Goal: Task Accomplishment & Management: Manage account settings

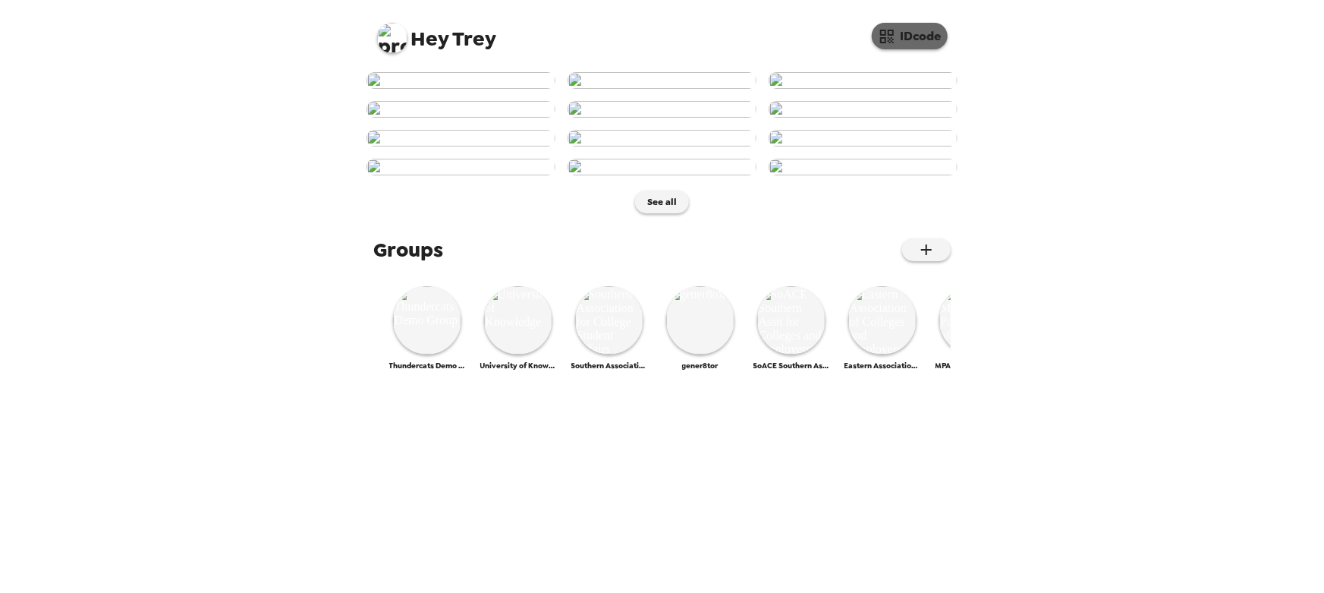
click at [933, 42] on button "IDcode" at bounding box center [910, 36] width 76 height 27
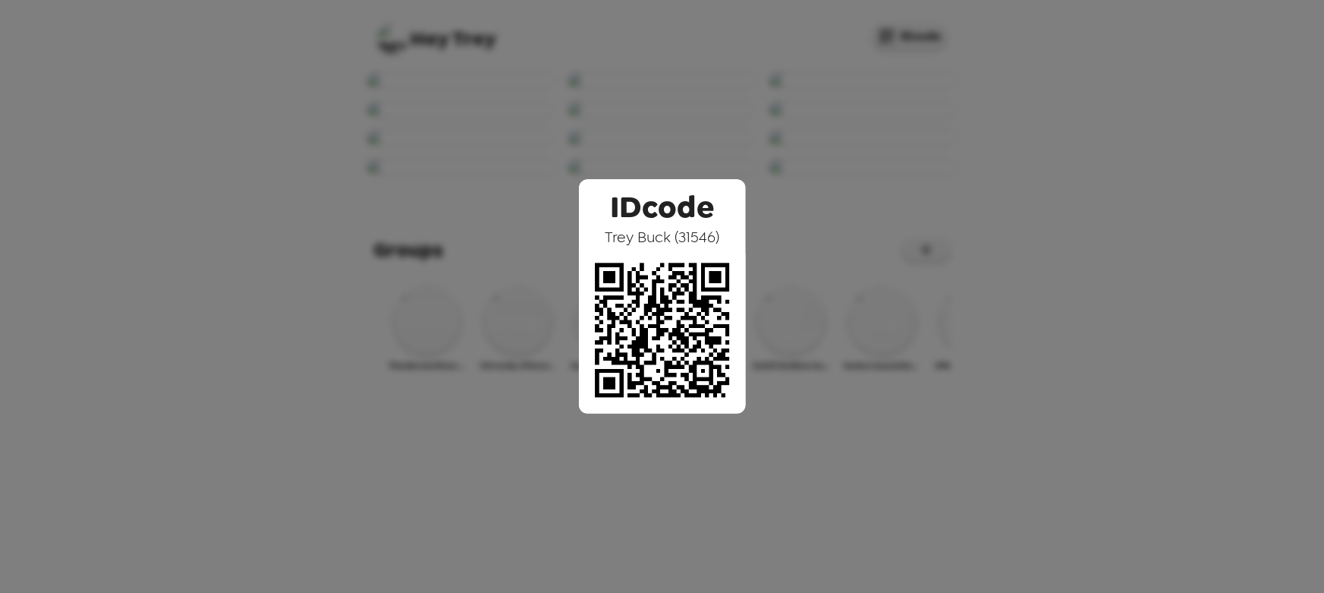
click at [897, 268] on div "IDcode Trey Buck ( 31546 )" at bounding box center [662, 296] width 1324 height 593
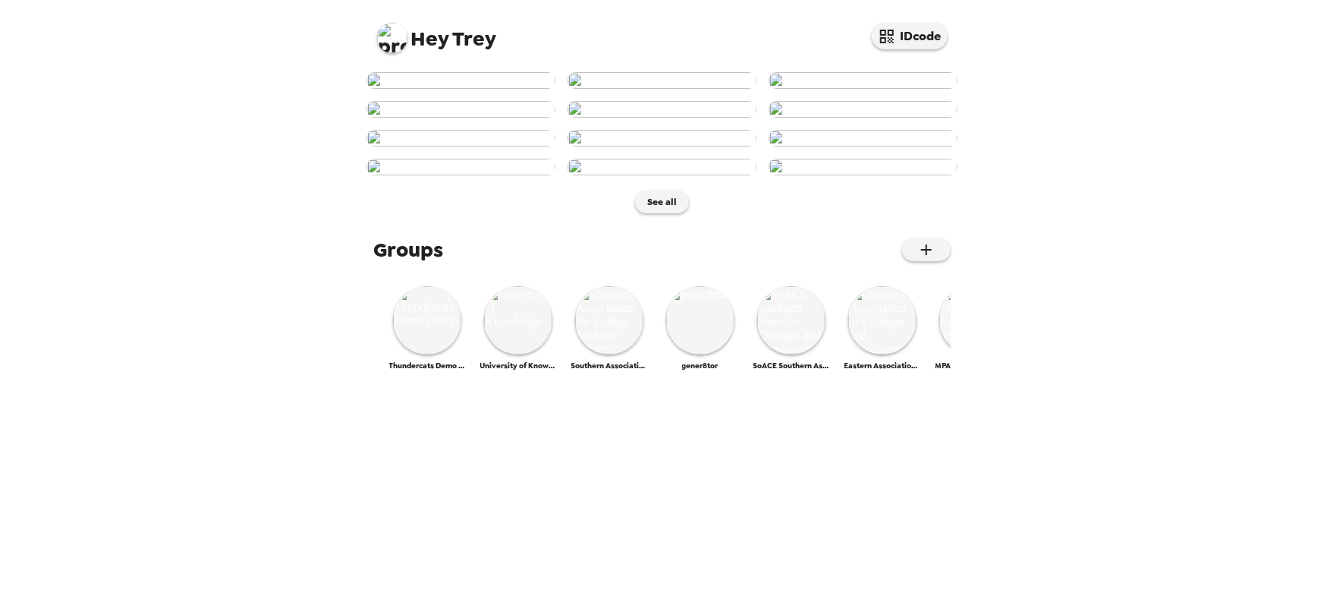
click at [442, 89] on img at bounding box center [460, 80] width 189 height 17
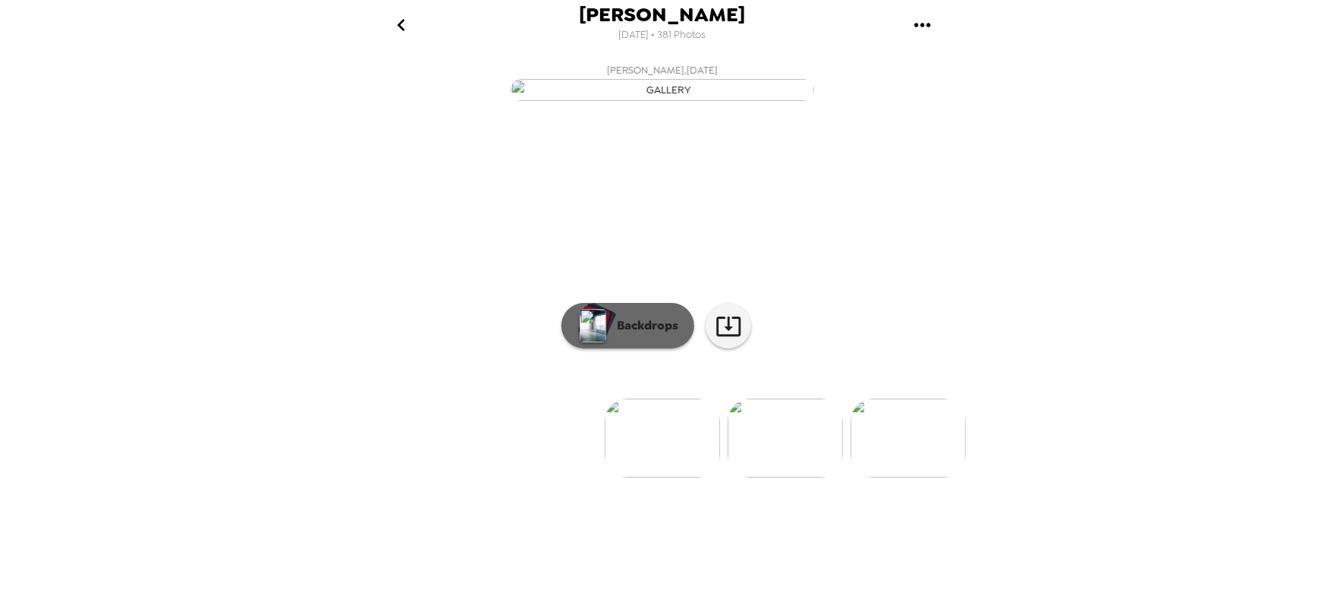
click at [645, 335] on p "Backdrops" at bounding box center [643, 325] width 69 height 18
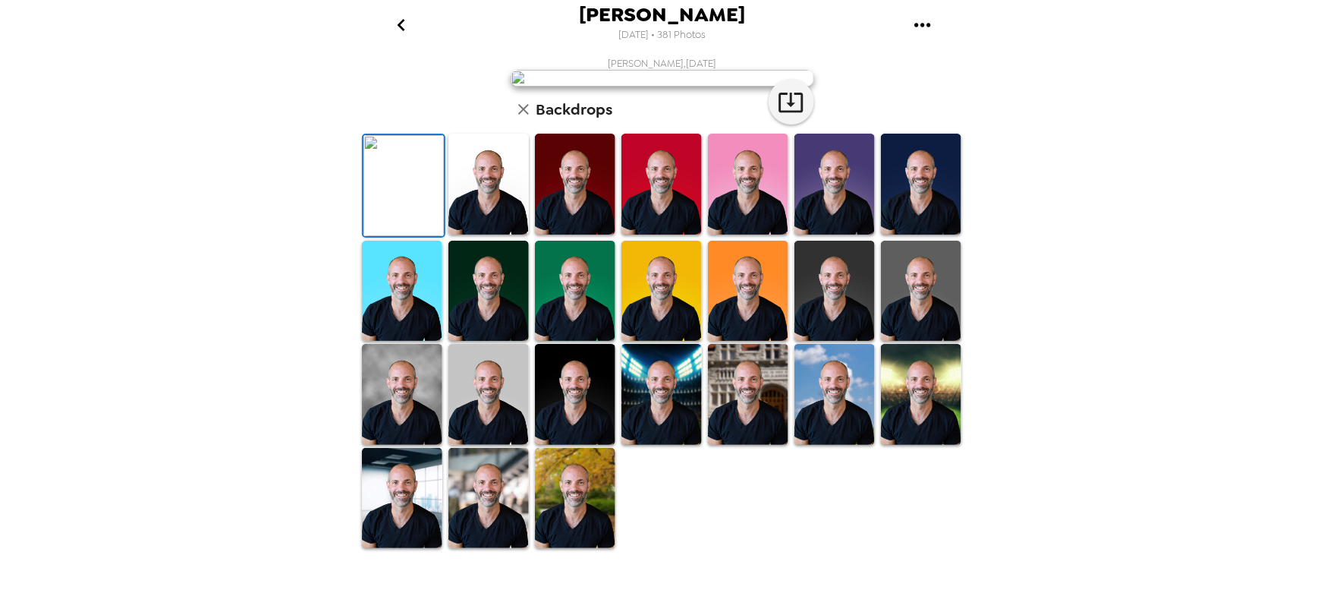
scroll to position [68, 0]
click at [651, 234] on img at bounding box center [661, 184] width 80 height 101
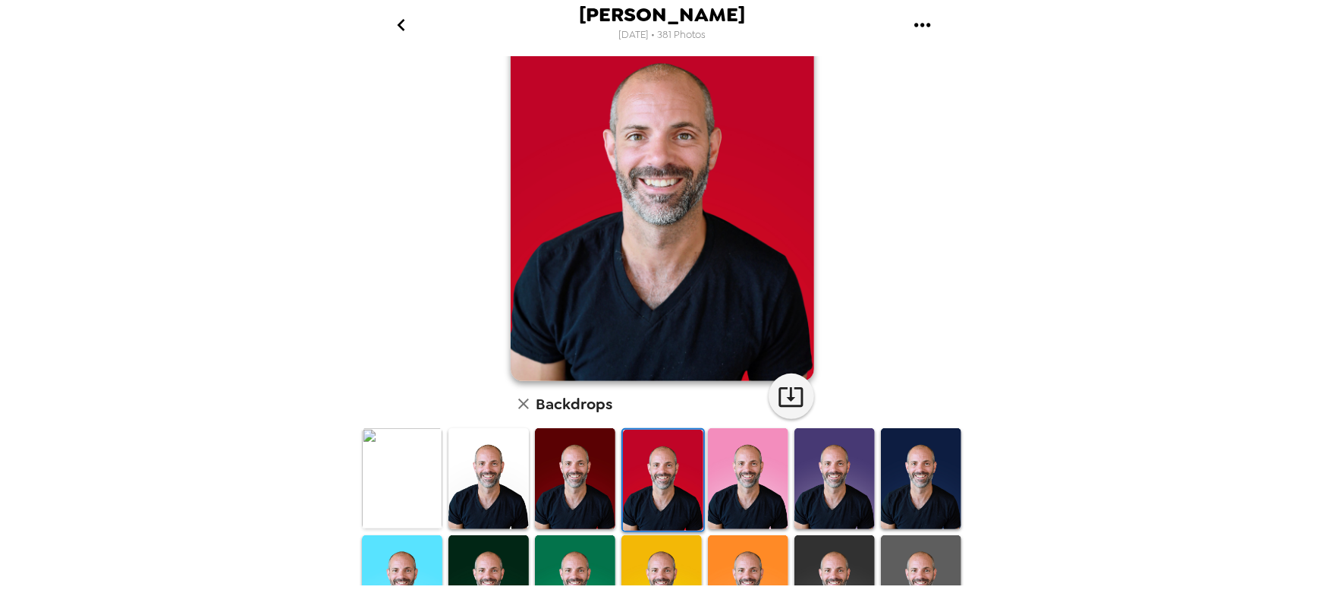
click at [657, 555] on img at bounding box center [661, 585] width 80 height 101
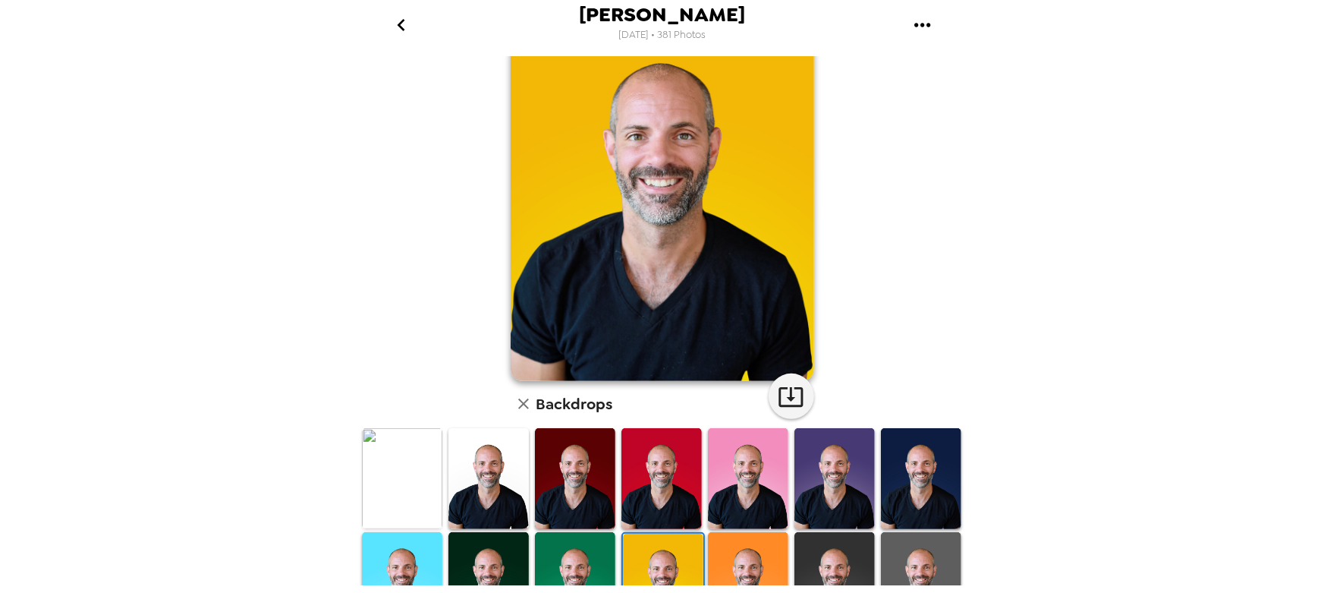
drag, startPoint x: 835, startPoint y: 458, endPoint x: 426, endPoint y: 486, distance: 409.8
click at [835, 459] on img at bounding box center [834, 478] width 80 height 101
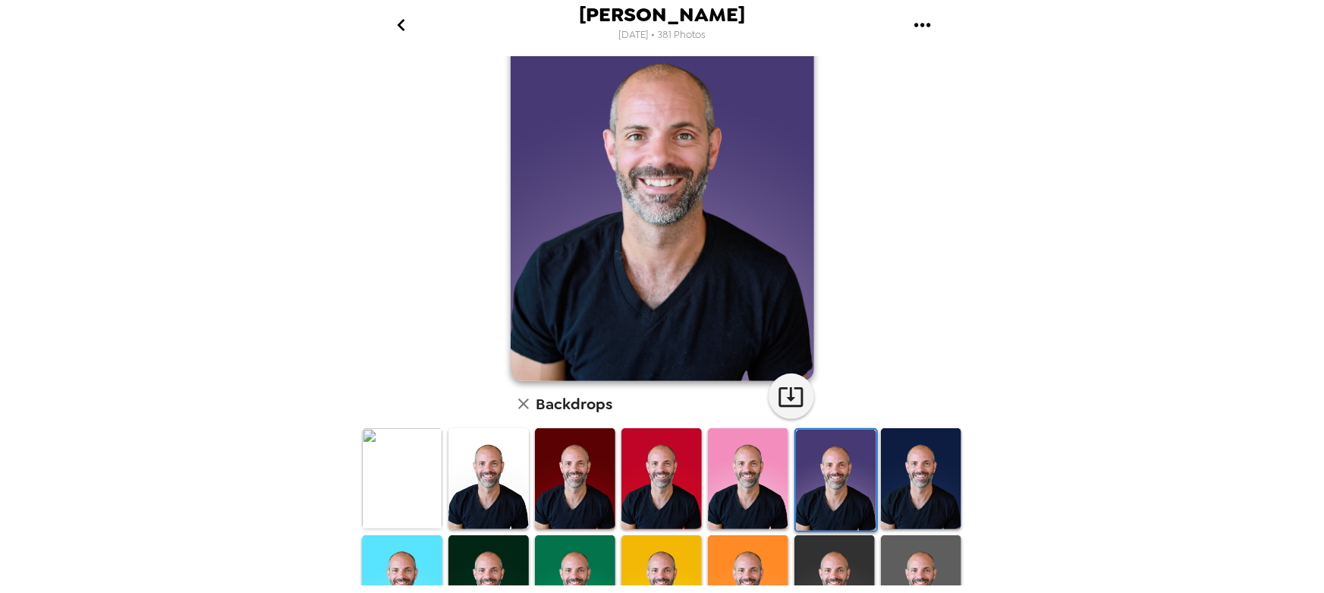
click at [407, 486] on img at bounding box center [402, 478] width 80 height 101
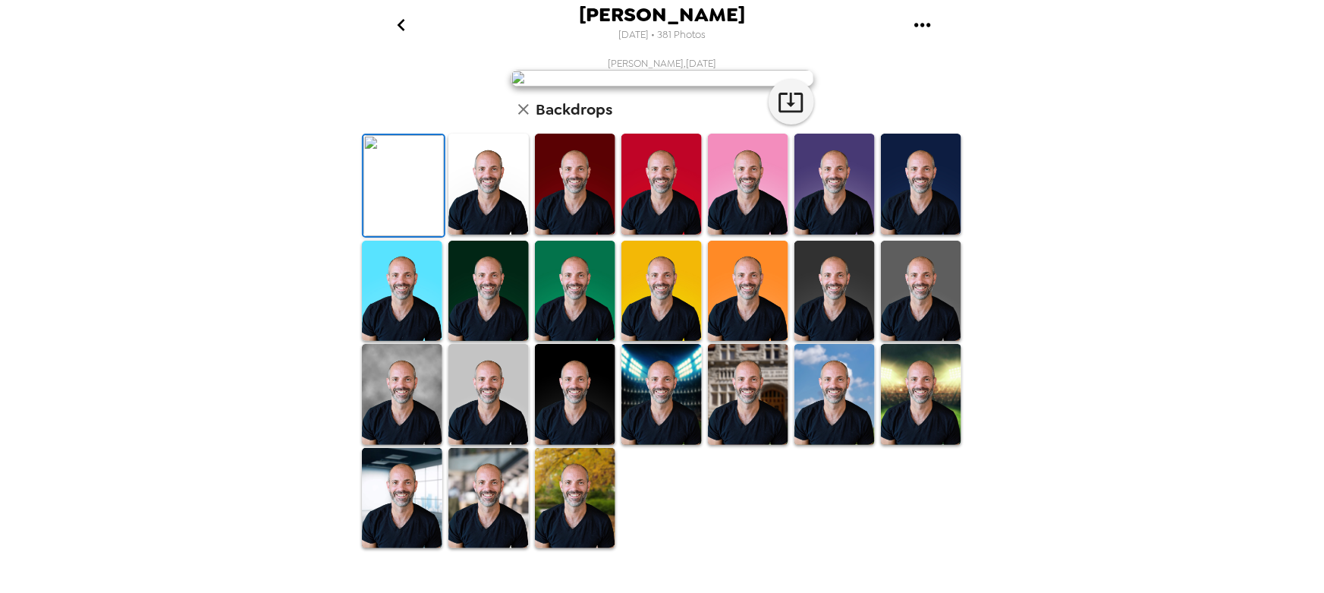
scroll to position [319, 0]
drag, startPoint x: 562, startPoint y: 420, endPoint x: 397, endPoint y: 80, distance: 378.7
click at [563, 420] on img at bounding box center [575, 394] width 80 height 101
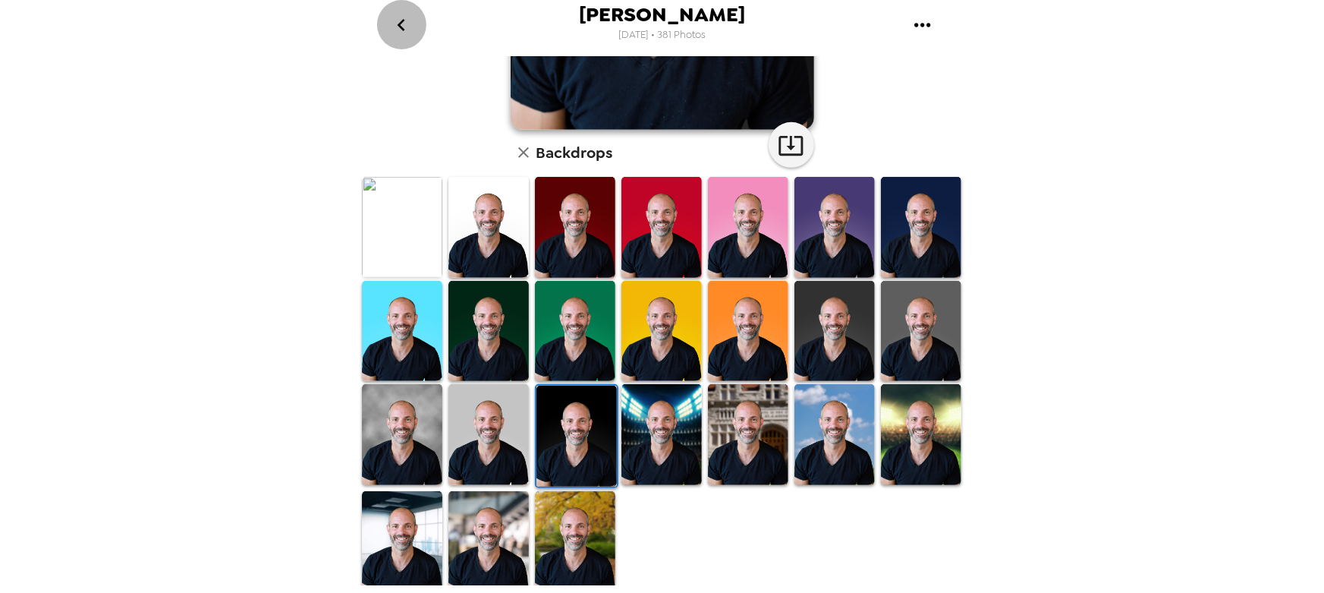
click at [401, 13] on icon "go back" at bounding box center [401, 25] width 24 height 24
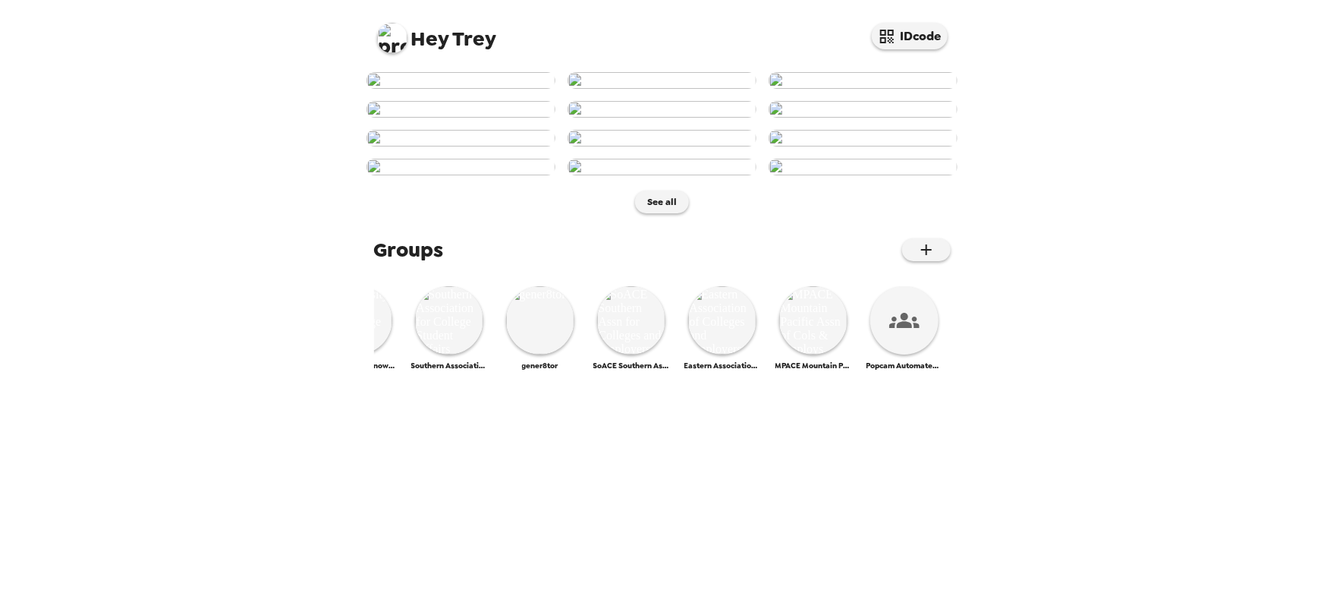
scroll to position [0, 192]
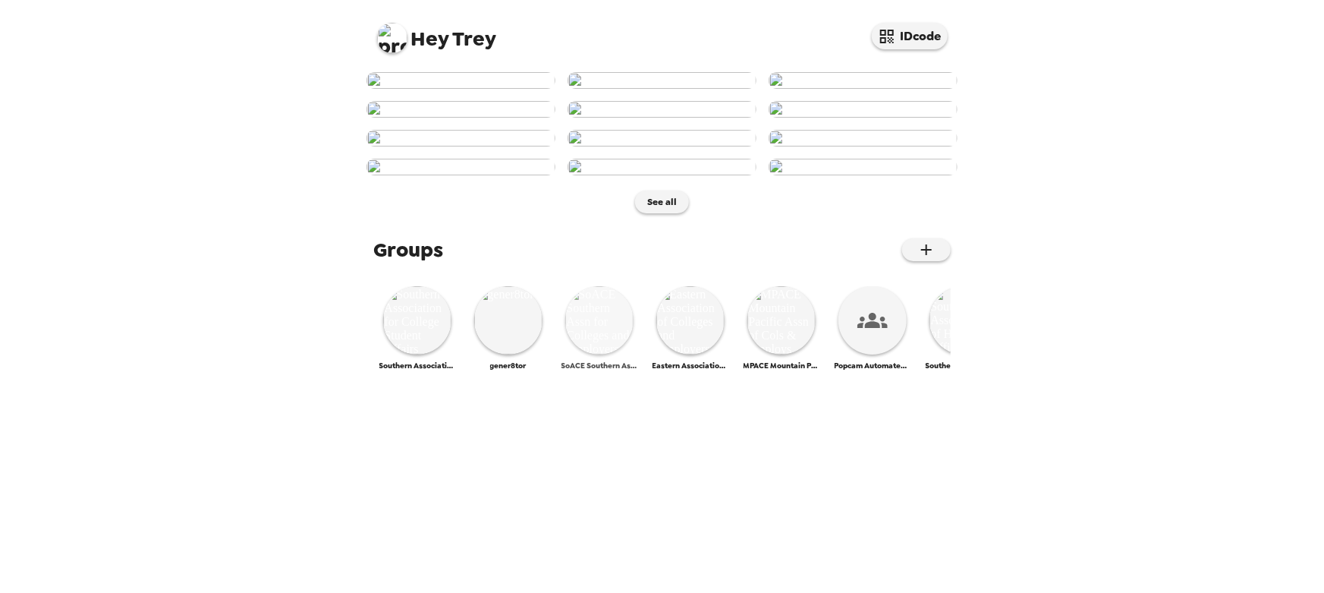
click at [608, 354] on img at bounding box center [599, 320] width 68 height 68
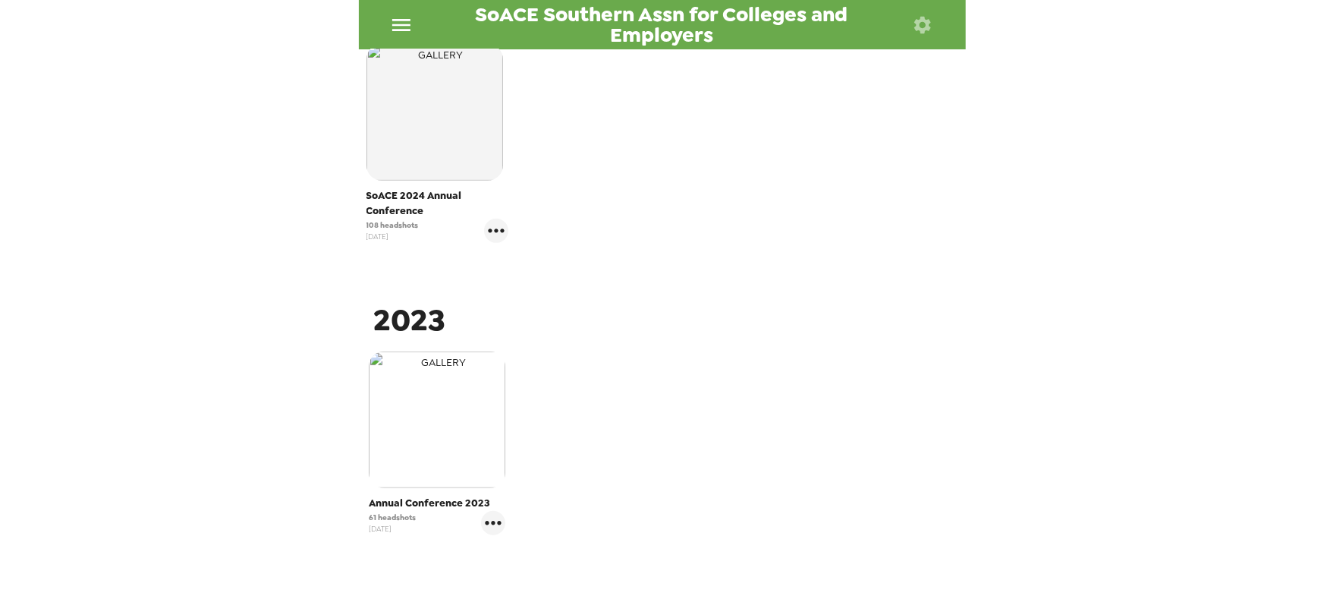
scroll to position [344, 0]
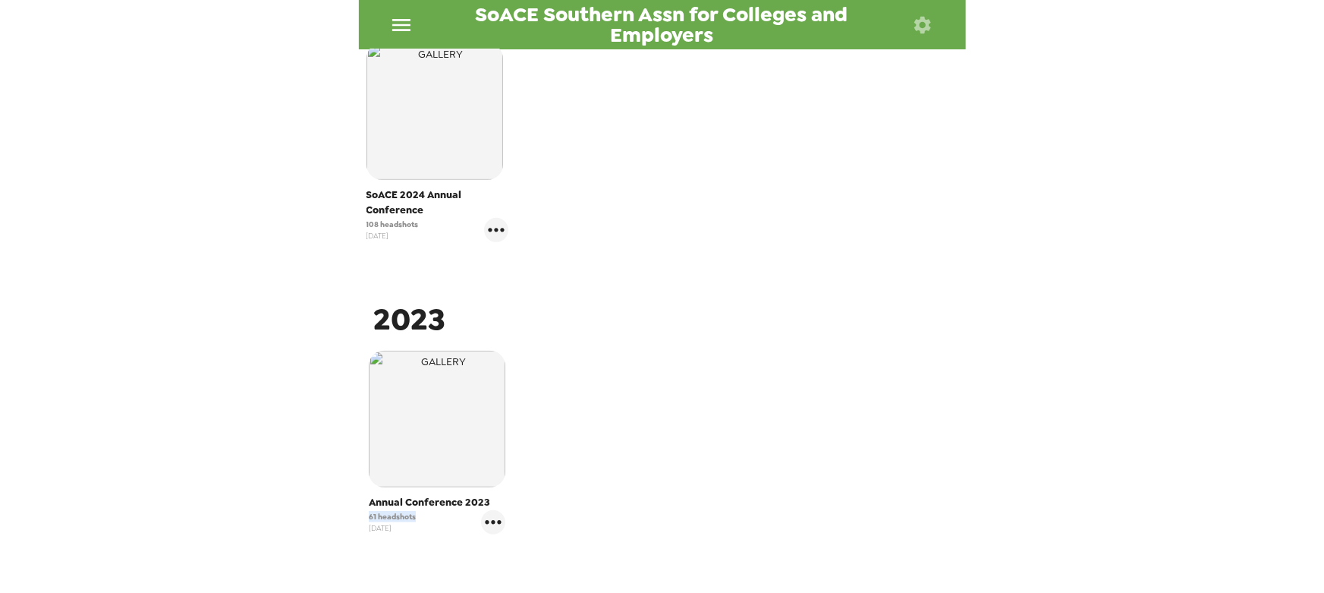
drag, startPoint x: 379, startPoint y: 516, endPoint x: 415, endPoint y: 516, distance: 36.4
click at [415, 516] on div "​ 2024 SoACE 2024 Annual Conference 108 headshots 11/26/24 2023 Annual Conferen…" at bounding box center [662, 245] width 607 height 759
drag, startPoint x: 365, startPoint y: 220, endPoint x: 418, endPoint y: 224, distance: 53.2
click at [418, 224] on div "SoACE 2024 Annual Conference 108 headshots 11/26/24" at bounding box center [438, 142] width 150 height 206
click at [393, 222] on span "108 headshots" at bounding box center [392, 223] width 52 height 11
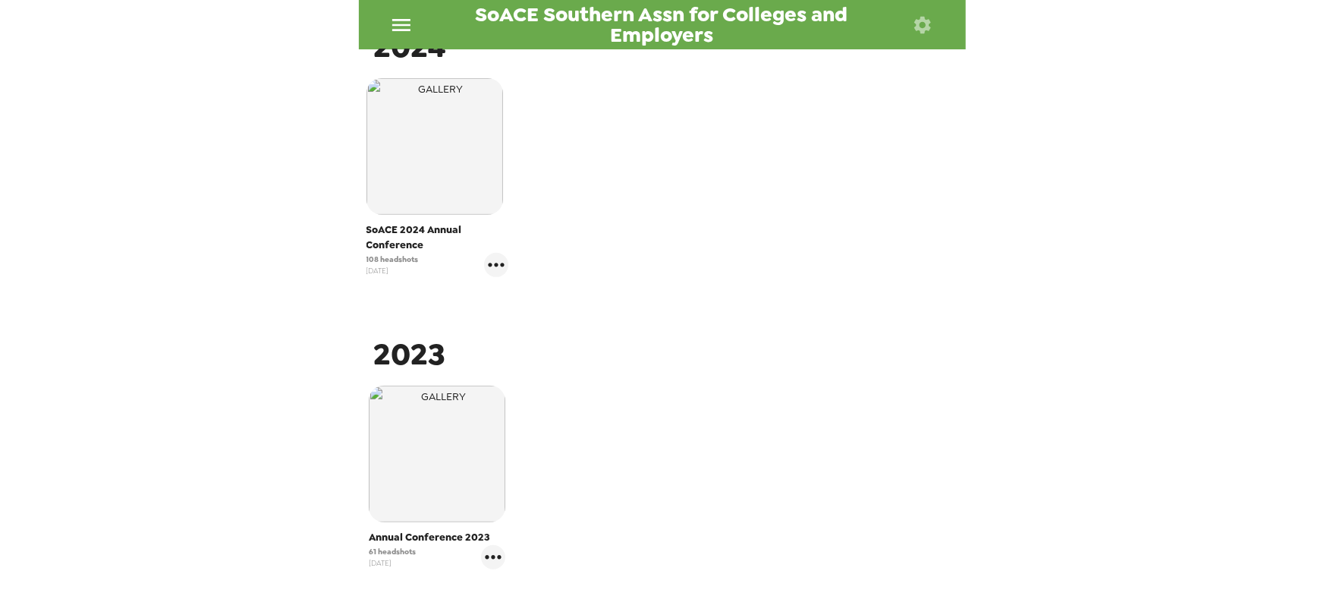
scroll to position [275, 0]
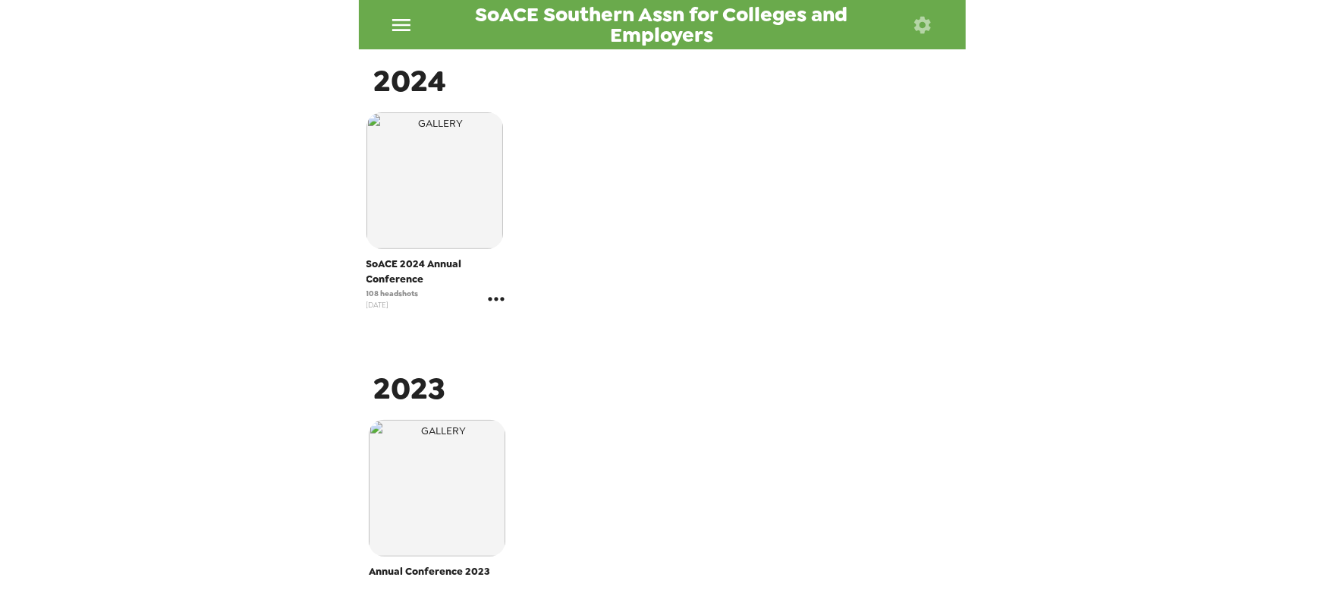
click at [491, 300] on icon "gallery menu" at bounding box center [496, 299] width 24 height 24
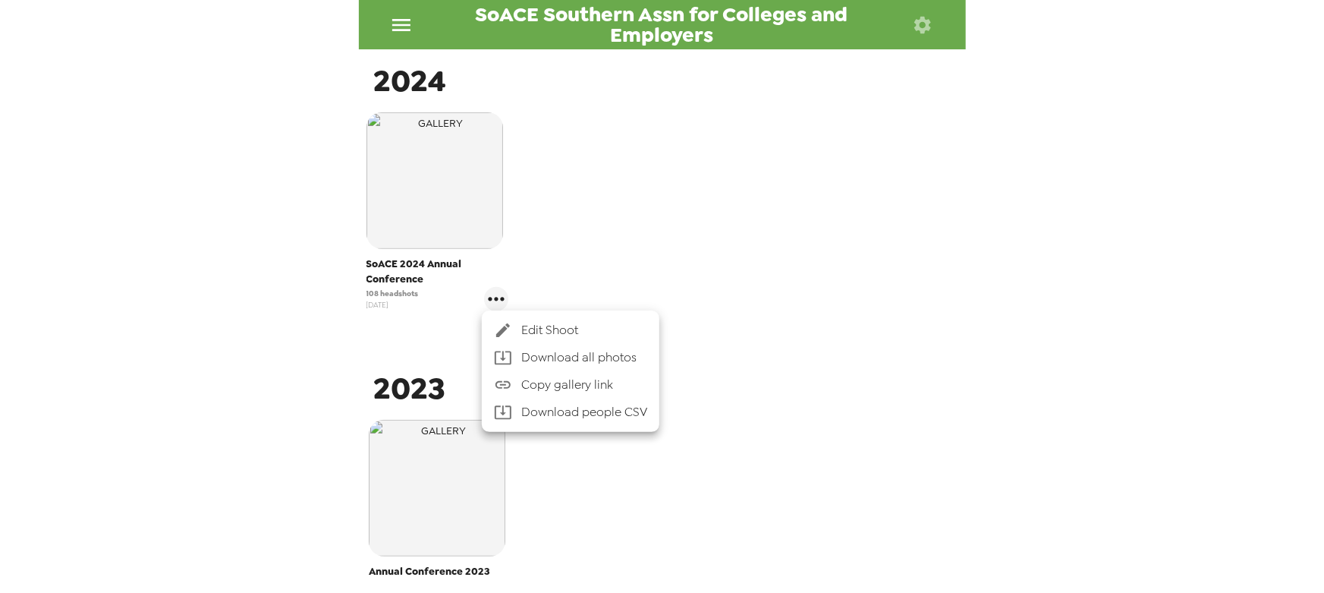
click at [535, 332] on span "Edit Shoot" at bounding box center [584, 330] width 126 height 18
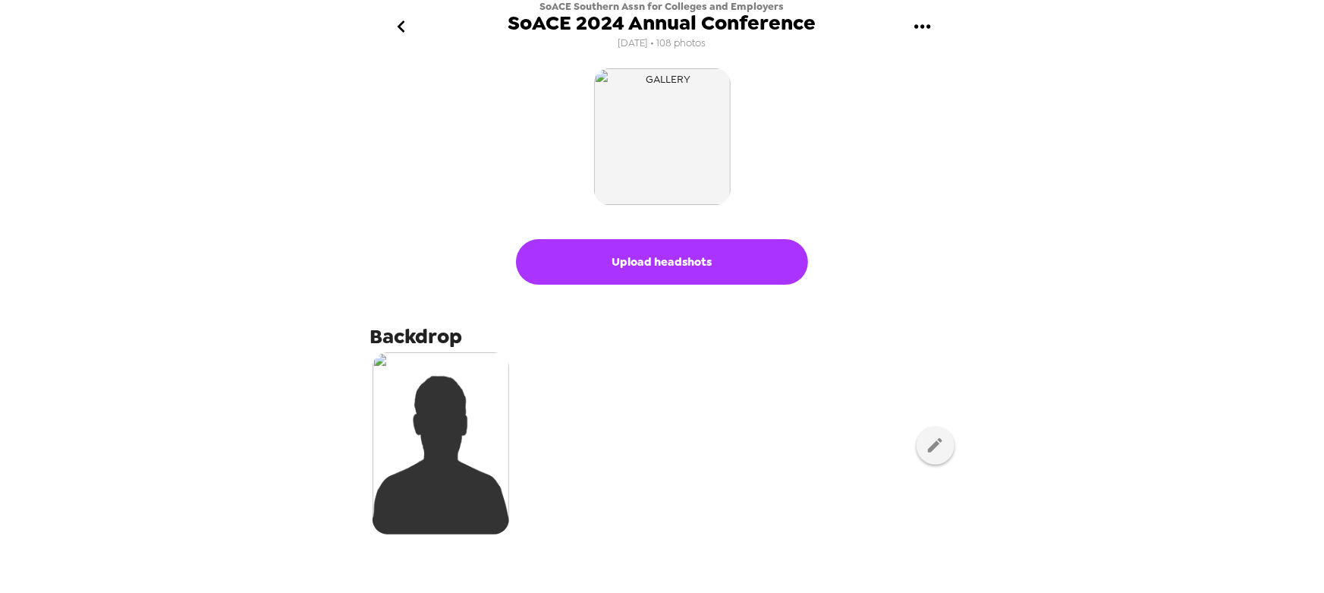
scroll to position [137, 0]
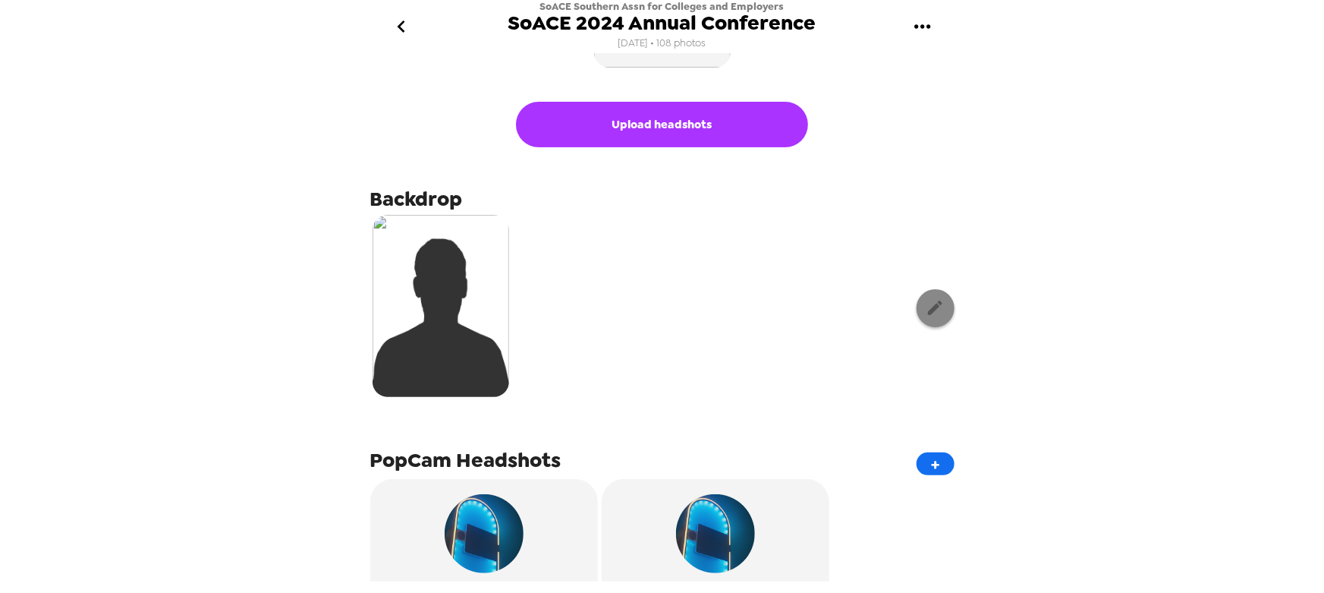
click at [926, 310] on icon "button" at bounding box center [935, 307] width 19 height 19
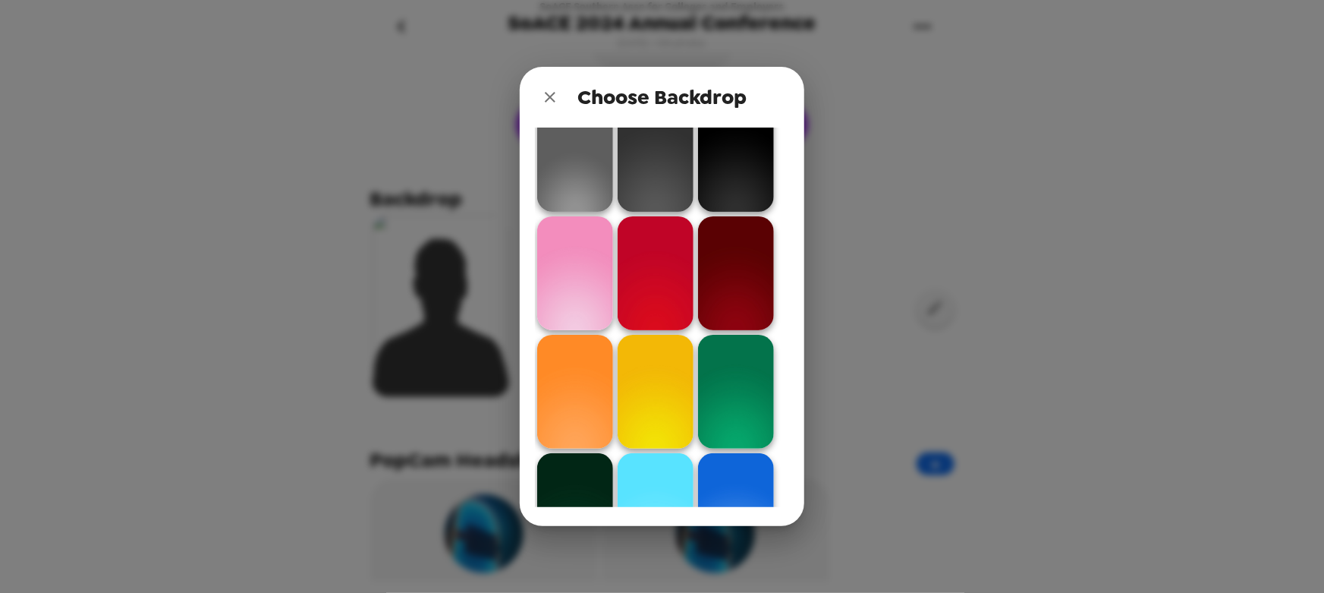
scroll to position [0, 0]
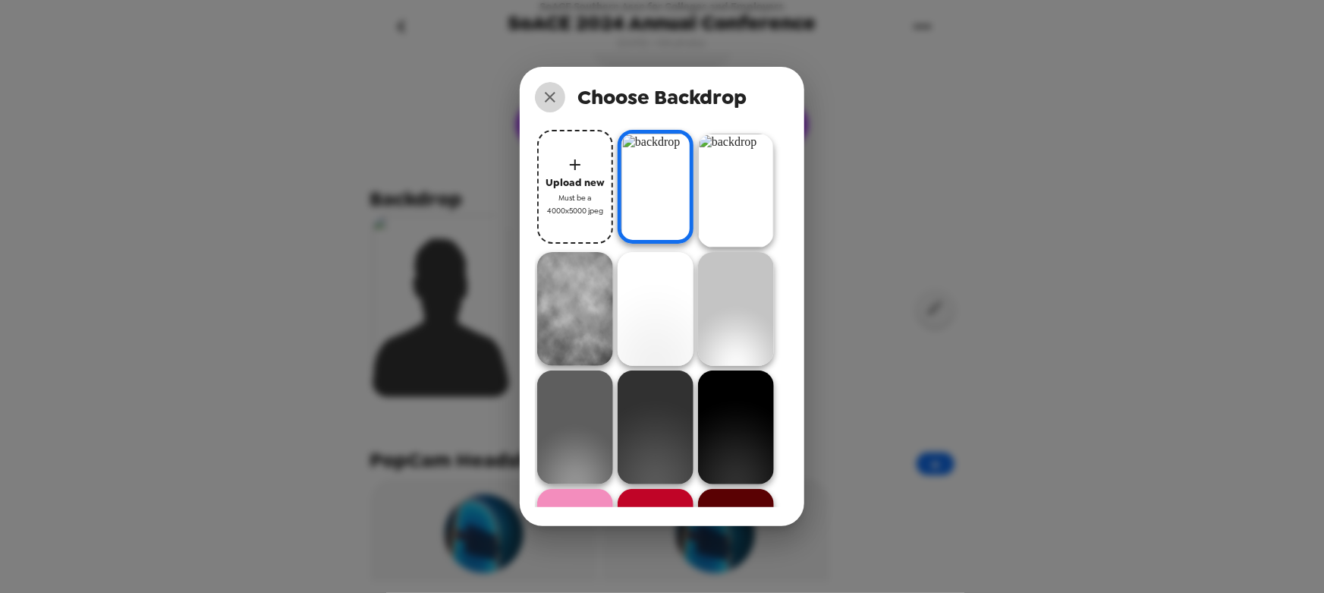
click at [552, 90] on icon "close" at bounding box center [550, 97] width 18 height 18
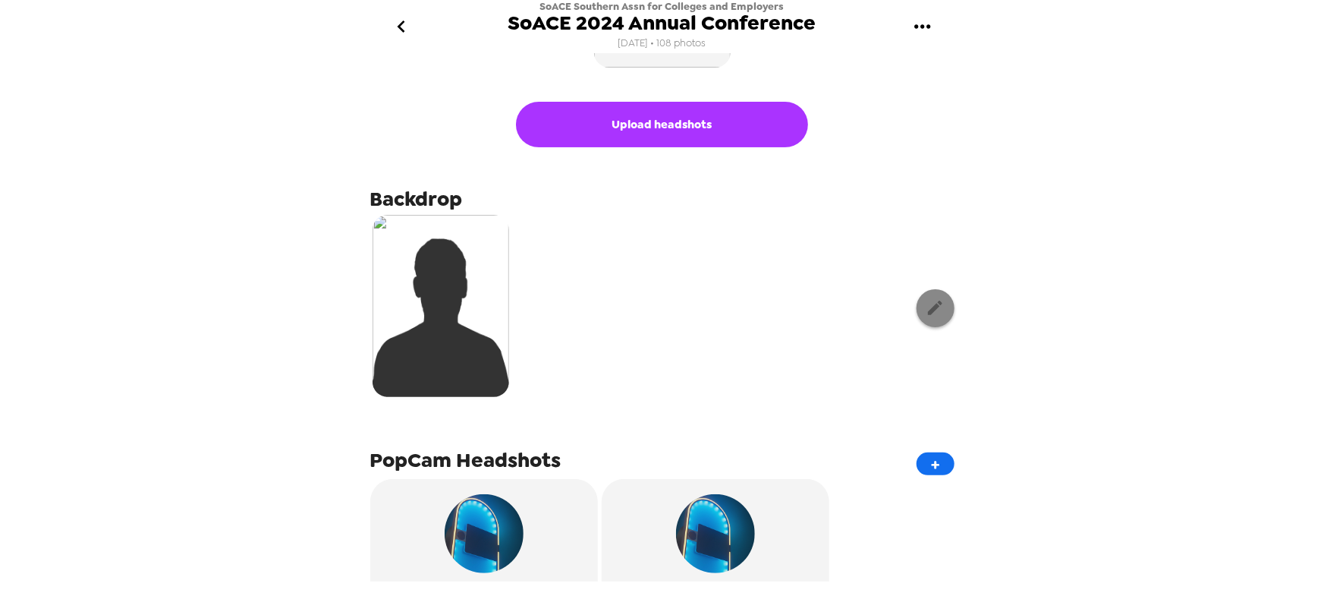
click at [923, 297] on button "button" at bounding box center [935, 308] width 38 height 38
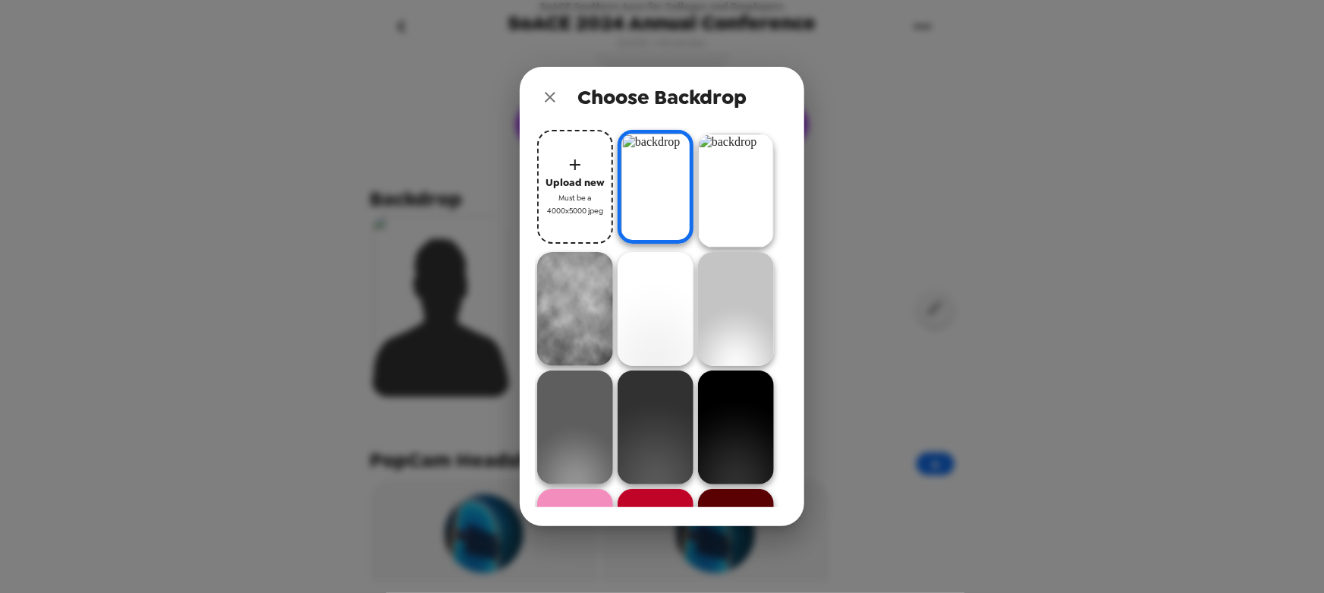
click at [765, 329] on img at bounding box center [736, 309] width 76 height 114
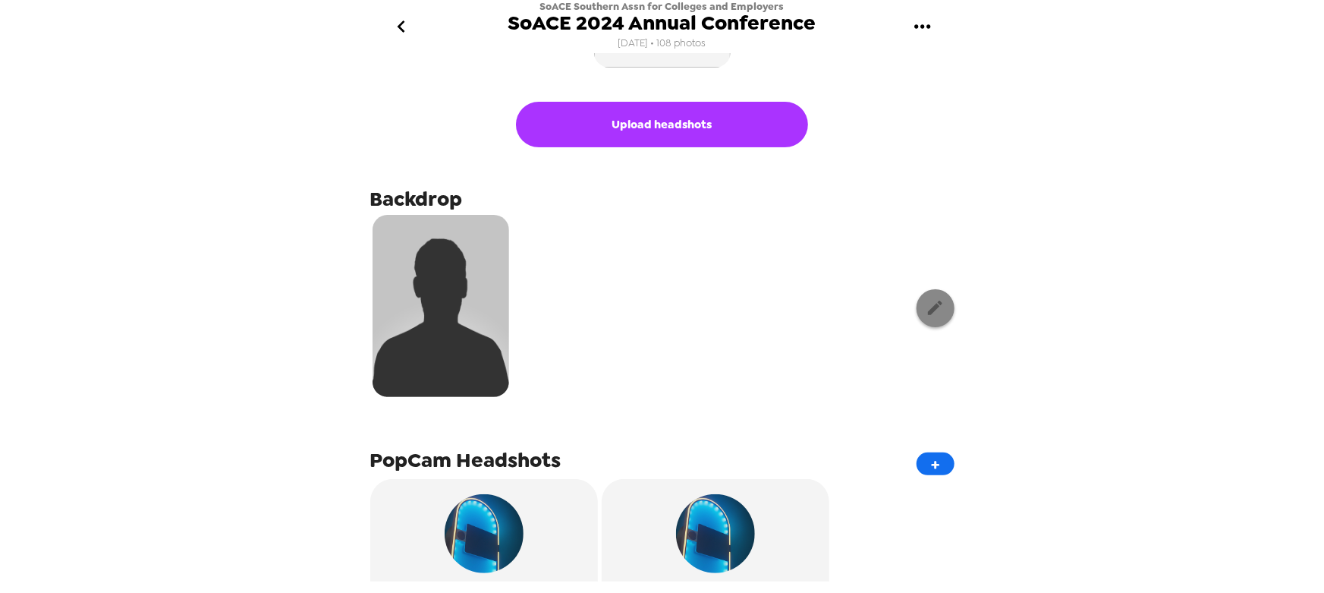
click at [929, 309] on icon "button" at bounding box center [935, 307] width 19 height 19
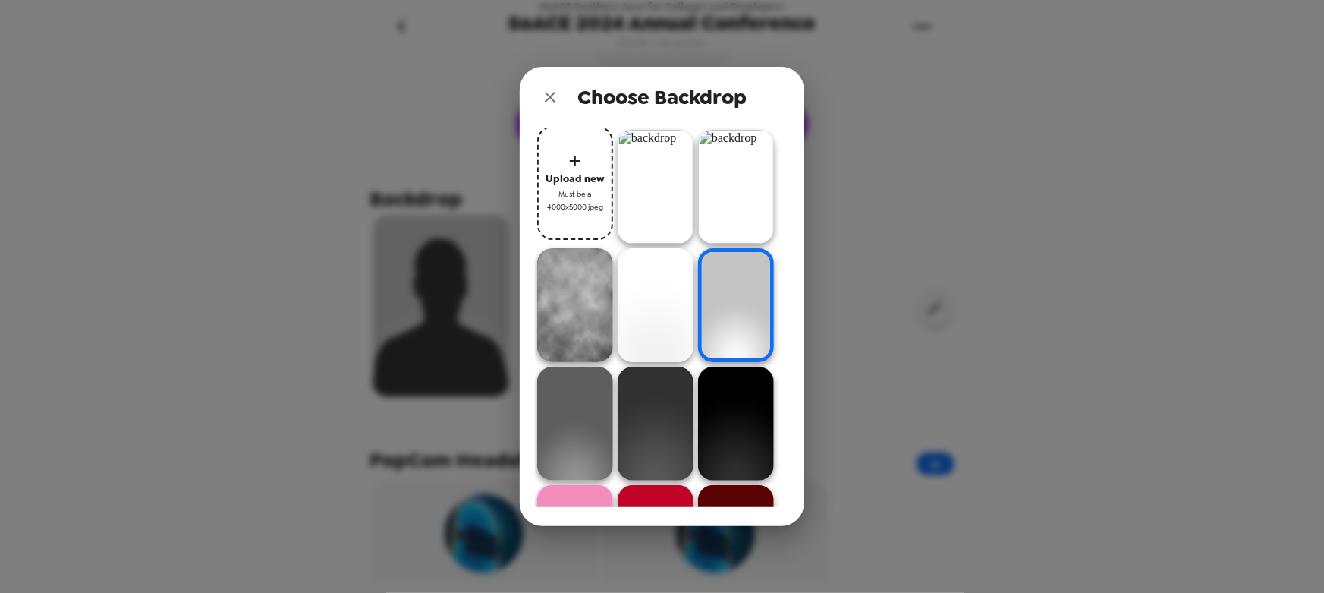
click at [670, 171] on img at bounding box center [656, 187] width 76 height 114
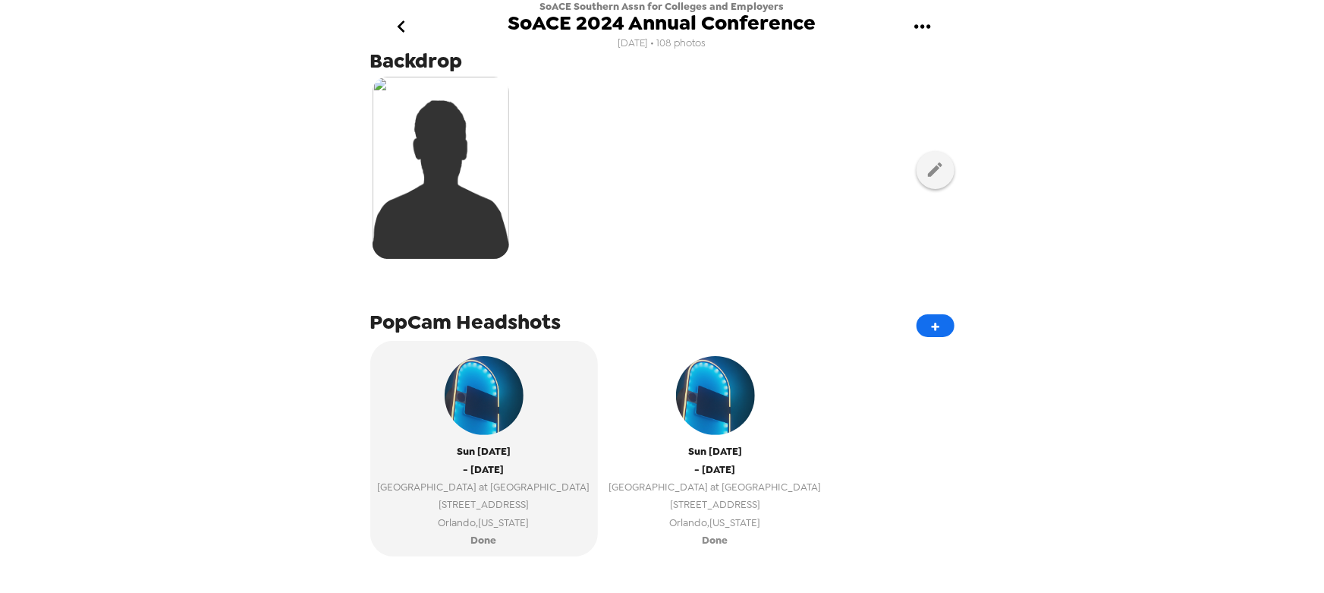
scroll to position [344, 0]
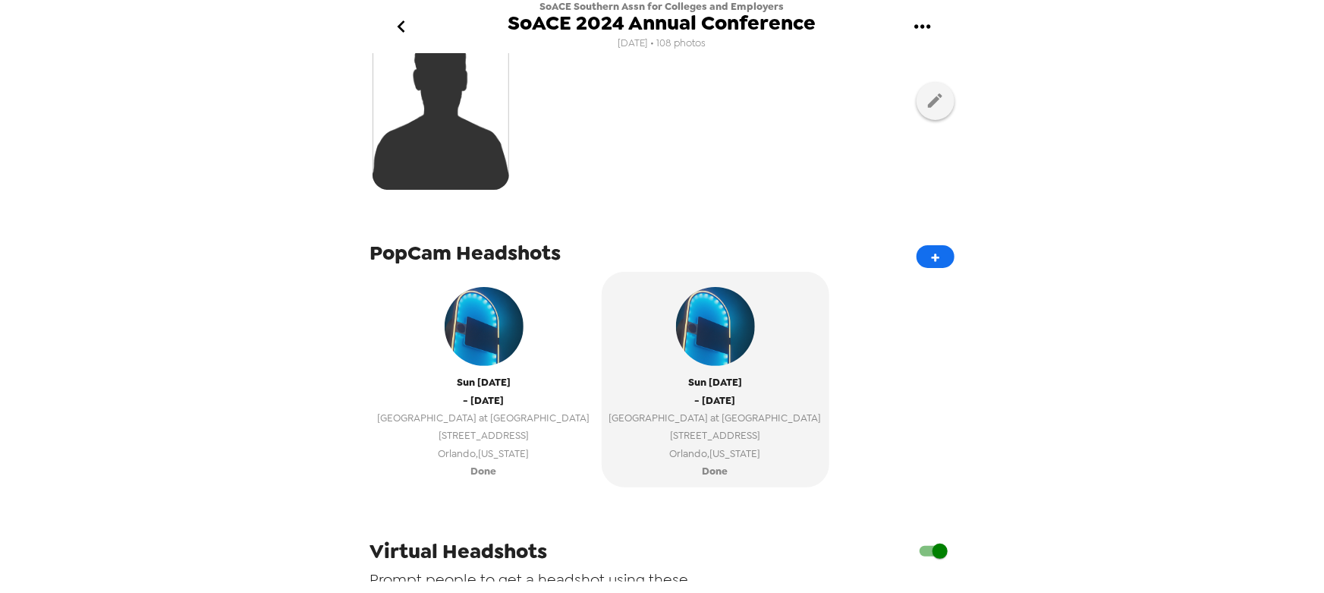
click at [464, 394] on span "- Tue 12/10/24" at bounding box center [484, 399] width 41 height 17
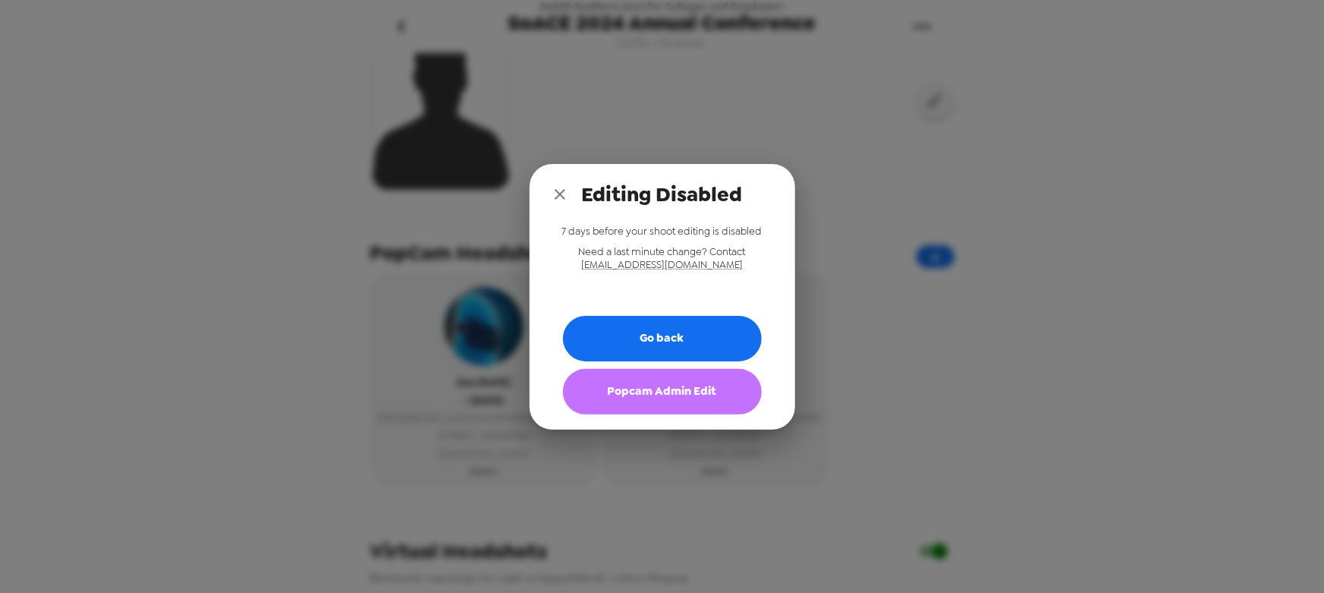
click at [692, 391] on button "Popcam Admin Edit" at bounding box center [662, 392] width 199 height 46
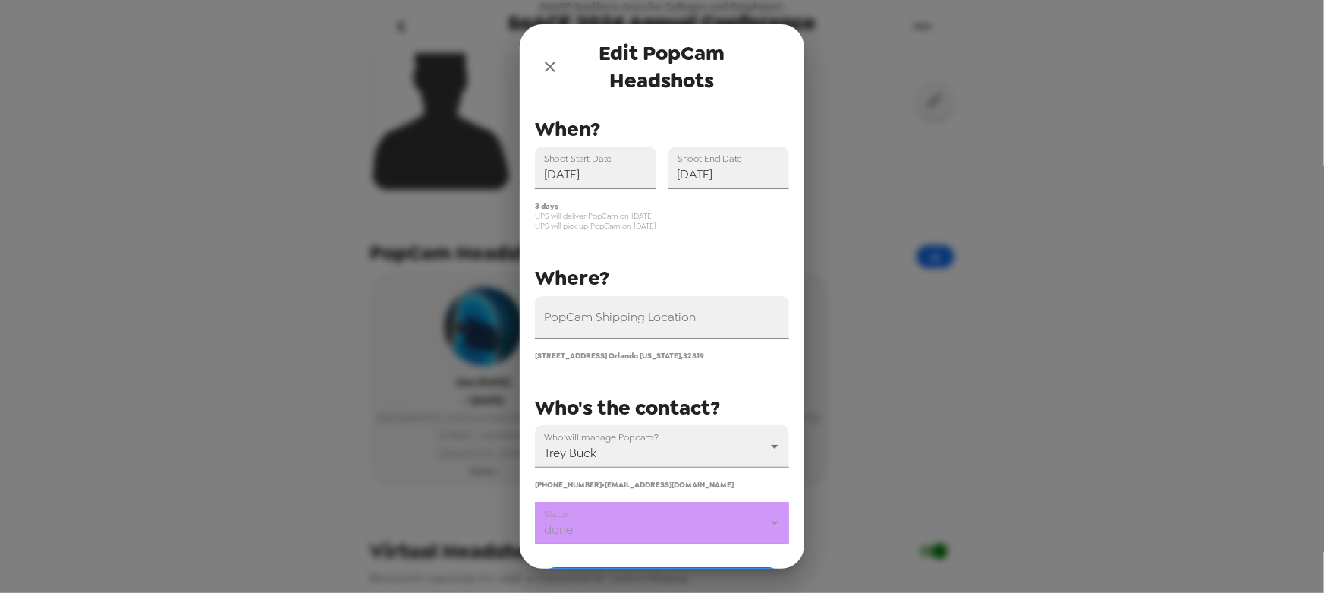
scroll to position [0, 0]
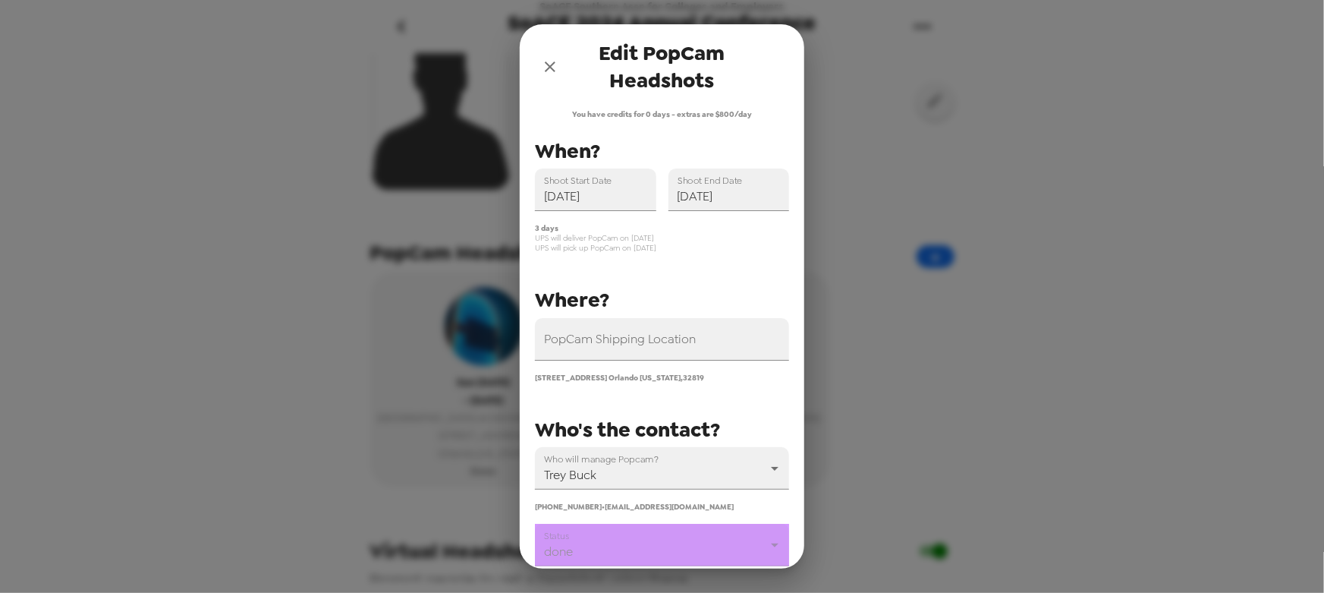
drag, startPoint x: 537, startPoint y: 239, endPoint x: 658, endPoint y: 234, distance: 120.7
click at [658, 234] on span "UPS will deliver PopCam on 12/7/24" at bounding box center [662, 238] width 254 height 10
drag, startPoint x: 548, startPoint y: 248, endPoint x: 667, endPoint y: 255, distance: 119.3
click at [667, 255] on div "PopCam Shipping Location 6300 Hollywood Way Orlando Florida , 32819 Shoot Start…" at bounding box center [656, 350] width 266 height 432
click at [630, 249] on span "UPS will pick up PopCam on 12/11/24" at bounding box center [662, 248] width 254 height 10
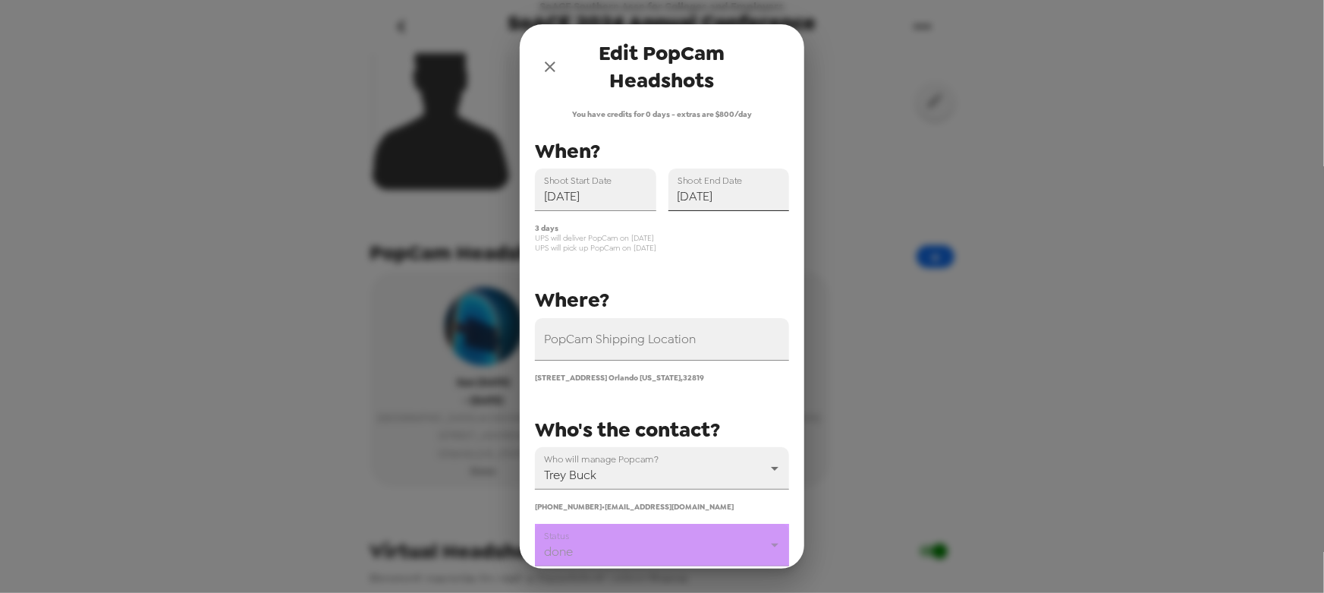
click at [751, 193] on input "12/10/2024" at bounding box center [728, 189] width 121 height 42
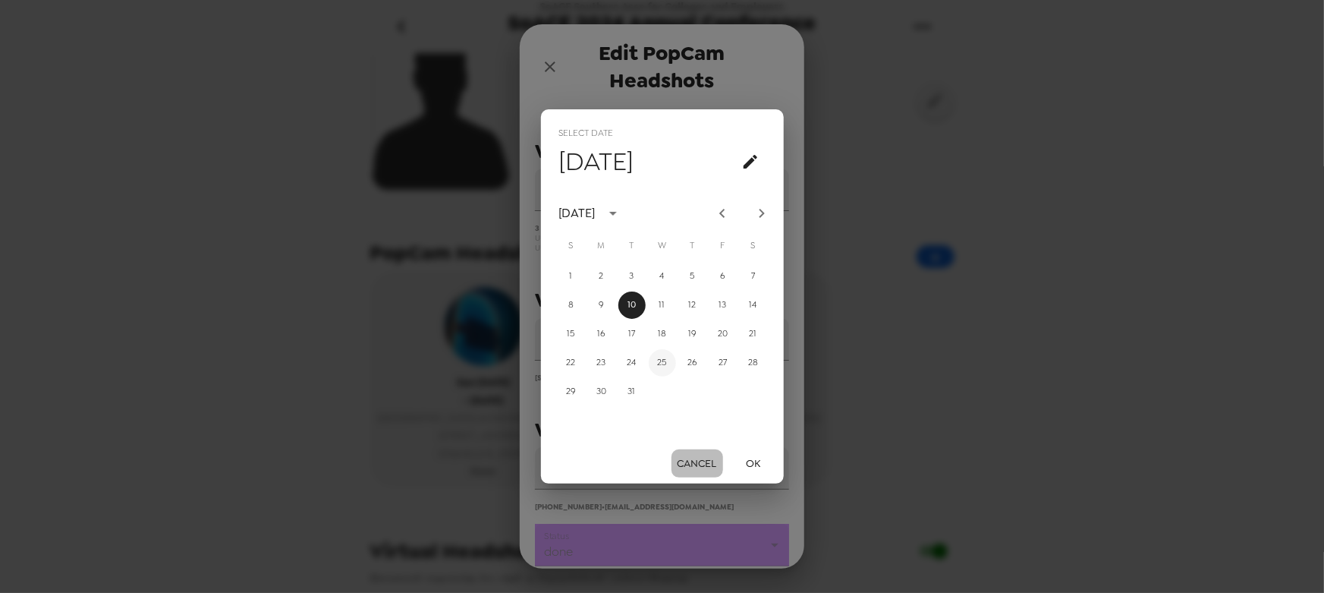
drag, startPoint x: 700, startPoint y: 457, endPoint x: 661, endPoint y: 373, distance: 93.0
click at [699, 457] on button "Cancel" at bounding box center [697, 463] width 52 height 28
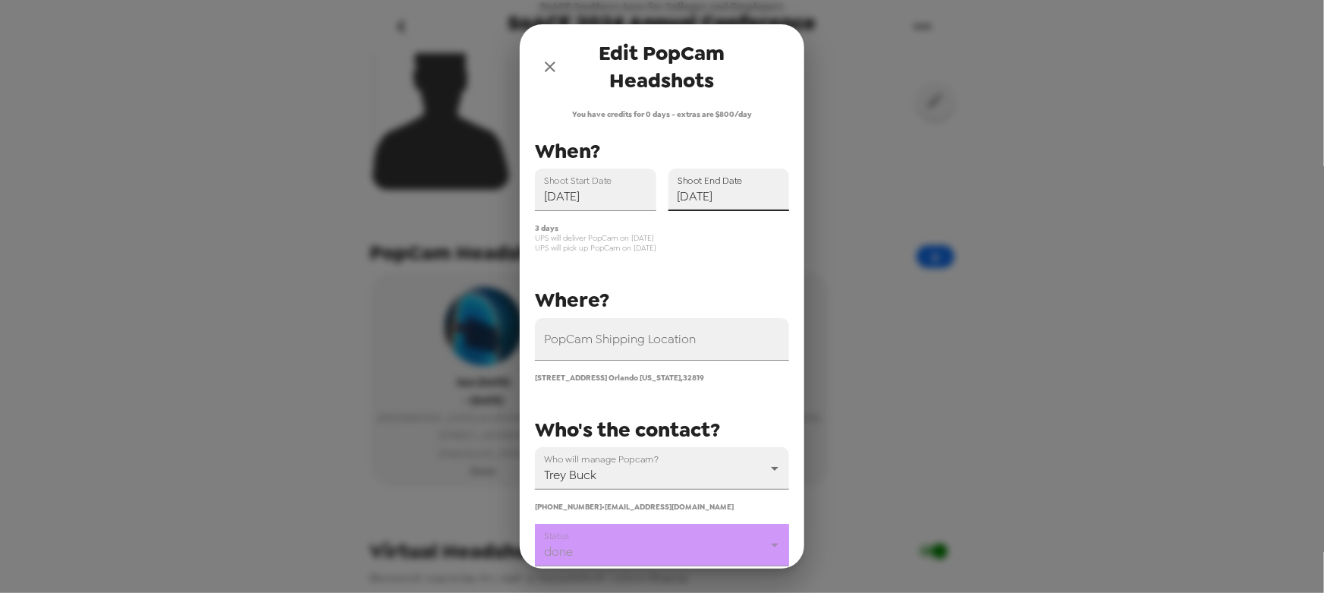
click at [688, 535] on body "SoACE Southern Assn for Colleges and Employers SoACE 2024 Annual Conference 11/…" at bounding box center [662, 296] width 1324 height 593
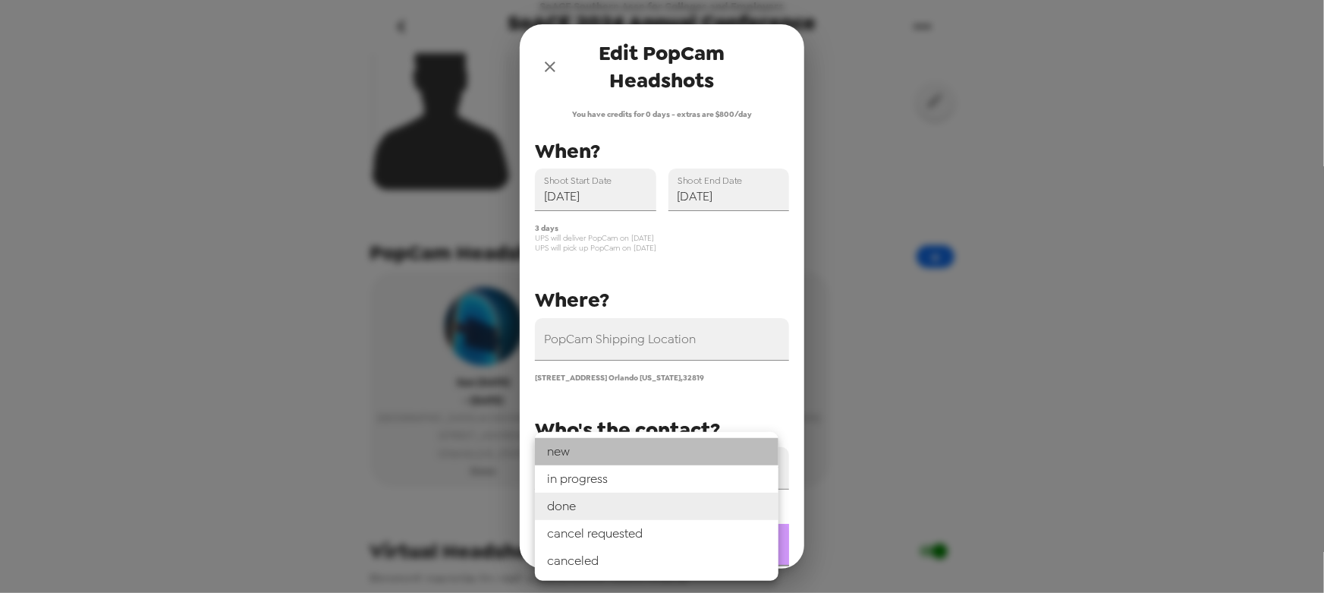
click at [666, 463] on li "new" at bounding box center [657, 451] width 244 height 27
type input "new"
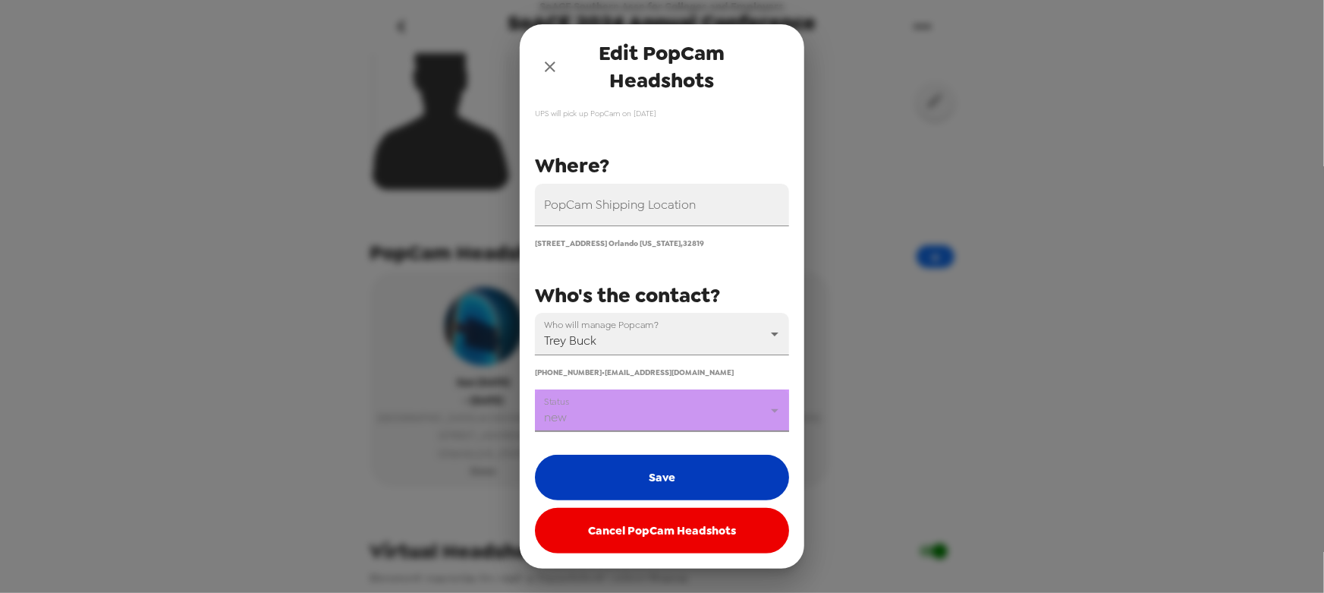
scroll to position [136, 0]
click at [669, 476] on button "Save" at bounding box center [662, 477] width 254 height 46
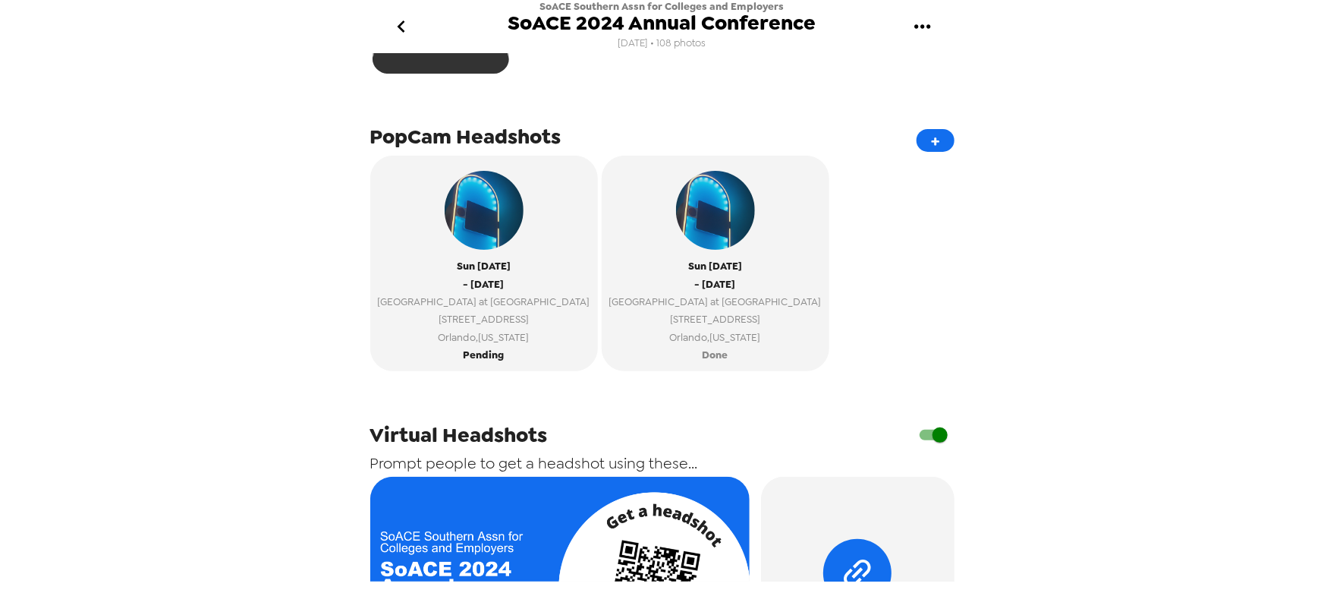
scroll to position [482, 0]
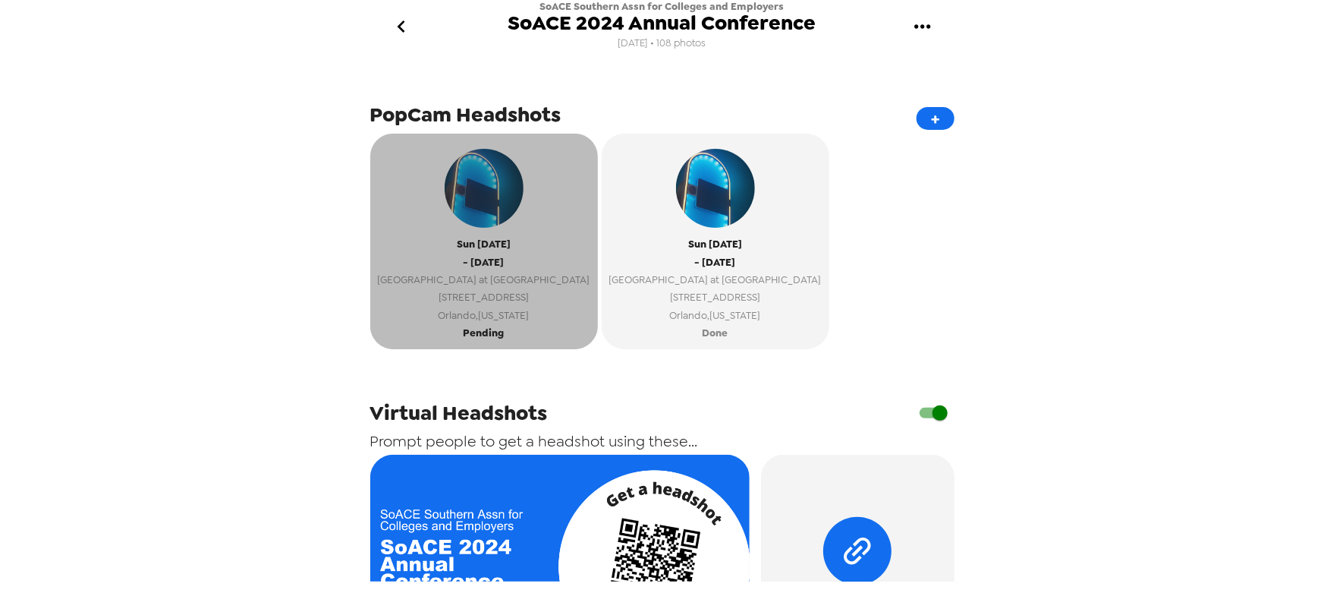
click at [528, 309] on span "Orlando , Florida" at bounding box center [484, 314] width 212 height 17
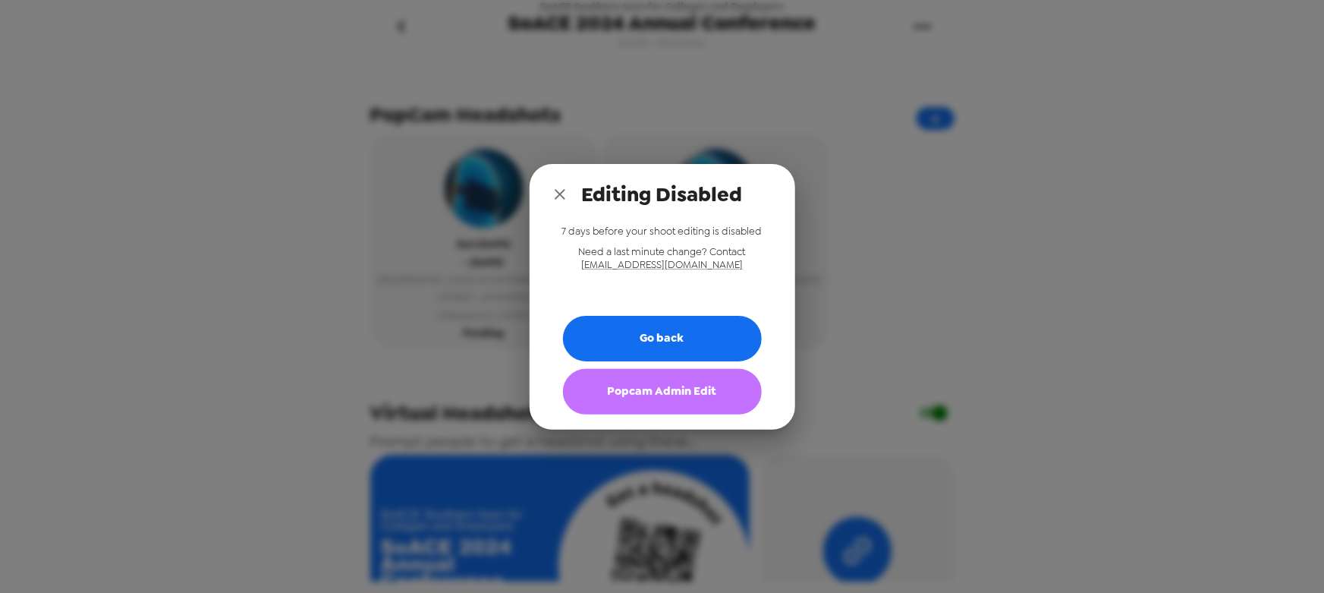
click at [661, 401] on button "Popcam Admin Edit" at bounding box center [662, 392] width 199 height 46
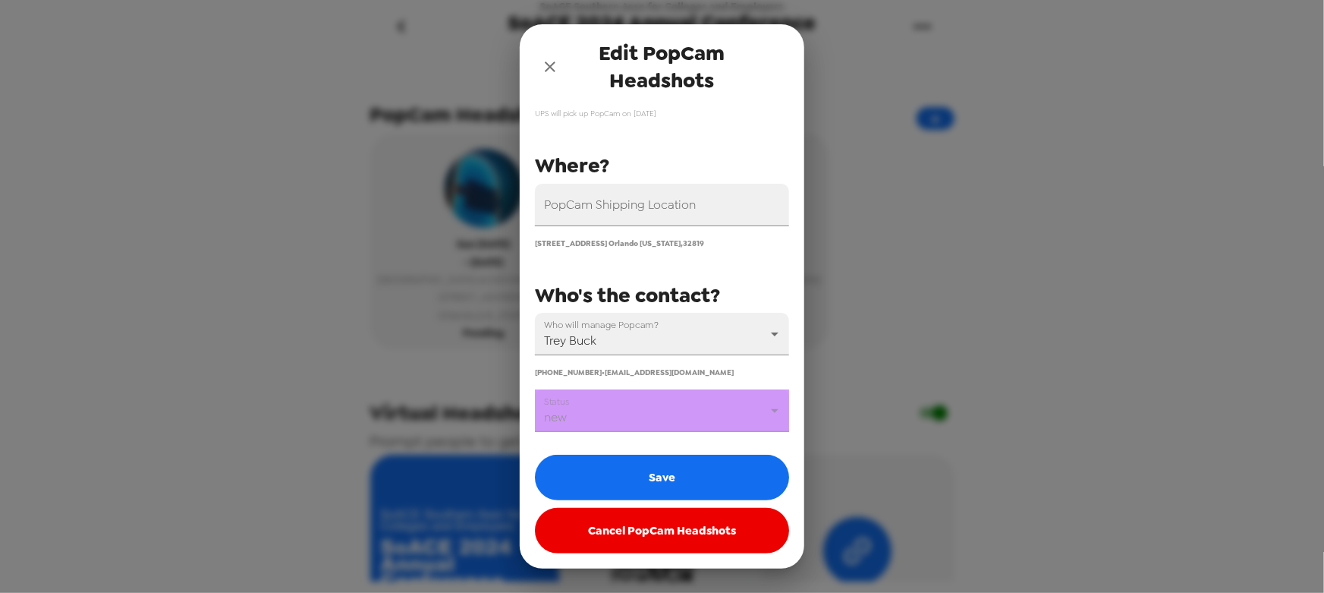
scroll to position [136, 0]
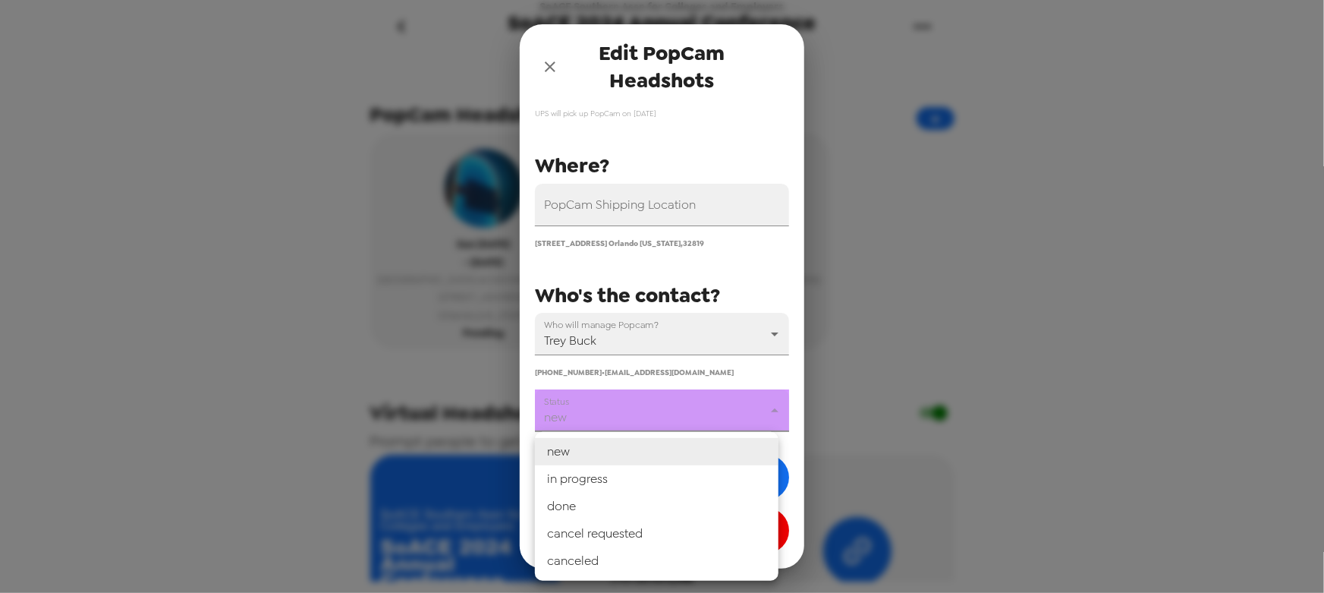
click at [667, 420] on body "SoACE Southern Assn for Colleges and Employers SoACE 2024 Annual Conference 11/…" at bounding box center [662, 296] width 1324 height 593
click at [627, 502] on li "done" at bounding box center [657, 505] width 244 height 27
type input "done"
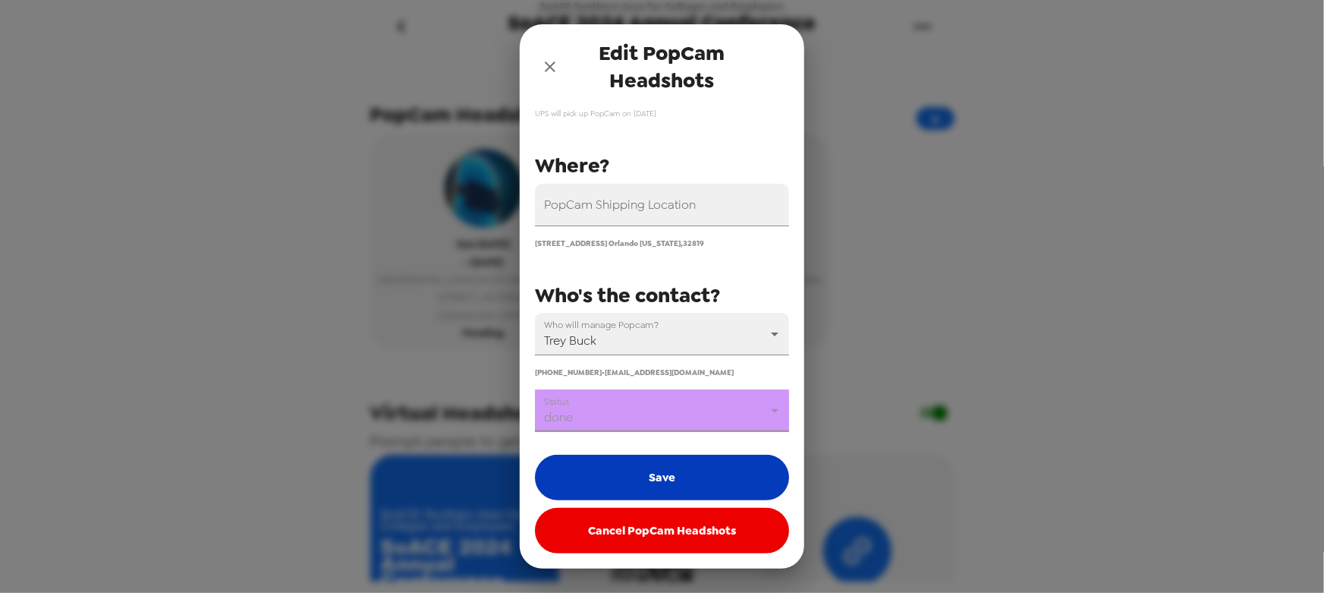
click at [672, 470] on button "Save" at bounding box center [662, 477] width 254 height 46
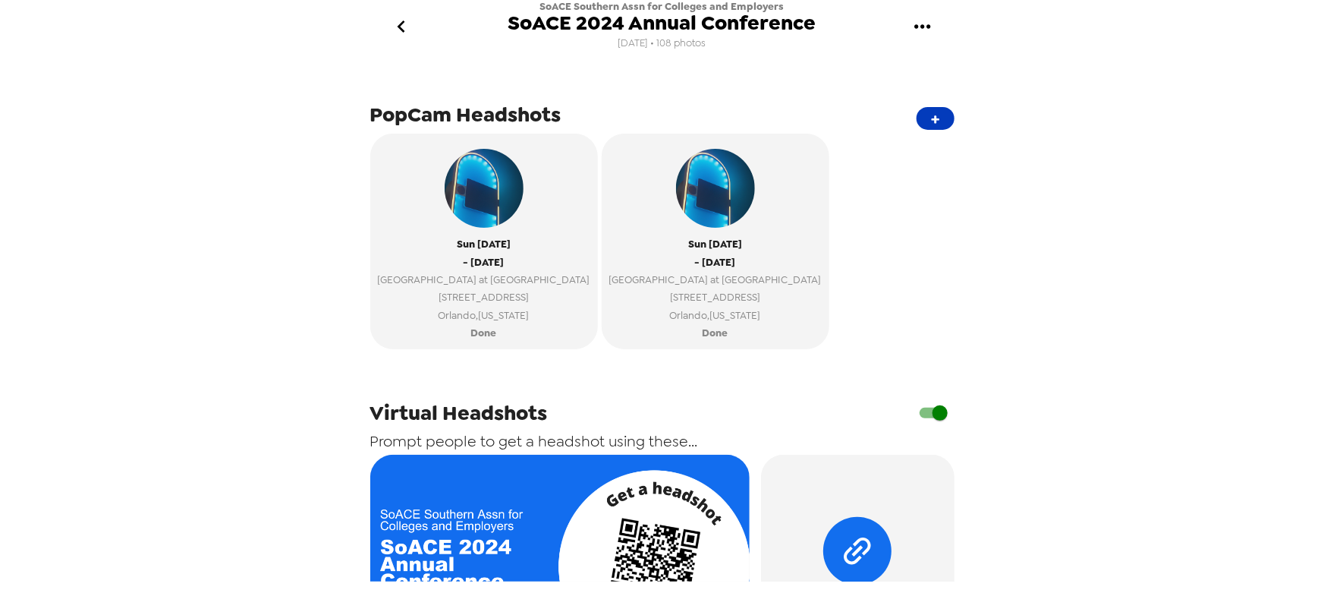
click at [923, 121] on button "+" at bounding box center [935, 118] width 38 height 23
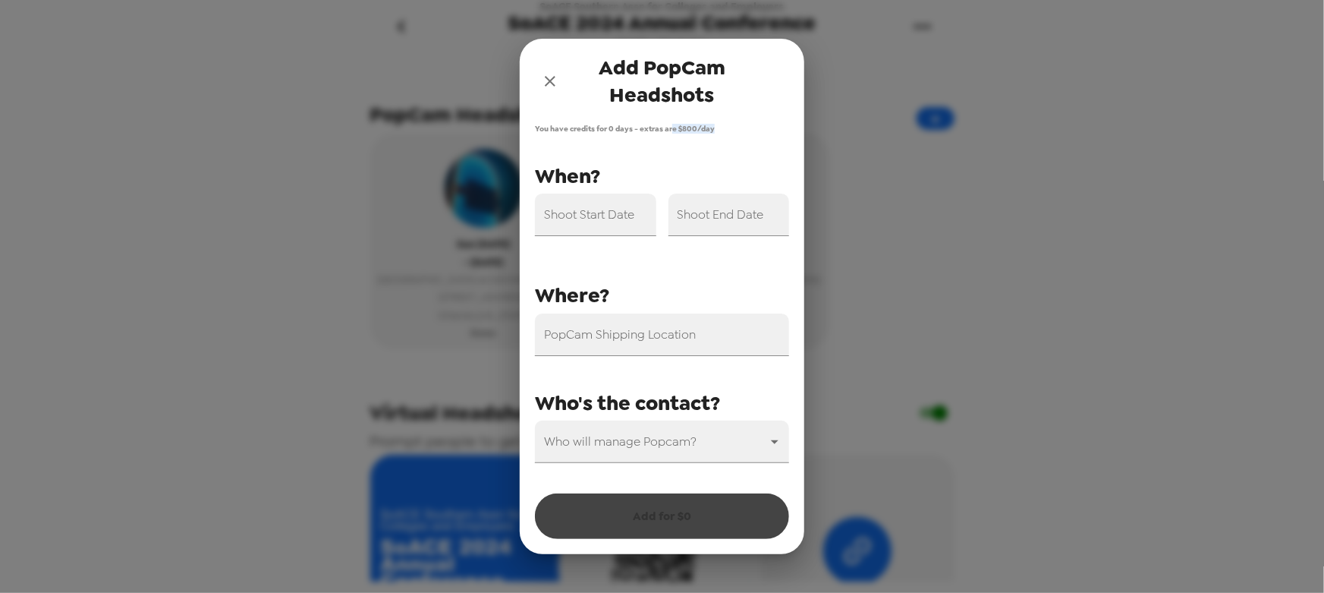
drag, startPoint x: 671, startPoint y: 129, endPoint x: 721, endPoint y: 128, distance: 49.3
click at [724, 126] on span "You have credits for 0 days - extras are $ 800 /day" at bounding box center [662, 129] width 254 height 10
click at [706, 128] on span "You have credits for 0 days - extras are $ 800 /day" at bounding box center [662, 129] width 254 height 10
click at [596, 213] on div "Shoot Start Date" at bounding box center [595, 214] width 121 height 42
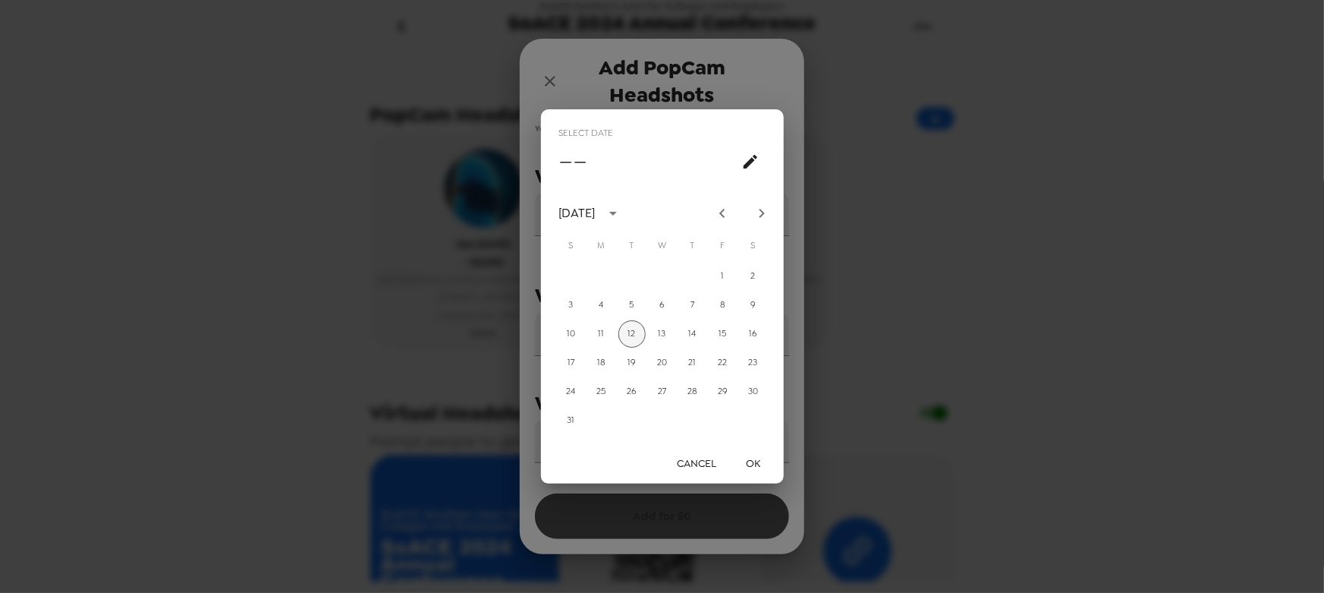
drag, startPoint x: 629, startPoint y: 328, endPoint x: 648, endPoint y: 344, distance: 24.3
click at [630, 328] on button "12" at bounding box center [631, 333] width 27 height 27
type input "08/12/2025"
click at [750, 463] on button "OK" at bounding box center [753, 463] width 49 height 28
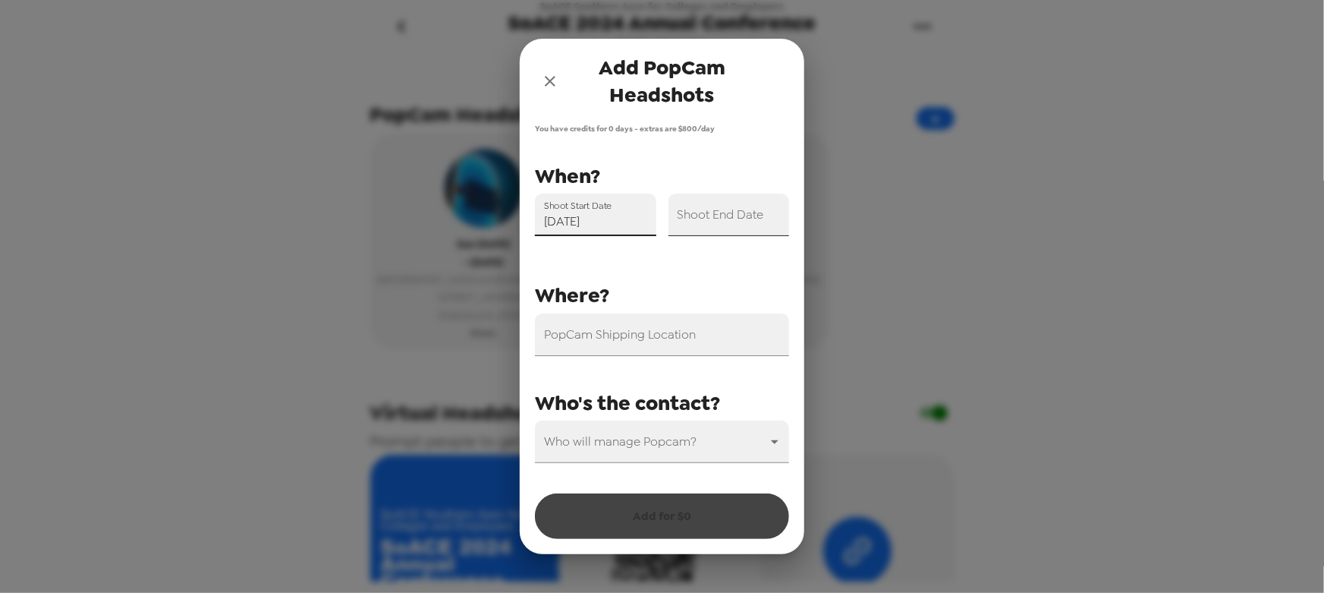
click at [713, 220] on input "Shoot End Date" at bounding box center [728, 214] width 121 height 42
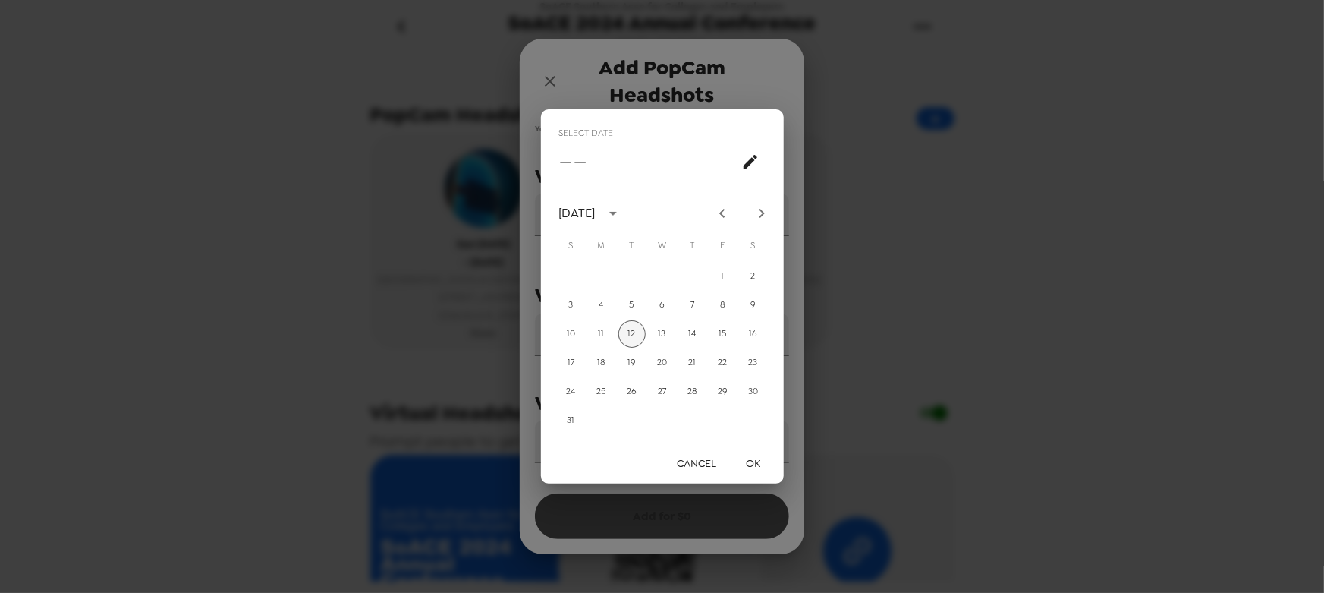
click at [635, 332] on button "12" at bounding box center [631, 333] width 27 height 27
type input "08/12/2025"
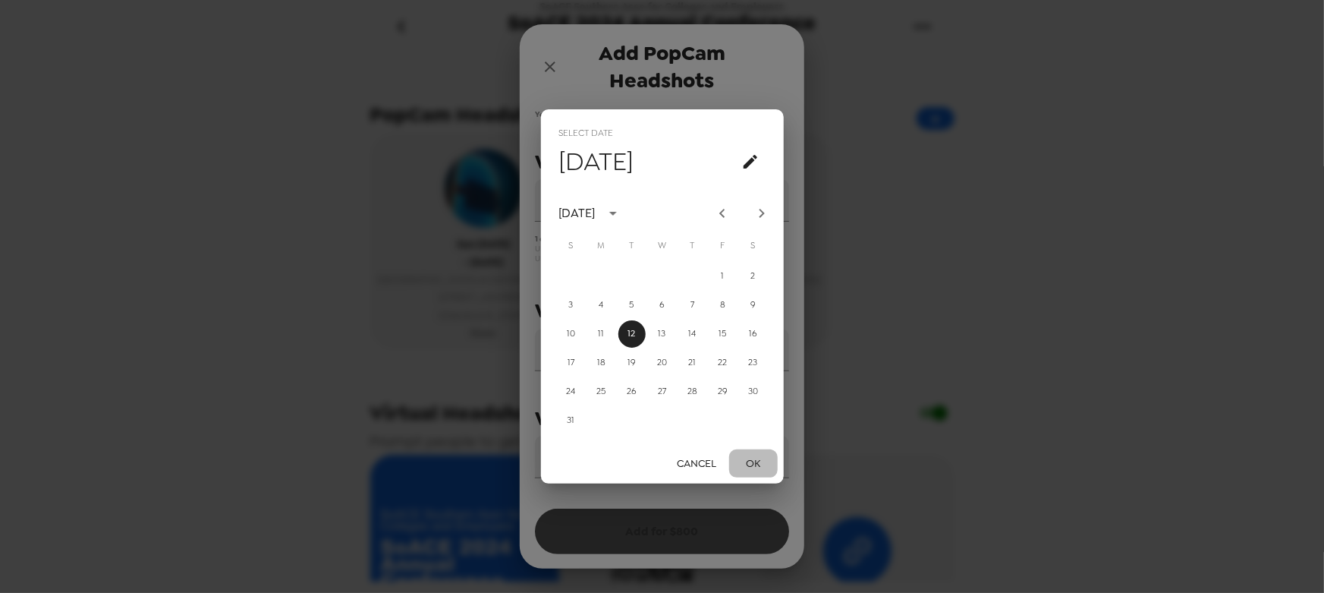
click at [752, 455] on button "OK" at bounding box center [753, 463] width 49 height 28
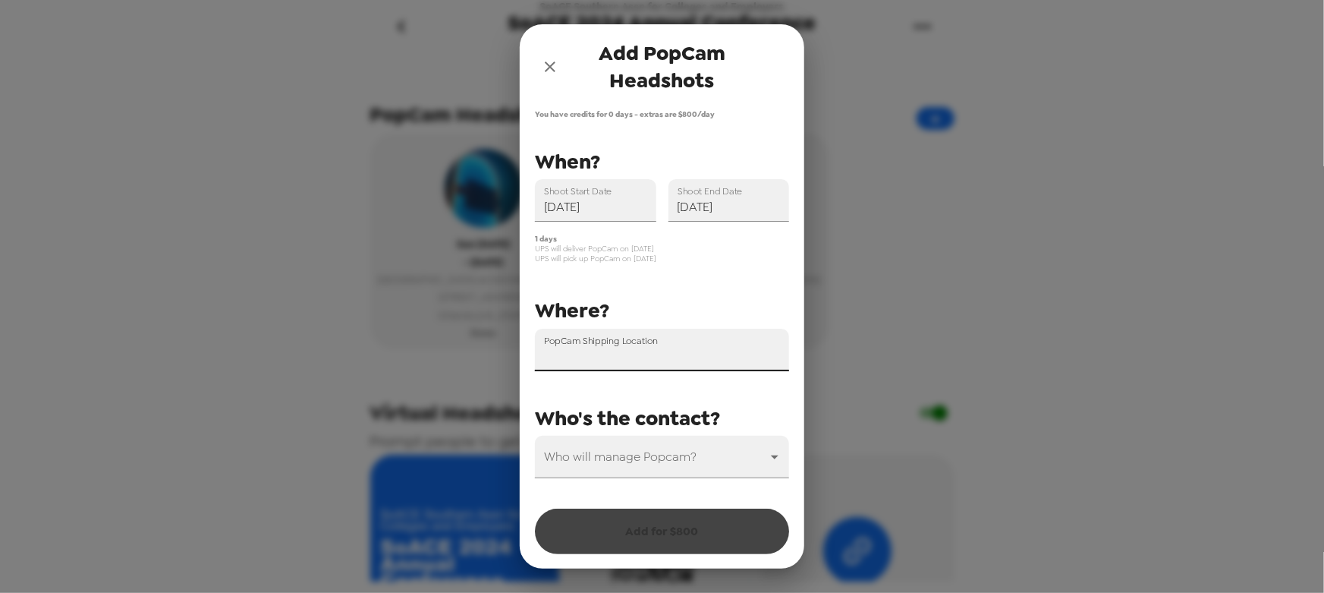
click at [623, 370] on input "PopCam Shipping Location" at bounding box center [662, 349] width 254 height 42
click at [630, 350] on input "PopCam Shipping Location" at bounding box center [662, 349] width 254 height 42
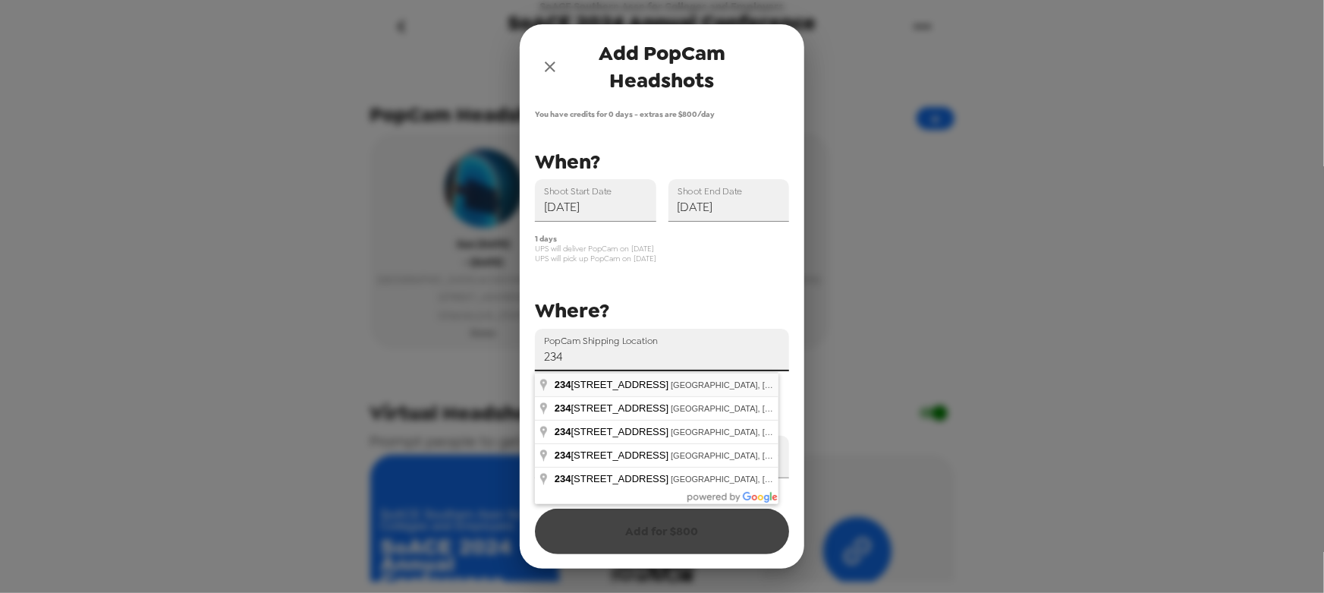
type input "2345 Enterprise Park Place, Indianapolis, IN, USA"
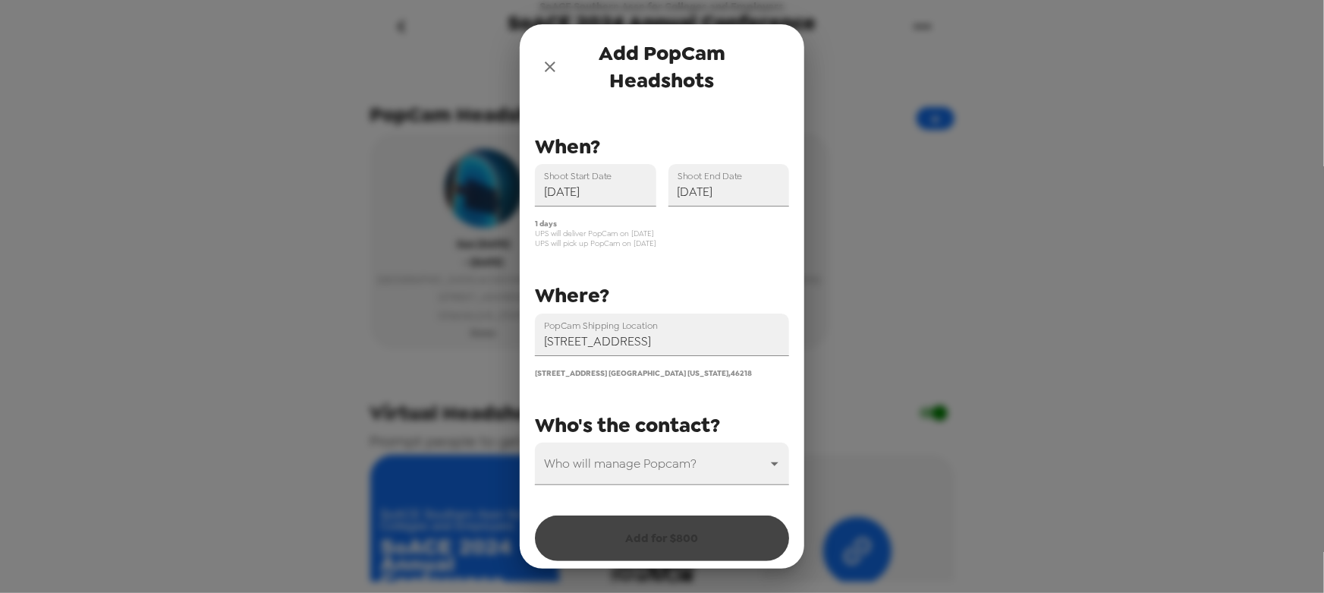
scroll to position [24, 0]
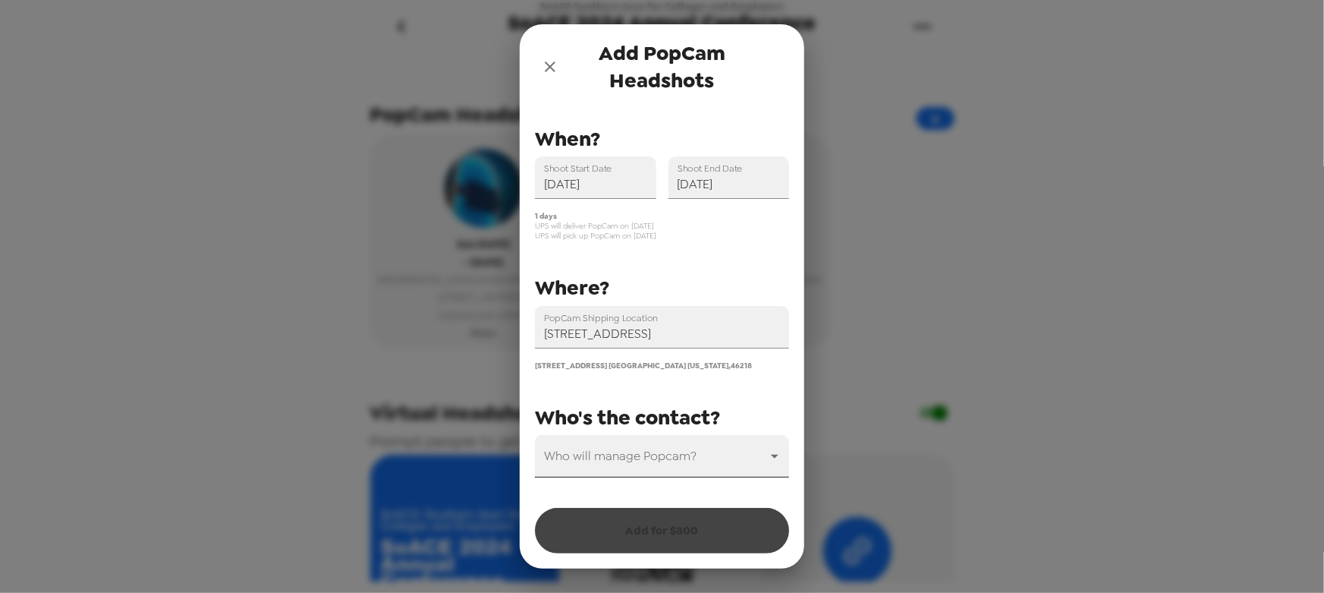
click at [671, 469] on body "SoACE Southern Assn for Colleges and Employers SoACE 2024 Annual Conference 11/…" at bounding box center [662, 296] width 1324 height 593
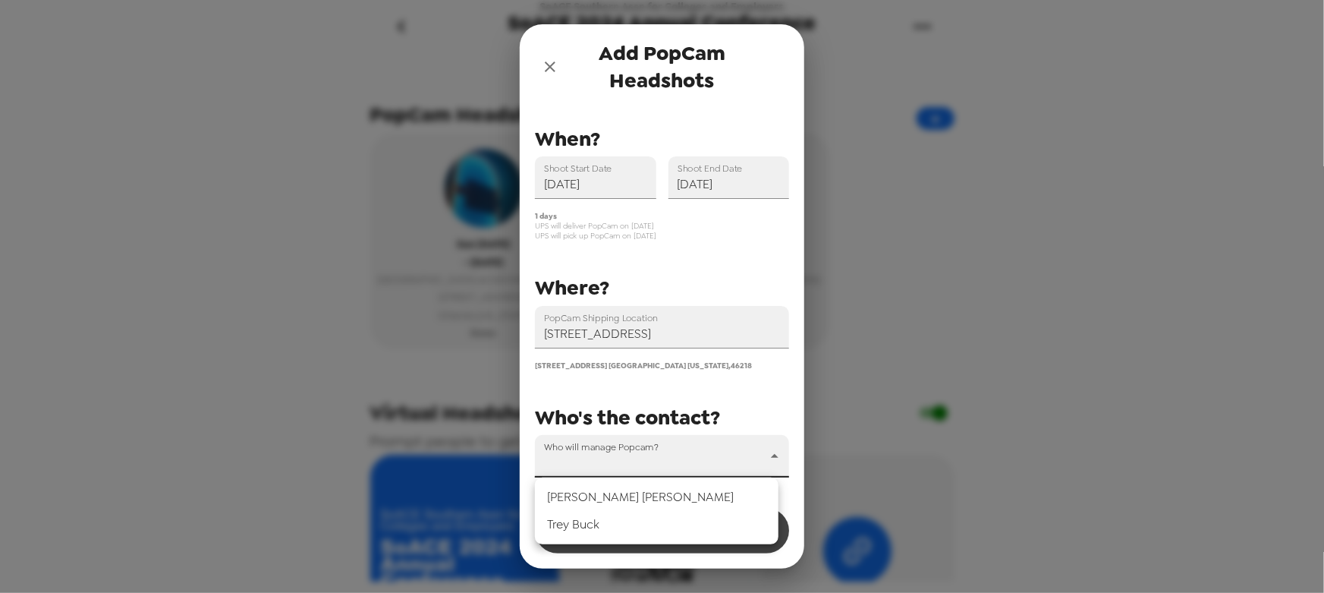
click at [646, 530] on li "Trey Buck" at bounding box center [657, 524] width 244 height 27
type input "31546"
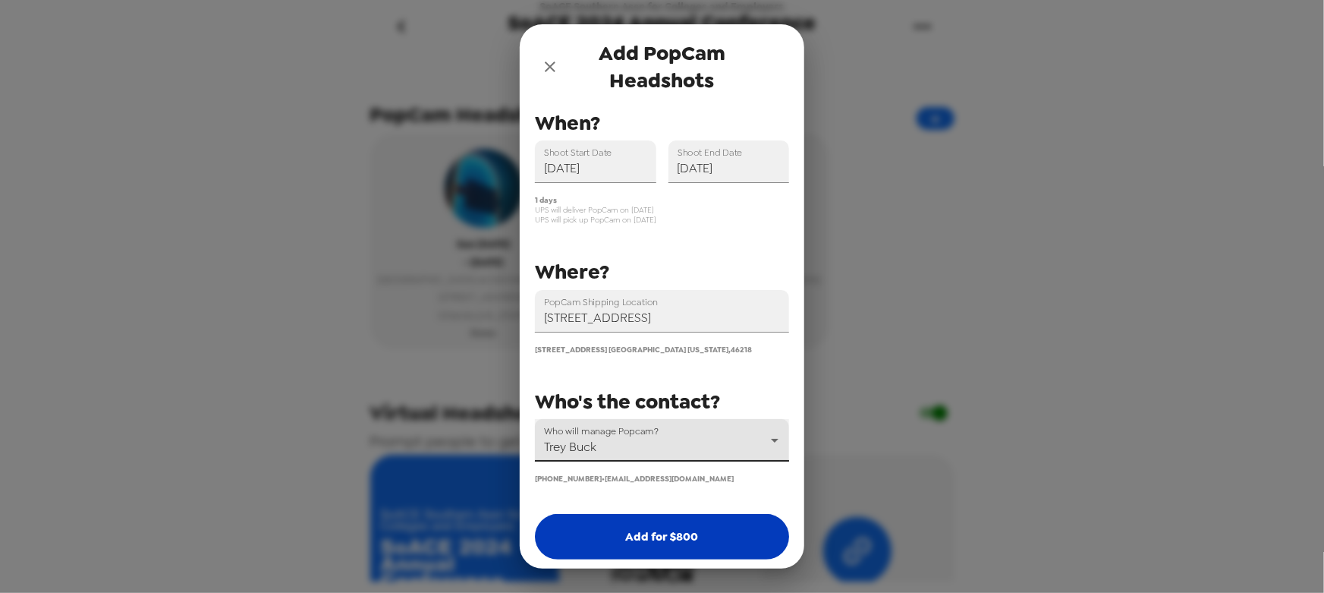
scroll to position [46, 0]
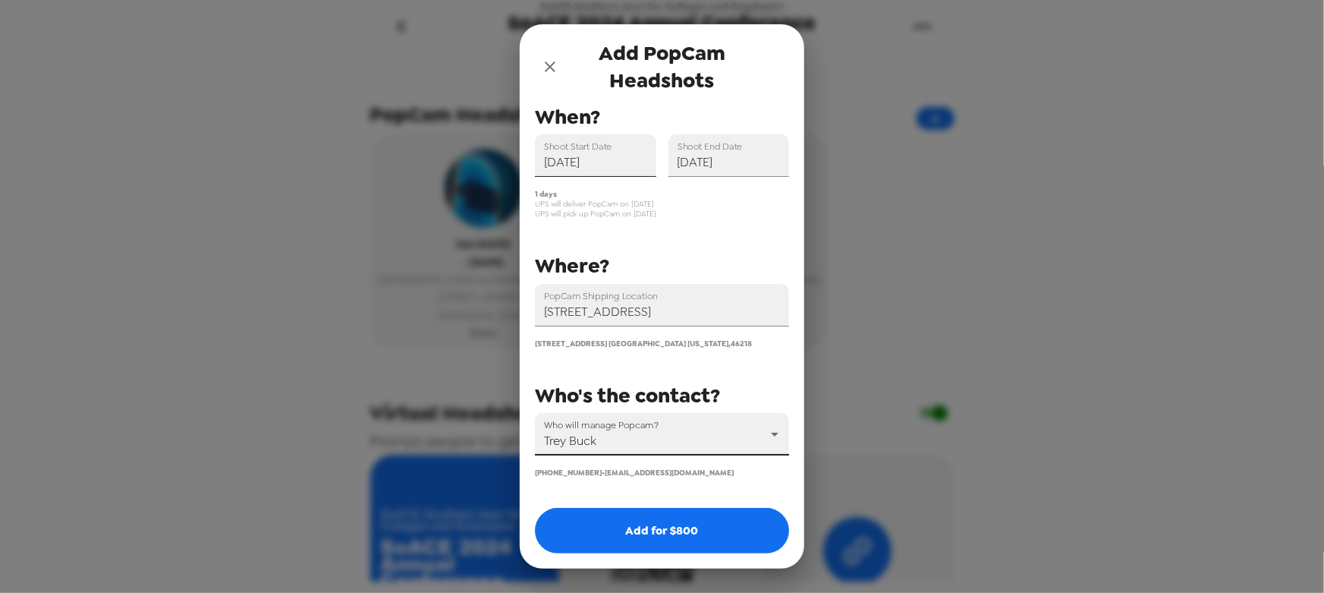
click at [598, 157] on input "08/12/2025" at bounding box center [595, 155] width 121 height 42
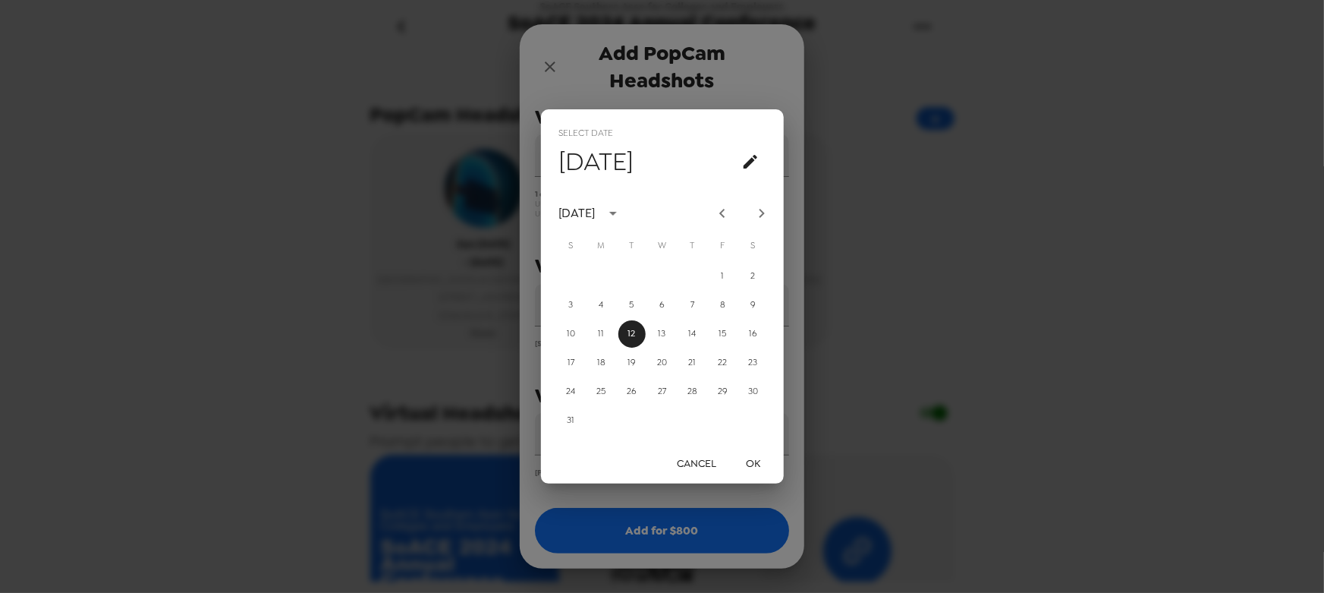
click at [703, 455] on button "Cancel" at bounding box center [697, 463] width 52 height 28
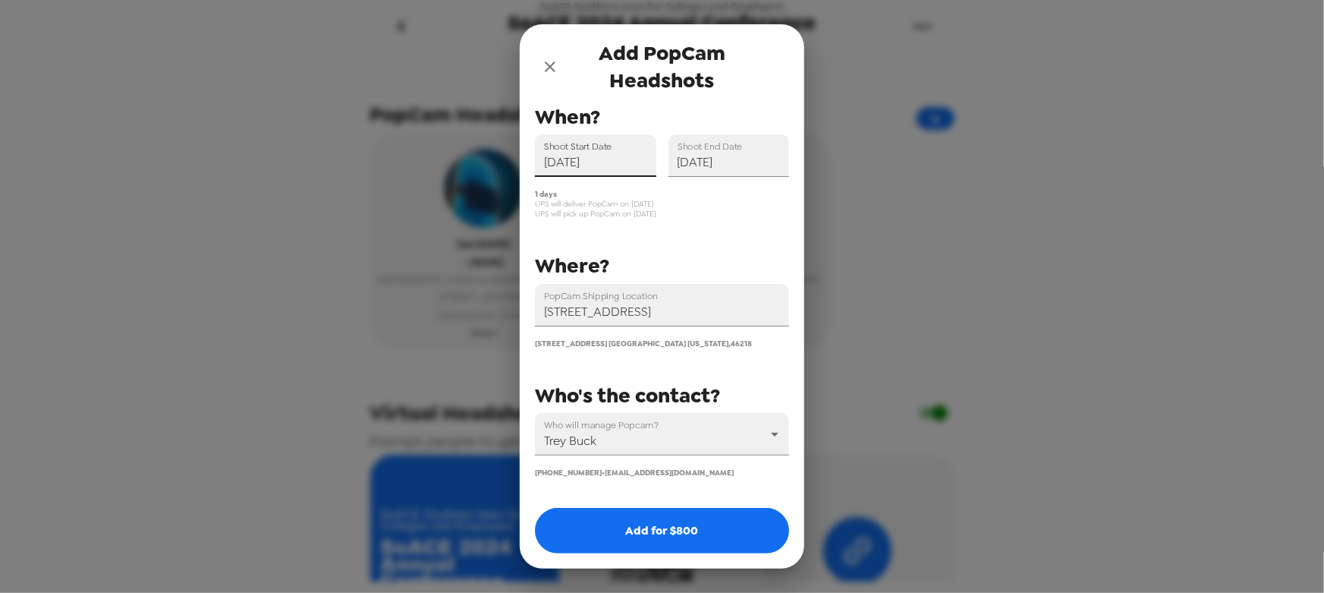
click at [584, 162] on input "08/12/2025" at bounding box center [595, 155] width 121 height 42
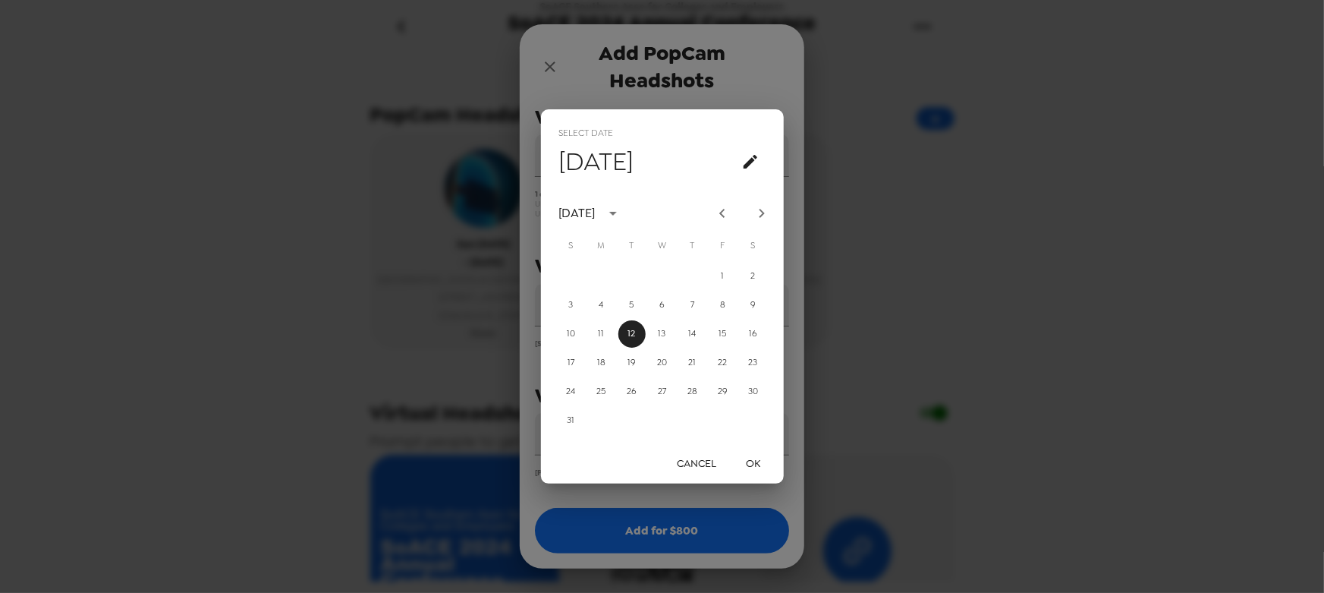
click at [758, 212] on icon "Next month" at bounding box center [762, 213] width 18 height 18
click at [699, 455] on button "Cancel" at bounding box center [697, 463] width 52 height 28
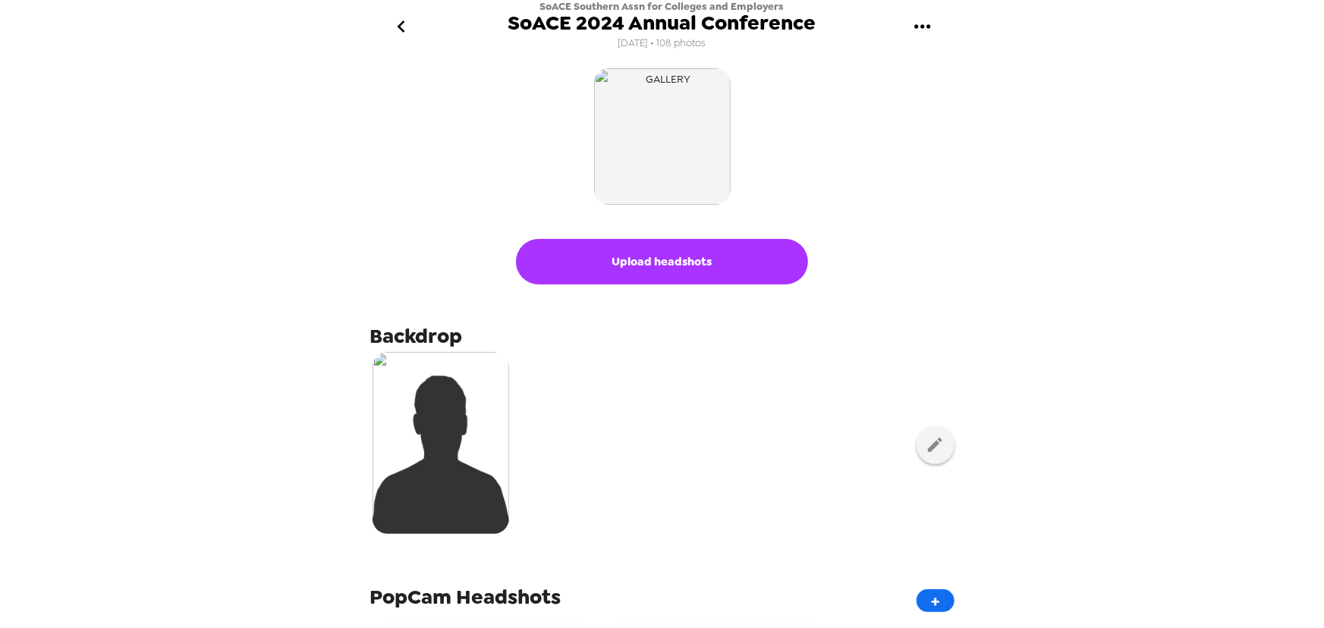
click at [417, 39] on button "go back" at bounding box center [401, 26] width 49 height 49
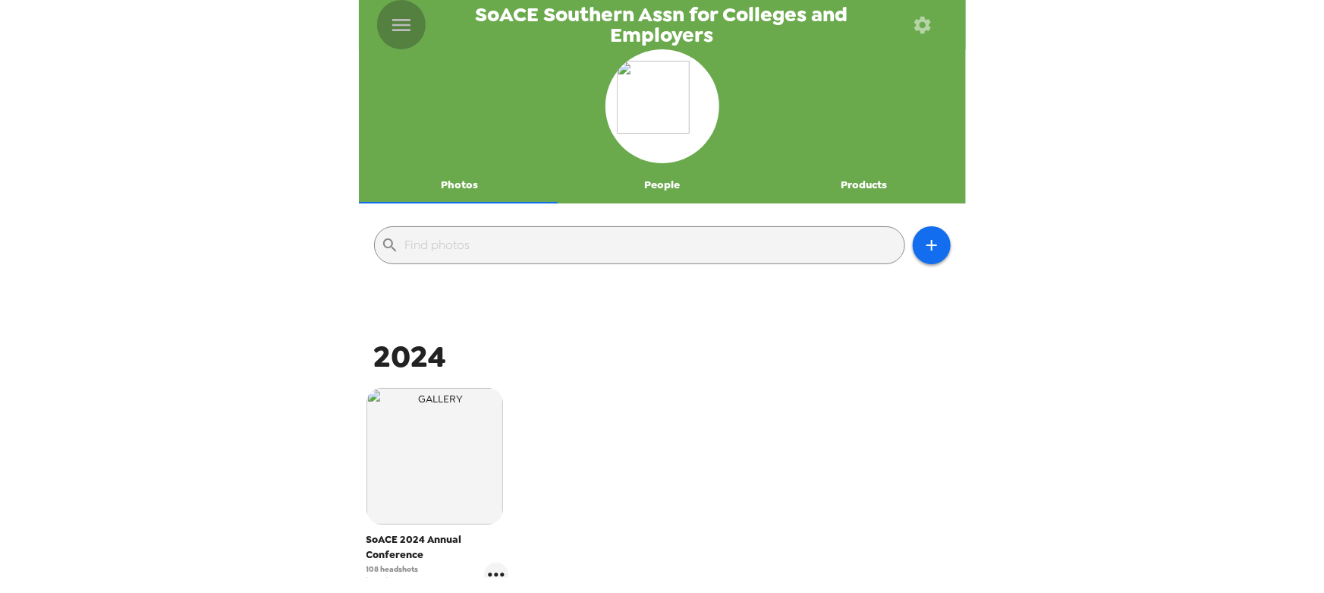
click at [392, 24] on icon "menu" at bounding box center [401, 25] width 18 height 12
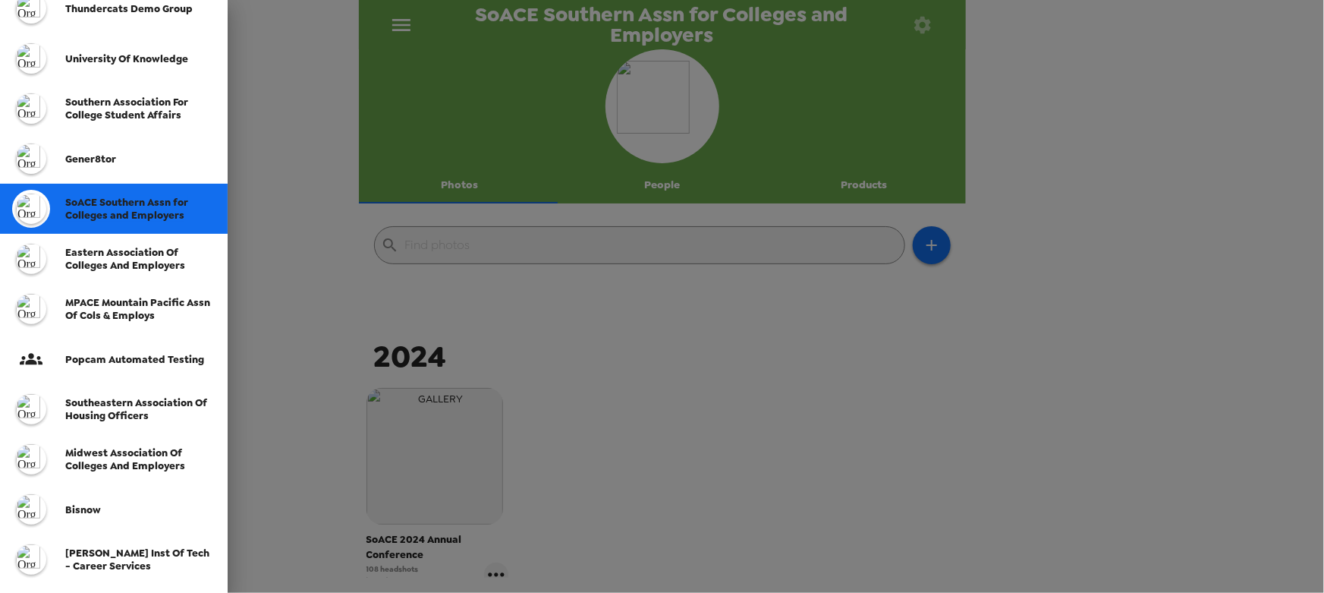
scroll to position [376, 0]
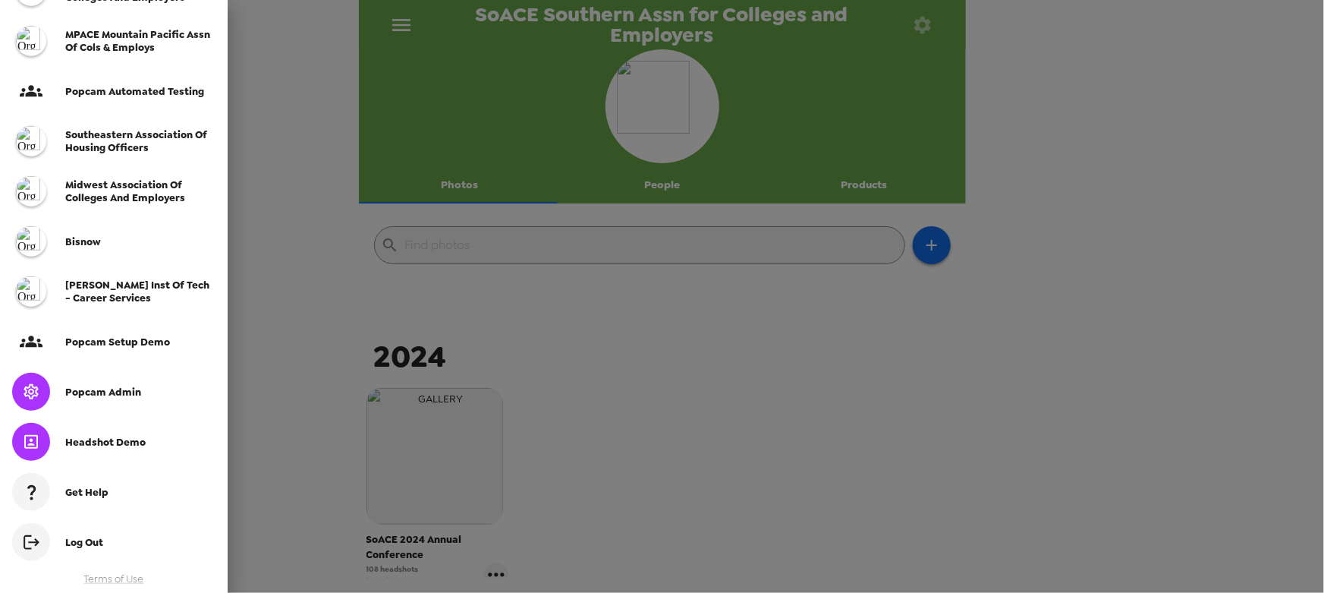
click at [117, 398] on div "Popcam Admin" at bounding box center [114, 391] width 228 height 50
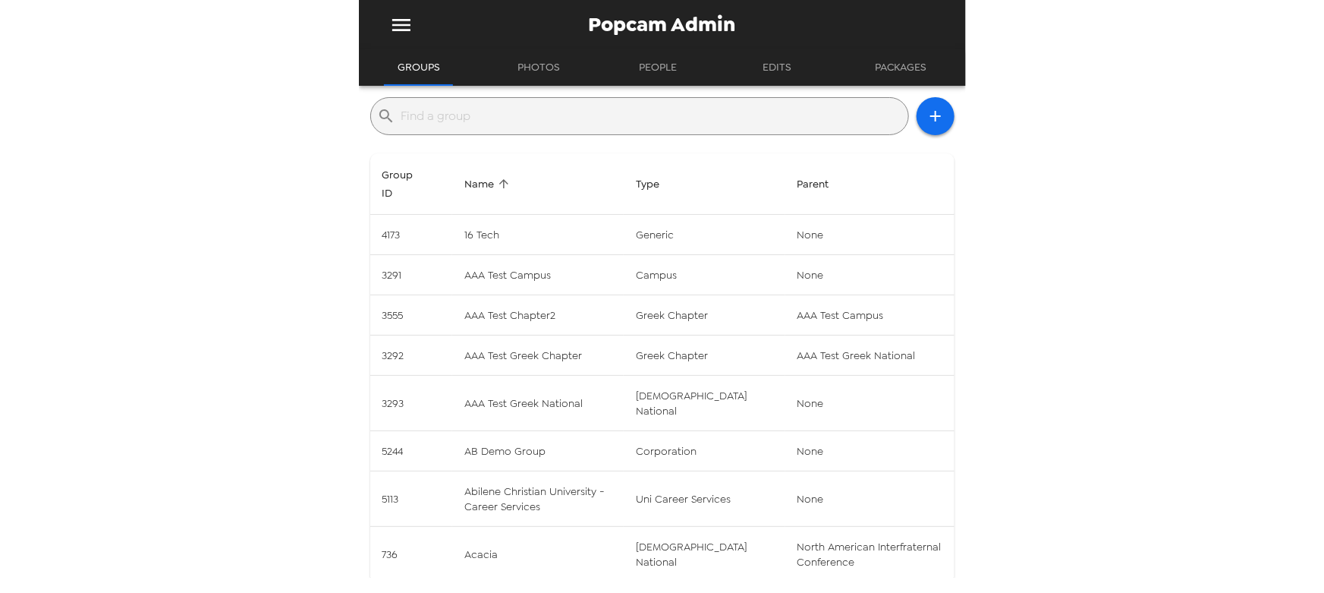
click at [489, 117] on input "text" at bounding box center [651, 116] width 501 height 24
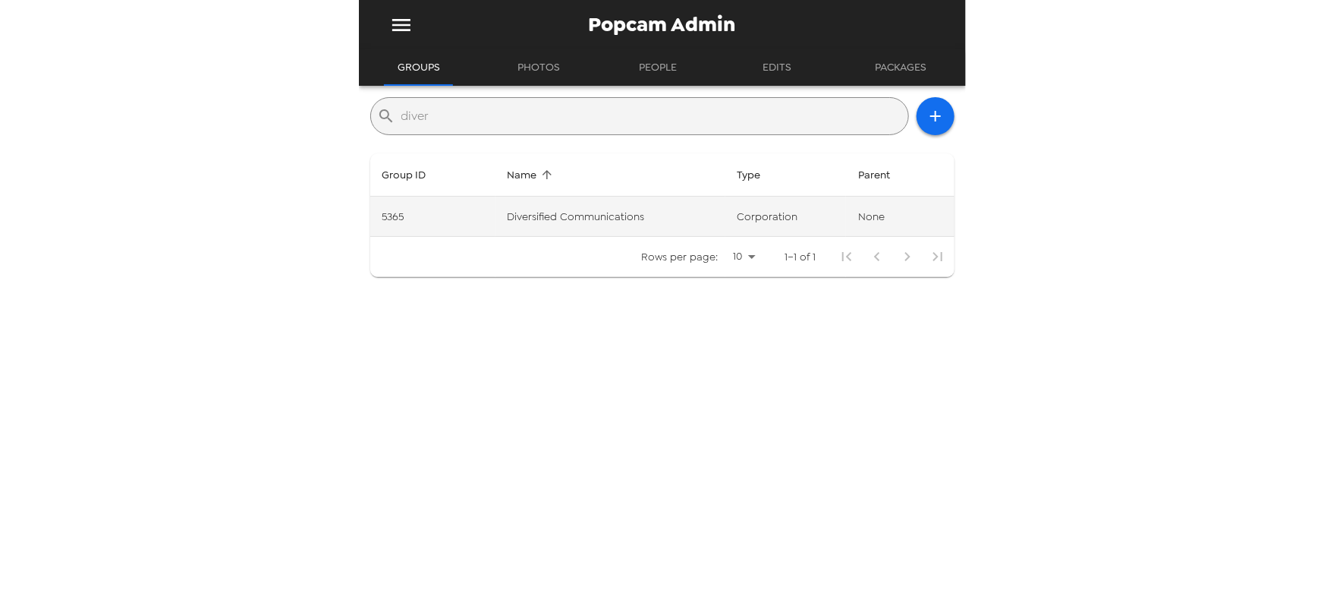
type input "diver"
click at [583, 209] on td "Diversified Communications" at bounding box center [610, 216] width 230 height 40
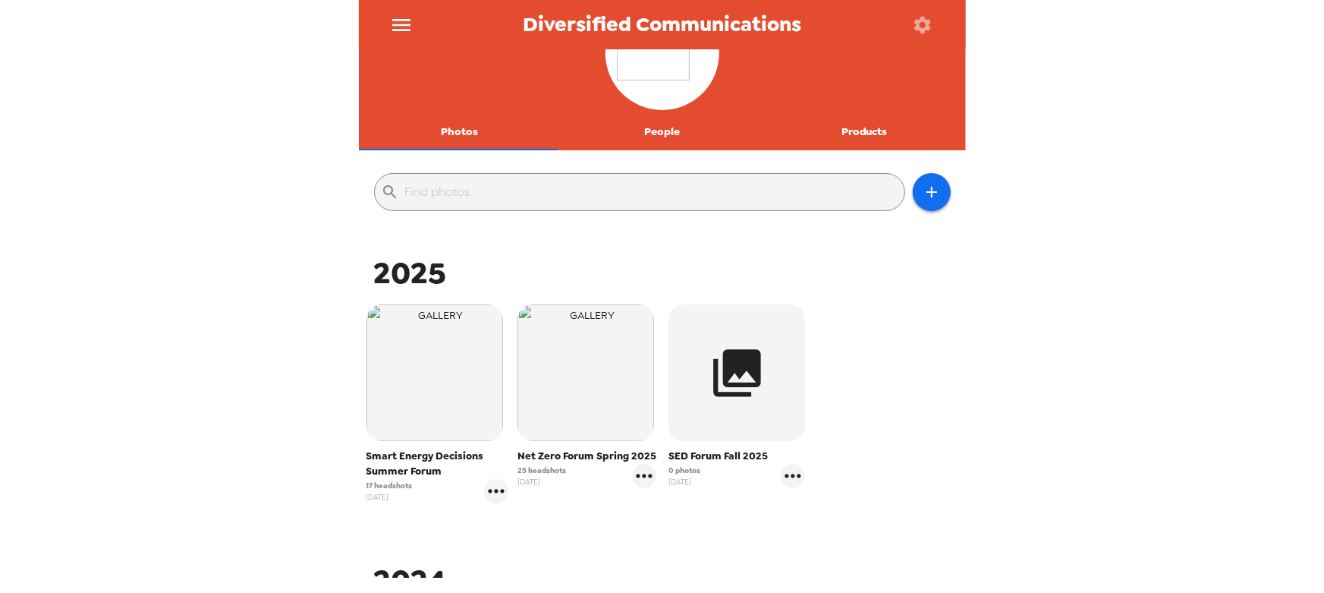
scroll to position [275, 0]
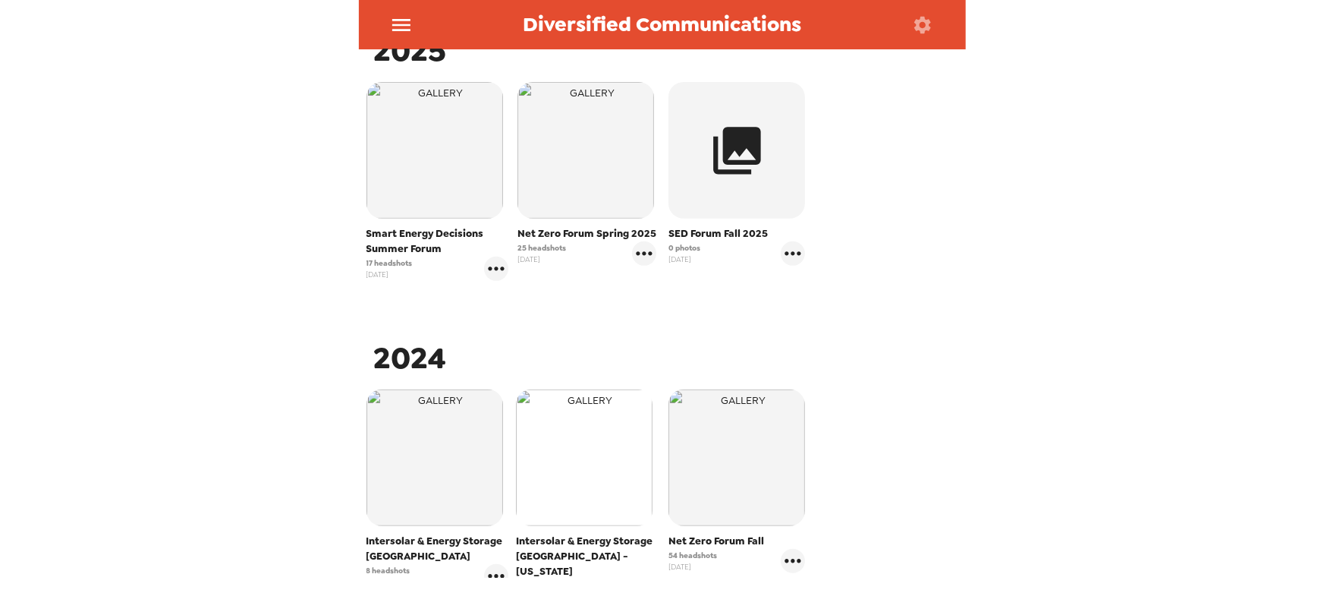
click at [599, 483] on img "button" at bounding box center [584, 457] width 137 height 137
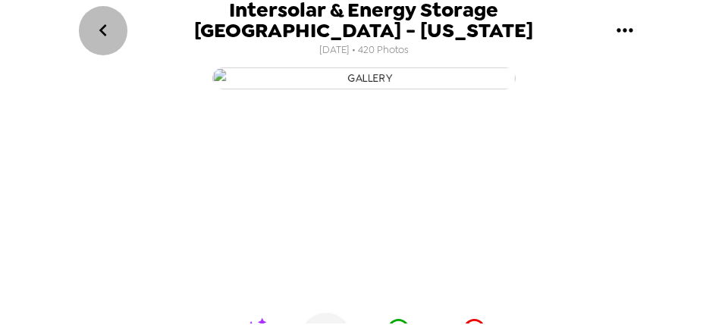
click at [112, 29] on icon "go back" at bounding box center [103, 30] width 24 height 24
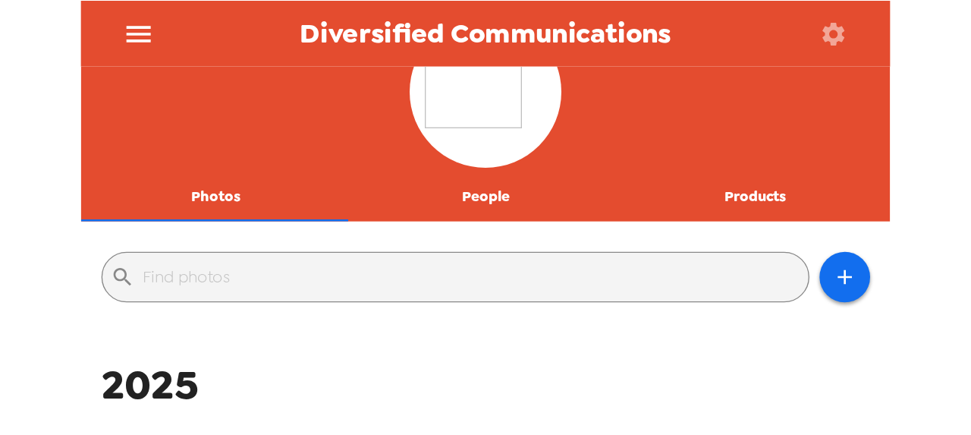
scroll to position [38, 0]
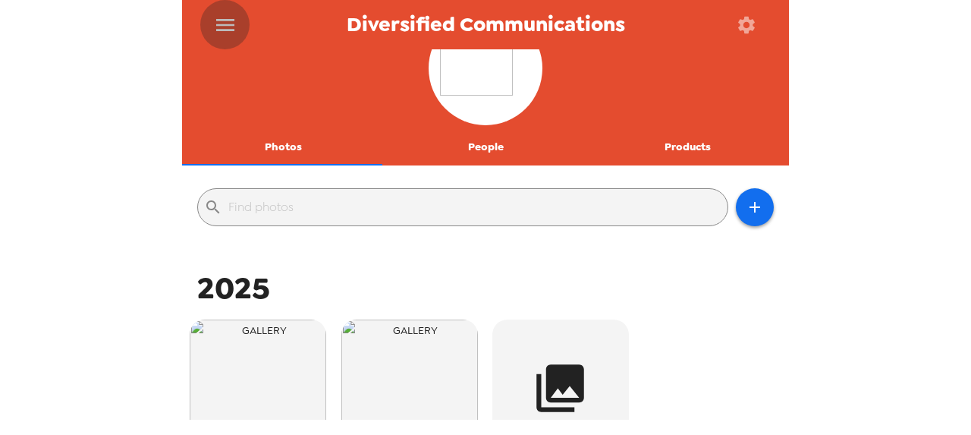
click at [225, 17] on icon "menu" at bounding box center [225, 25] width 24 height 24
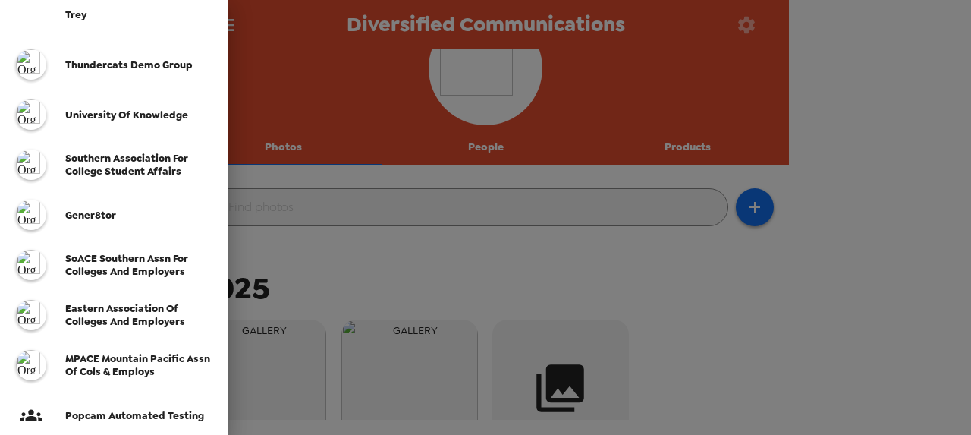
scroll to position [152, 0]
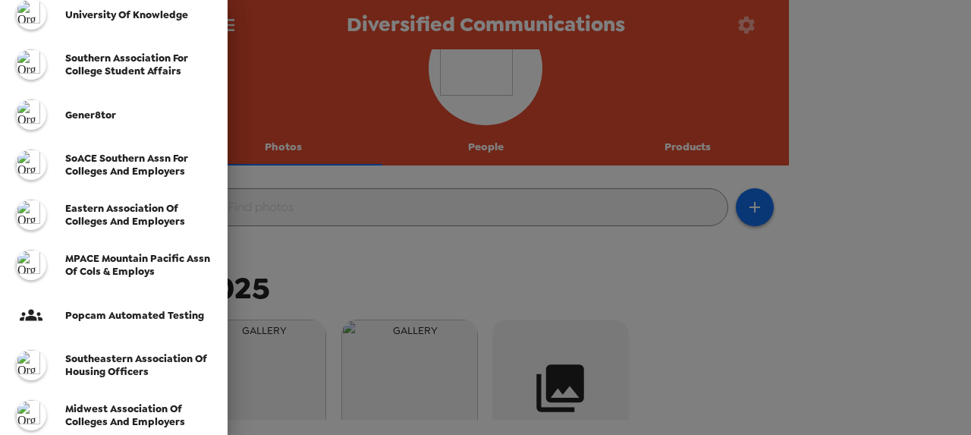
click at [135, 161] on span "SoACE Southern Assn for Colleges and Employers" at bounding box center [126, 165] width 123 height 26
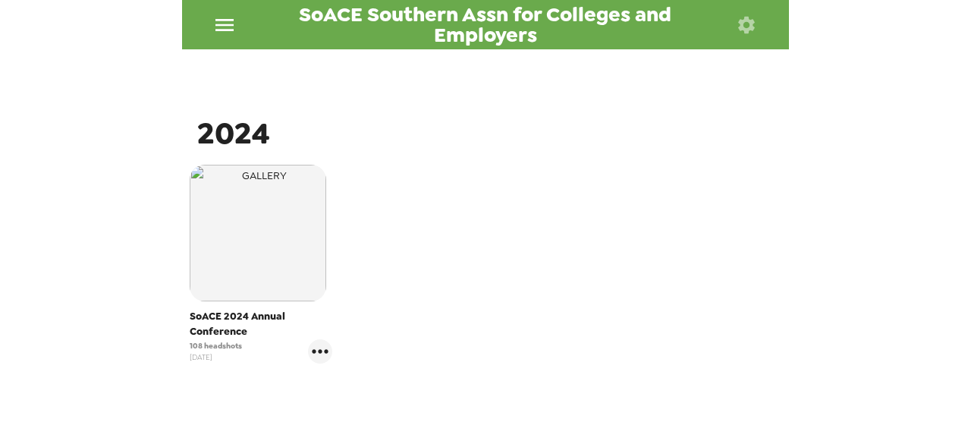
scroll to position [303, 0]
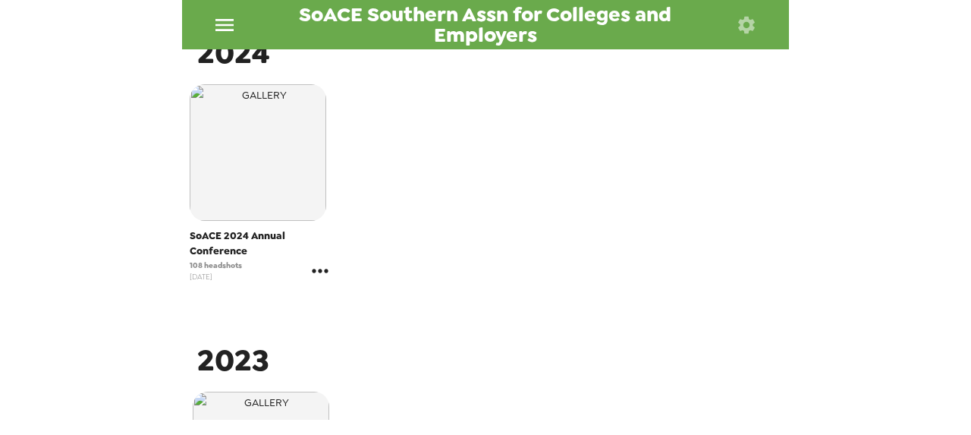
click at [327, 272] on icon "gallery menu" at bounding box center [320, 271] width 24 height 24
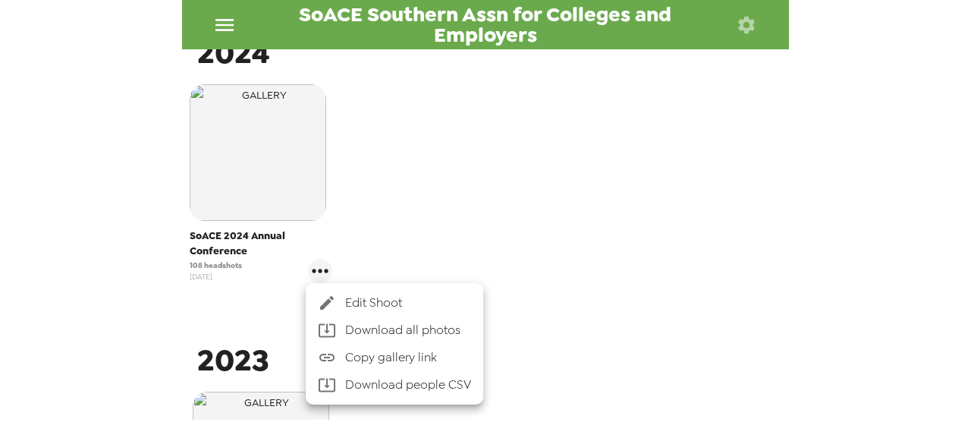
click at [363, 297] on span "Edit Shoot" at bounding box center [408, 303] width 126 height 18
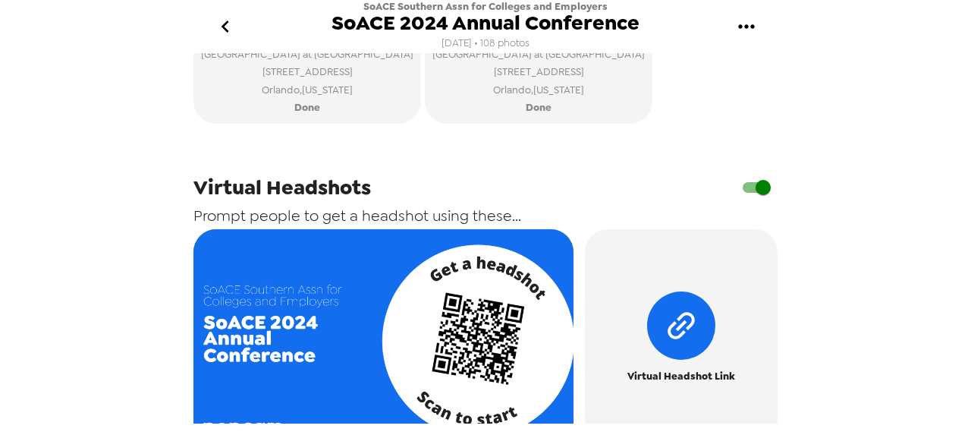
scroll to position [895, 0]
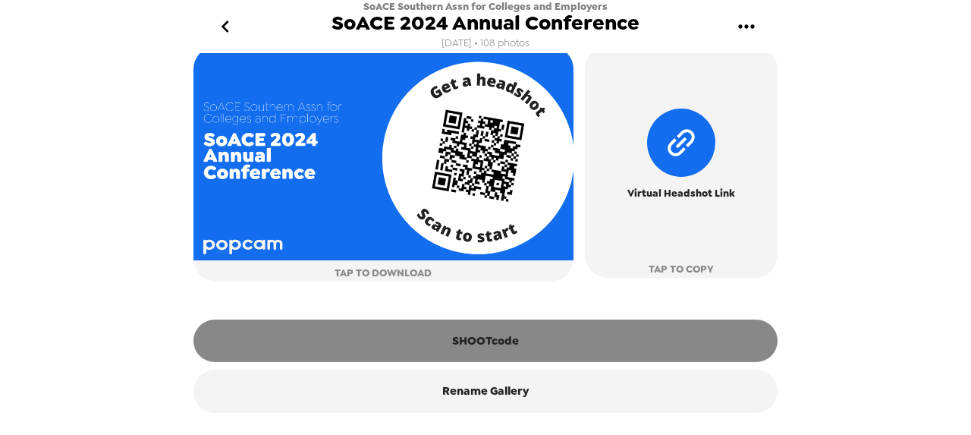
click at [501, 341] on button "SHOOTcode" at bounding box center [485, 340] width 584 height 42
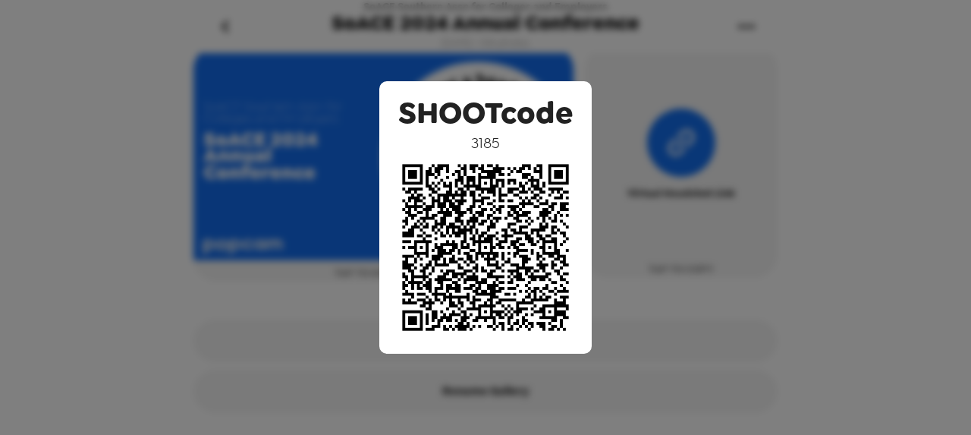
click at [252, 252] on div "SHOOTcode 3185" at bounding box center [485, 217] width 971 height 435
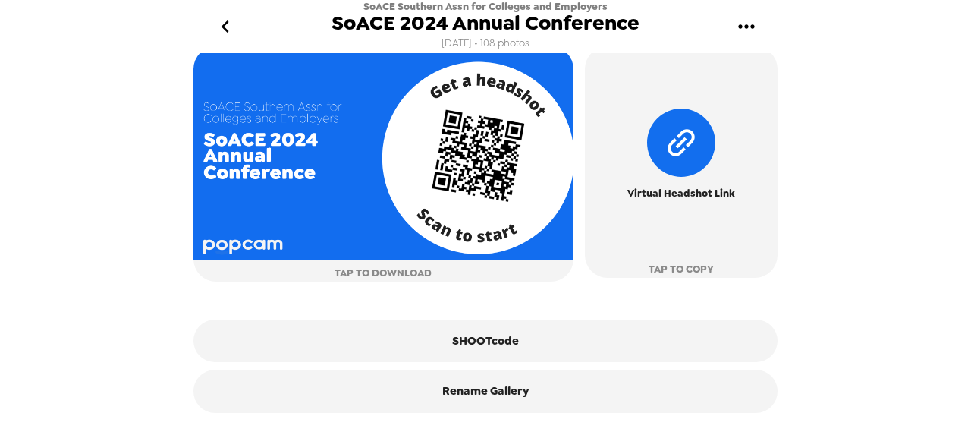
click at [228, 41] on button "go back" at bounding box center [224, 26] width 49 height 49
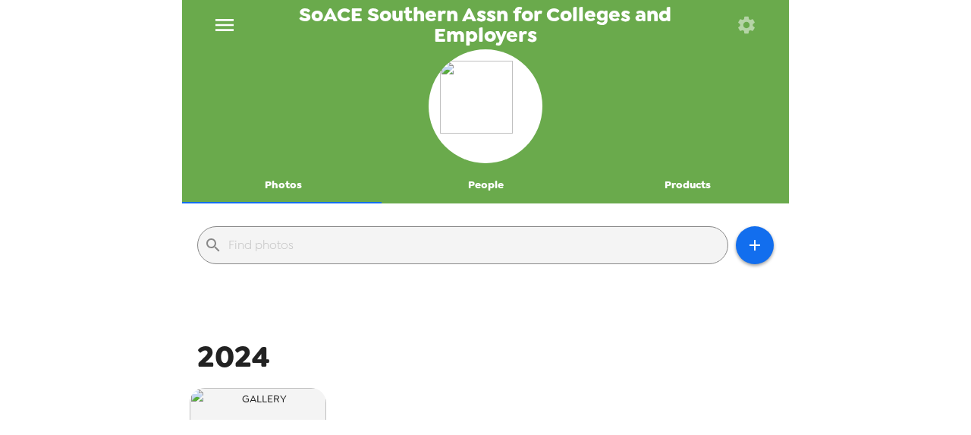
click at [228, 27] on icon "menu" at bounding box center [224, 25] width 24 height 24
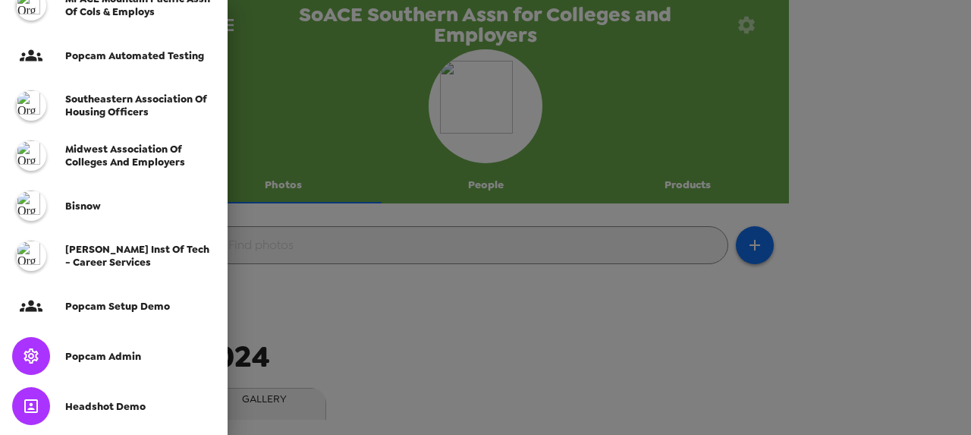
scroll to position [455, 0]
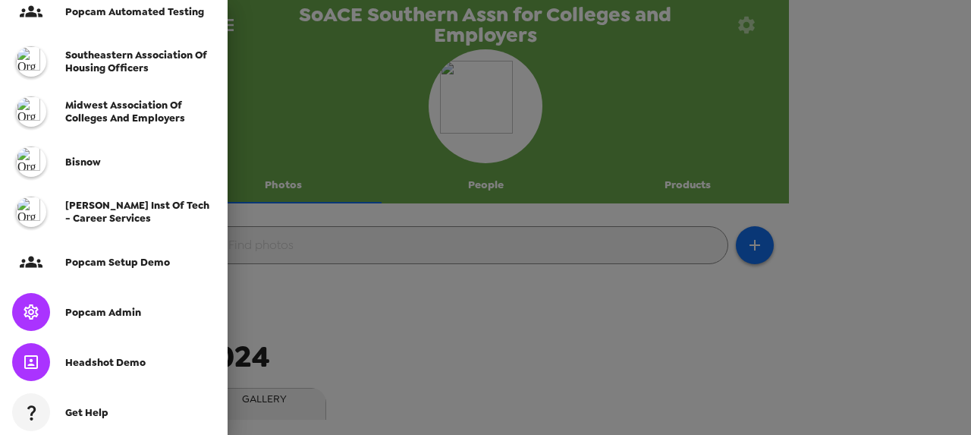
click at [108, 314] on span "Popcam Admin" at bounding box center [103, 312] width 76 height 13
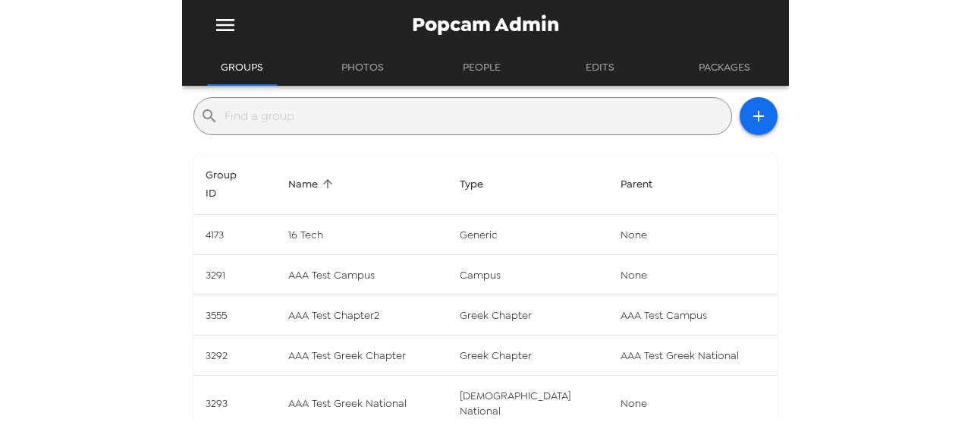
click at [391, 118] on input "text" at bounding box center [475, 116] width 501 height 24
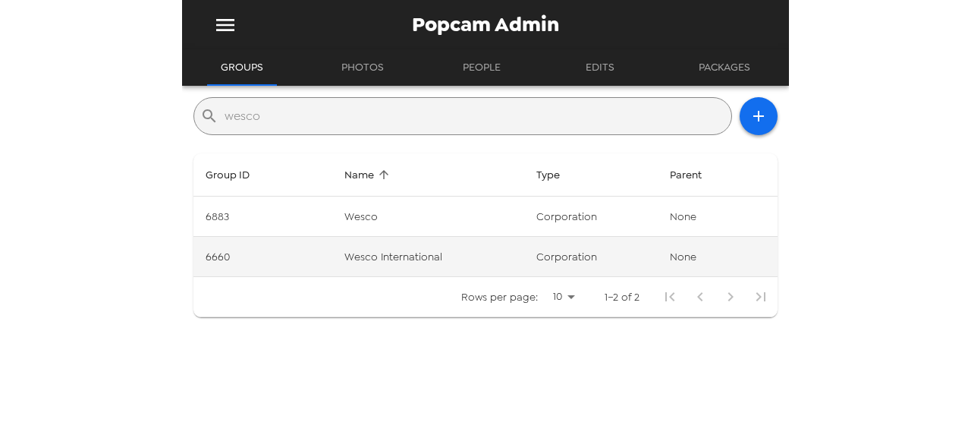
type input "wesco"
click at [517, 266] on td "Wesco International" at bounding box center [428, 257] width 193 height 40
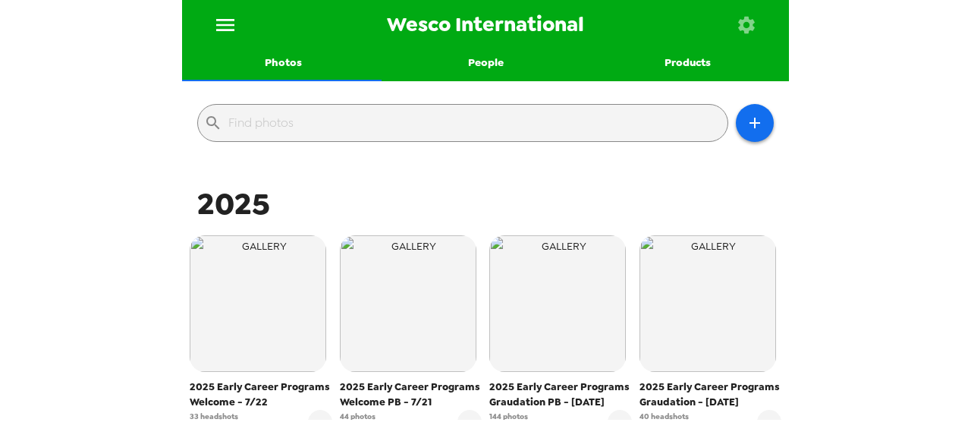
scroll to position [202, 0]
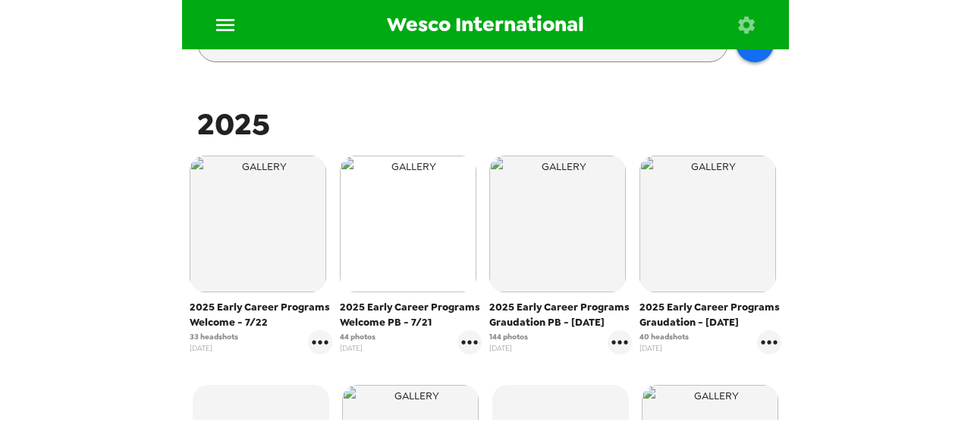
click at [413, 228] on img "button" at bounding box center [408, 224] width 137 height 137
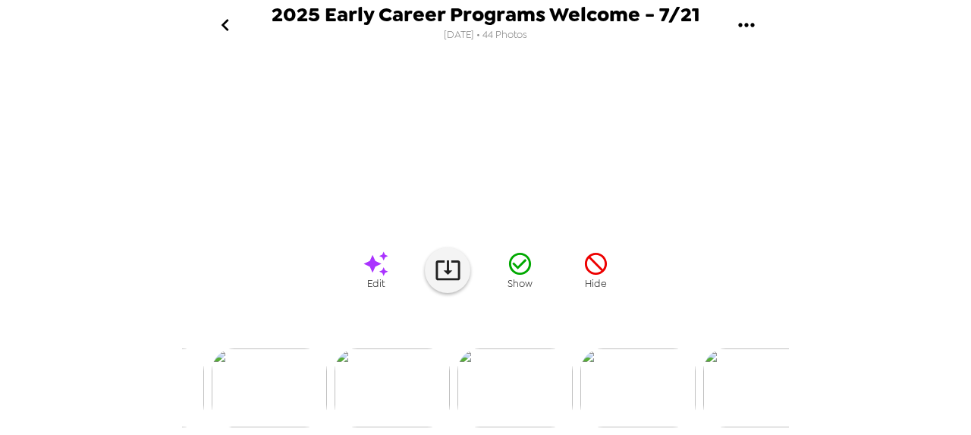
scroll to position [0, 369]
click at [517, 381] on img at bounding box center [484, 387] width 115 height 79
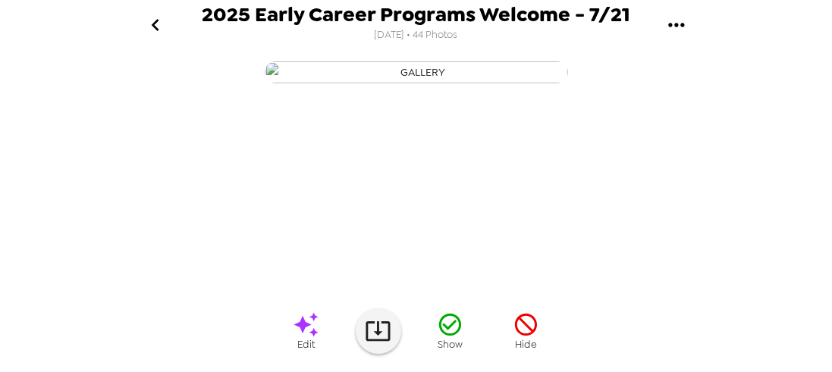
scroll to position [0, 368]
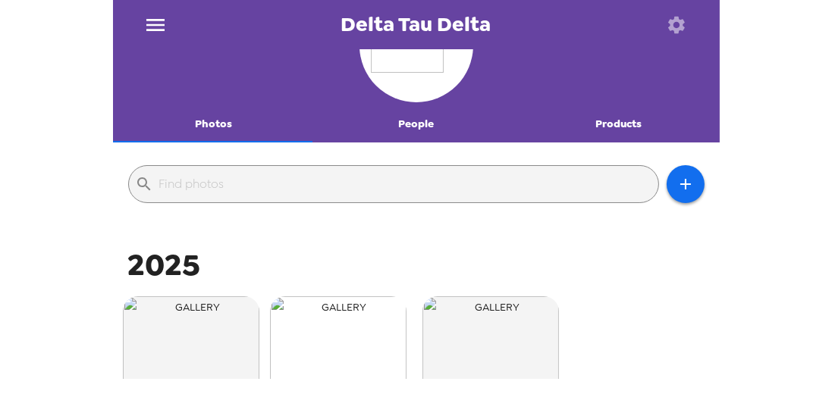
scroll to position [259, 0]
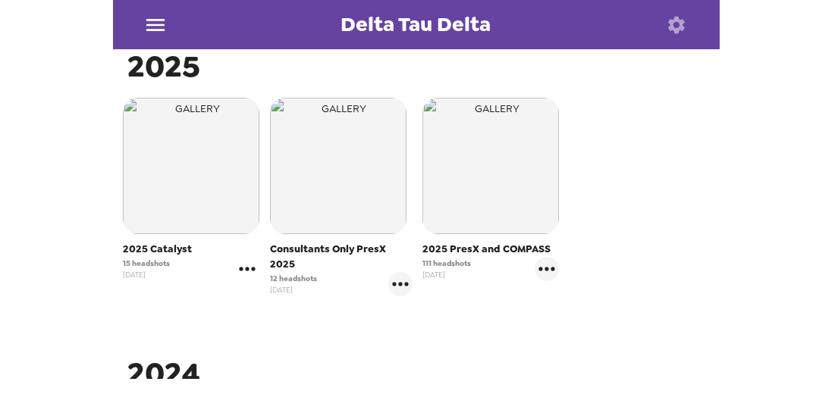
click at [255, 272] on icon "gallery menu" at bounding box center [247, 269] width 24 height 24
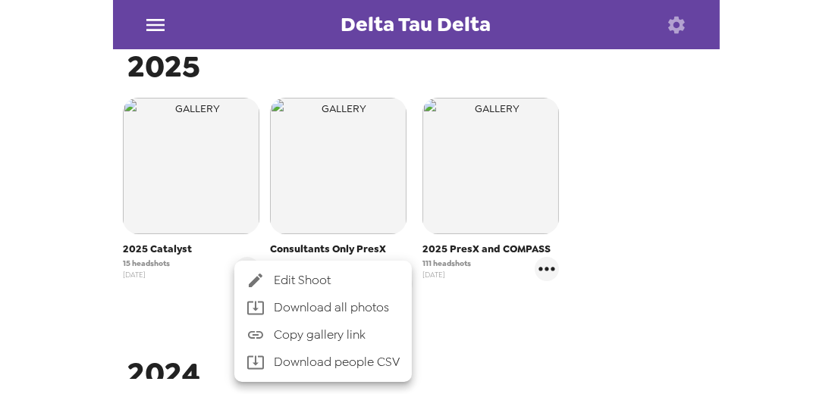
click at [269, 278] on div at bounding box center [260, 281] width 27 height 18
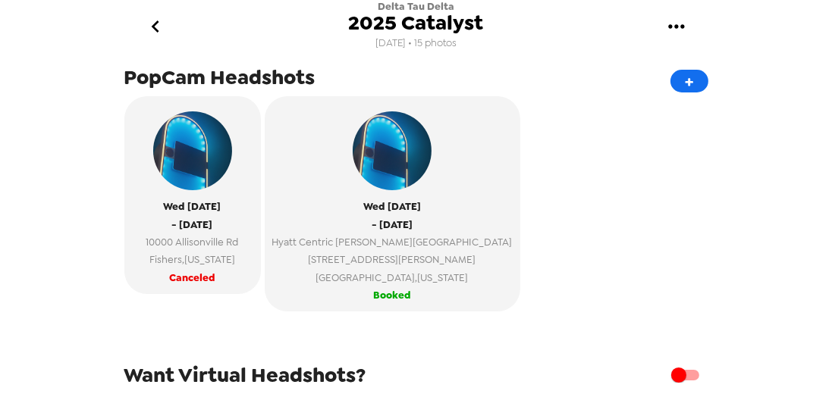
scroll to position [563, 0]
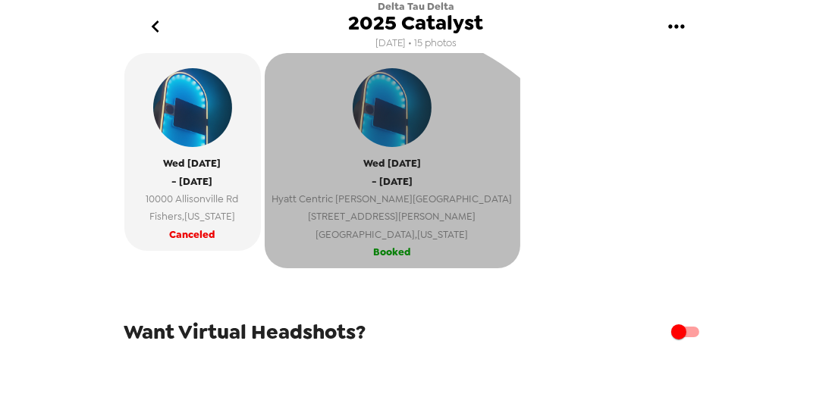
click at [373, 256] on button "[DATE] - [DATE] Hyatt Centric [PERSON_NAME][GEOGRAPHIC_DATA] [STREET_ADDRESS][P…" at bounding box center [393, 160] width 256 height 215
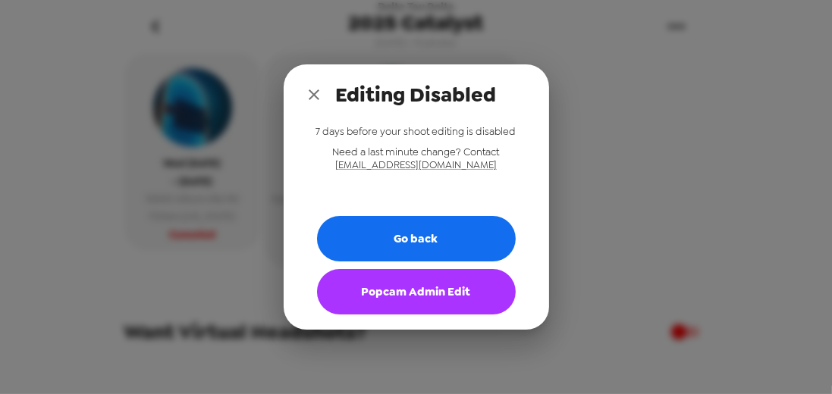
click at [380, 296] on button "Popcam Admin Edit" at bounding box center [416, 292] width 199 height 46
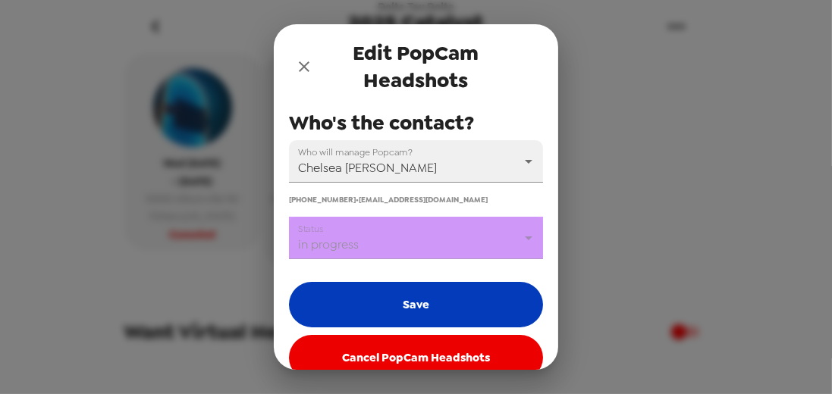
scroll to position [334, 0]
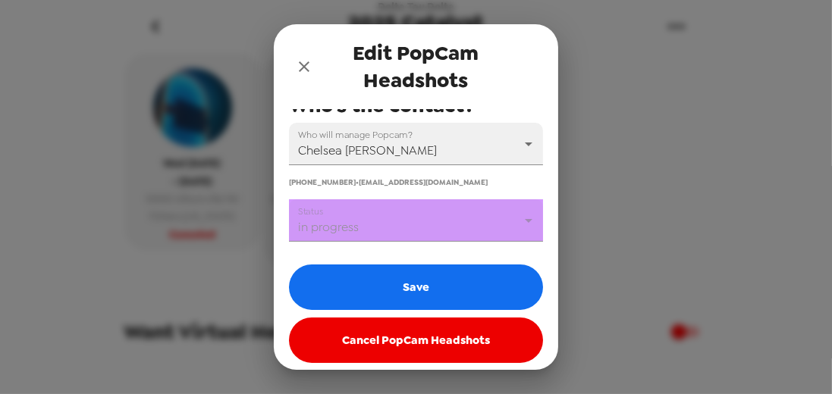
click at [399, 231] on body "Delta Tau Delta 2025 Catalyst [DATE] • 15 photos Upload headshots Backdrop PopC…" at bounding box center [416, 197] width 832 height 394
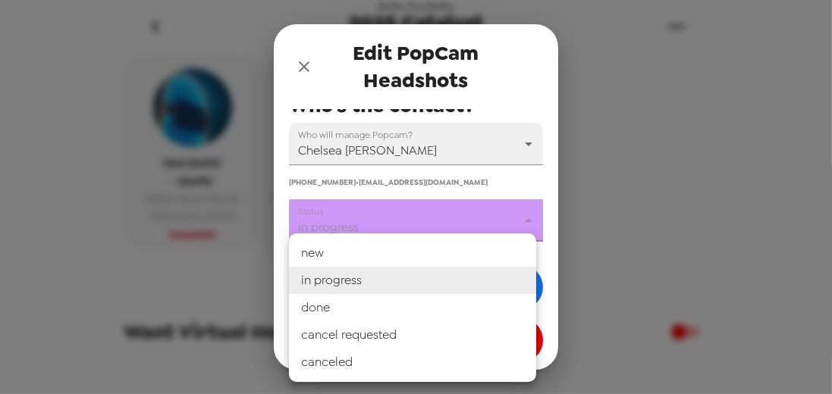
click at [379, 315] on li "done" at bounding box center [412, 307] width 247 height 27
type input "done"
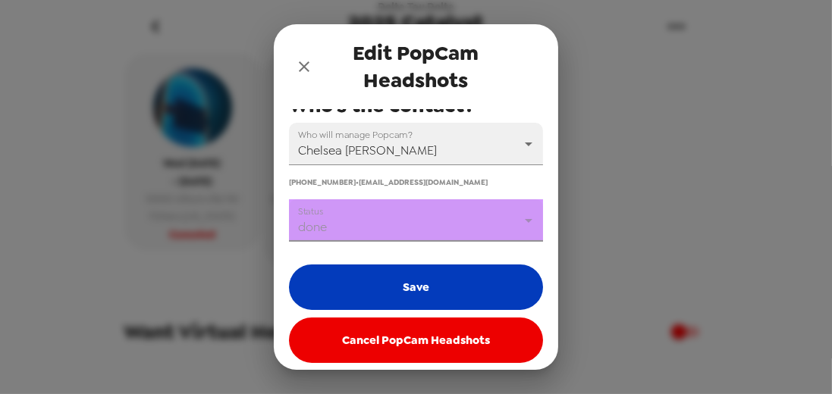
click at [404, 282] on button "Save" at bounding box center [416, 288] width 254 height 46
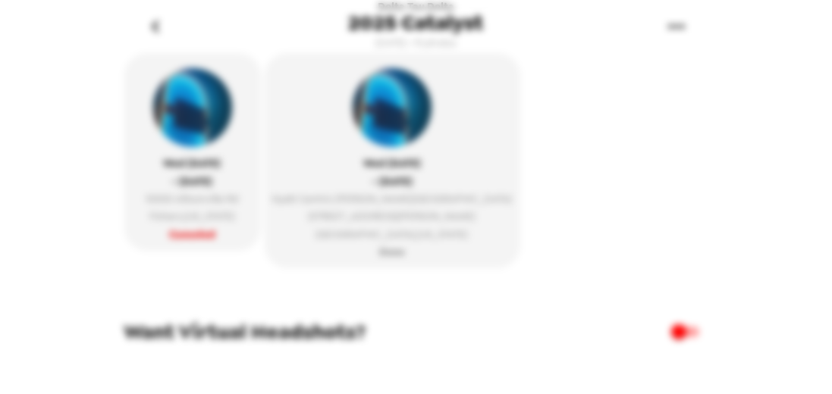
scroll to position [562, 0]
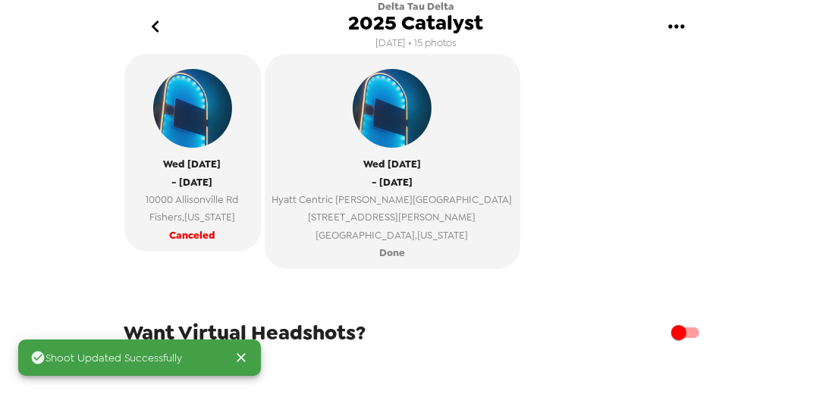
click at [147, 32] on icon "go back" at bounding box center [155, 26] width 24 height 24
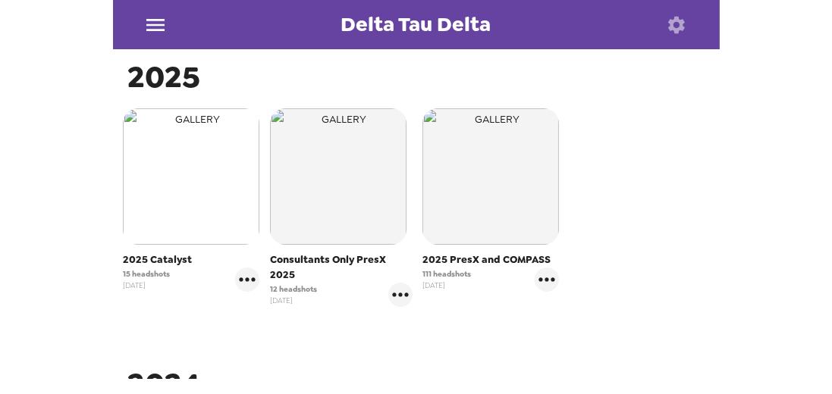
scroll to position [216, 0]
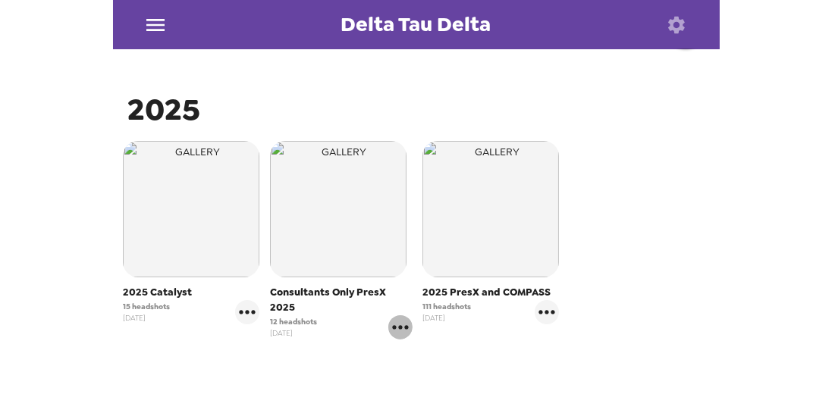
click at [399, 316] on icon "gallery menu" at bounding box center [400, 328] width 24 height 24
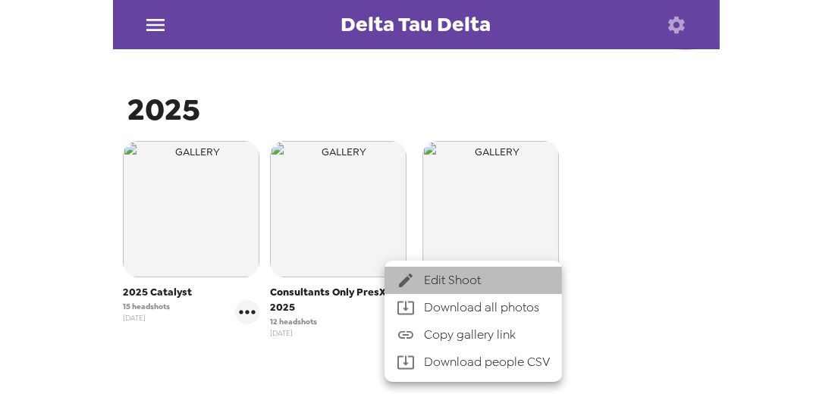
click at [435, 282] on span "Edit Shoot" at bounding box center [487, 281] width 126 height 18
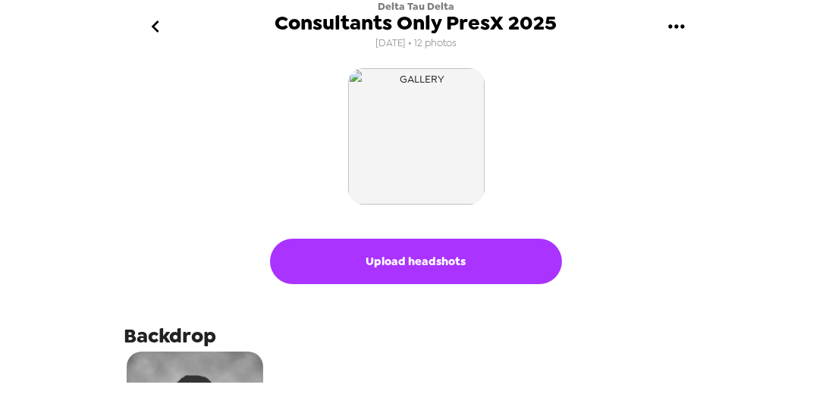
click at [159, 23] on icon "go back" at bounding box center [155, 26] width 24 height 24
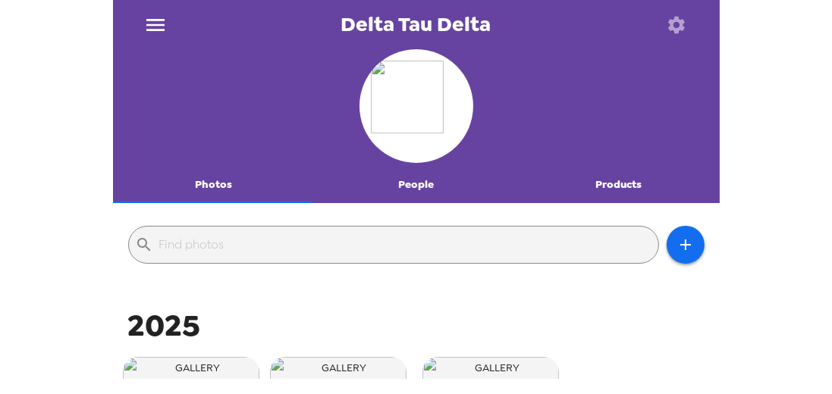
click at [684, 14] on button "button" at bounding box center [676, 24] width 49 height 49
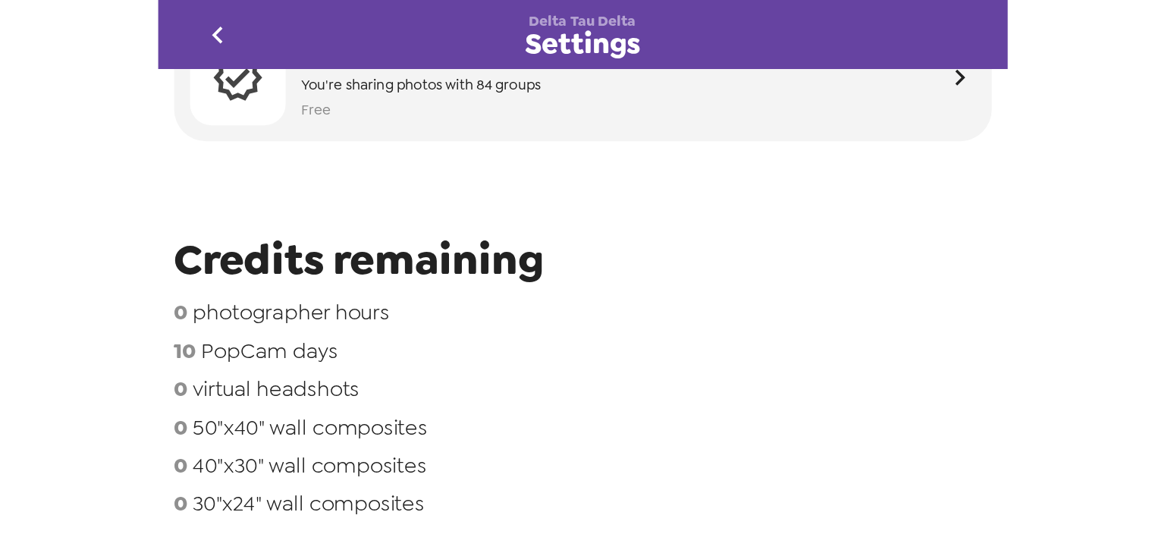
scroll to position [259, 0]
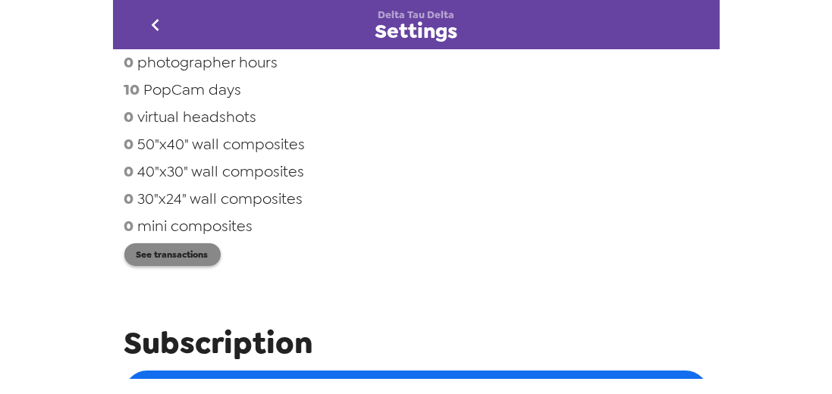
click at [181, 250] on button "See transactions" at bounding box center [172, 255] width 96 height 23
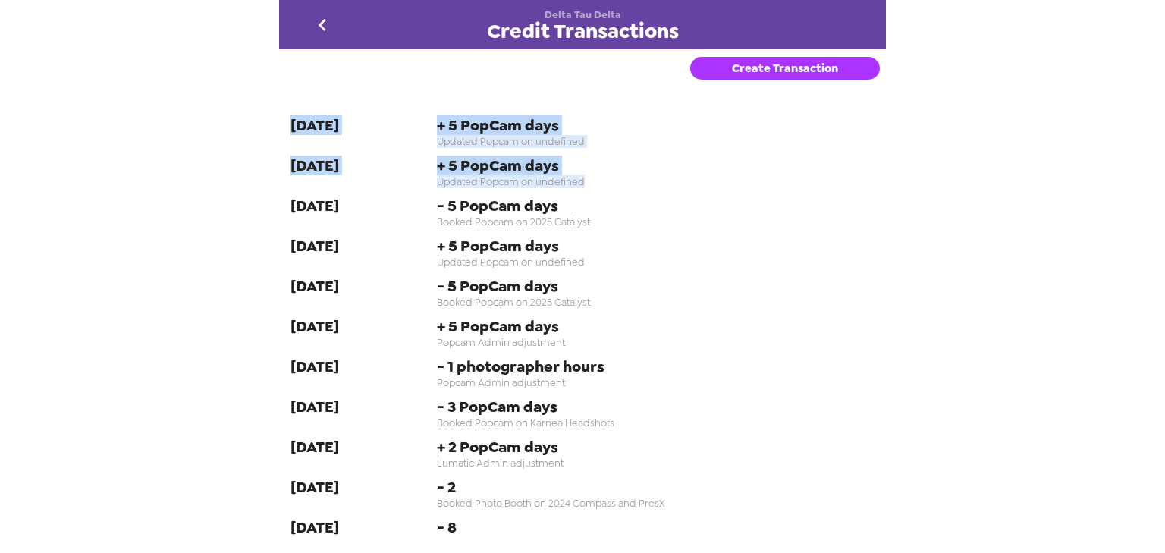
drag, startPoint x: 533, startPoint y: 179, endPoint x: 267, endPoint y: 124, distance: 271.8
click at [267, 124] on div "Delta Tau Delta Credit Transactions Create Transaction [DATE] + 5 PopCam days U…" at bounding box center [582, 276] width 1165 height 553
click at [567, 165] on span "+ 5 PopCam days" at bounding box center [656, 166] width 438 height 20
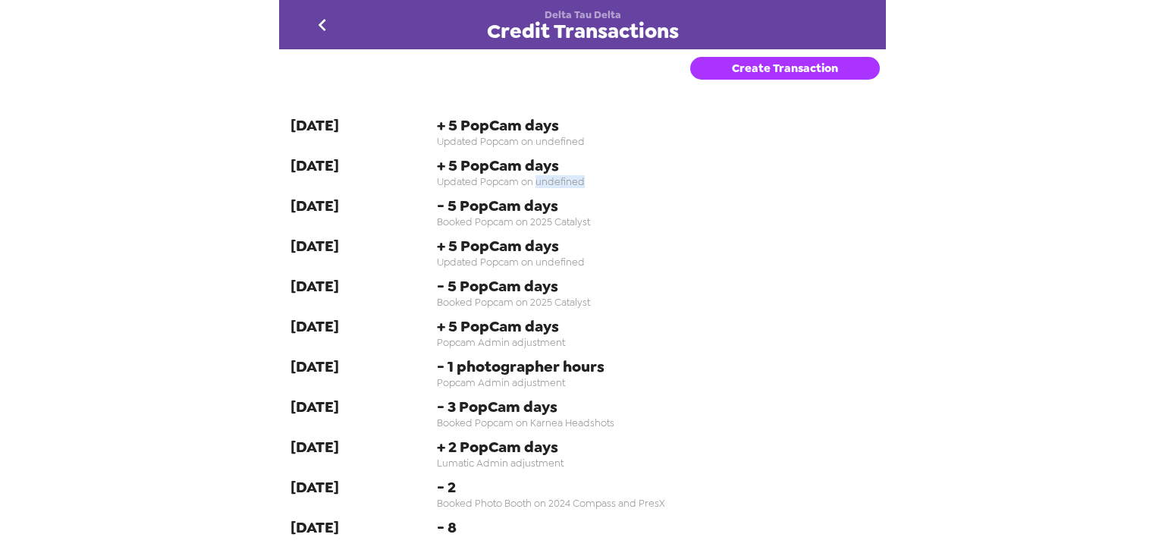
drag, startPoint x: 536, startPoint y: 185, endPoint x: 608, endPoint y: 182, distance: 72.1
click at [608, 182] on span "Updated Popcam on undefined" at bounding box center [656, 181] width 438 height 13
click at [553, 181] on span "Updated Popcam on undefined" at bounding box center [656, 181] width 438 height 13
click at [564, 141] on span "Updated Popcam on undefined" at bounding box center [656, 141] width 438 height 13
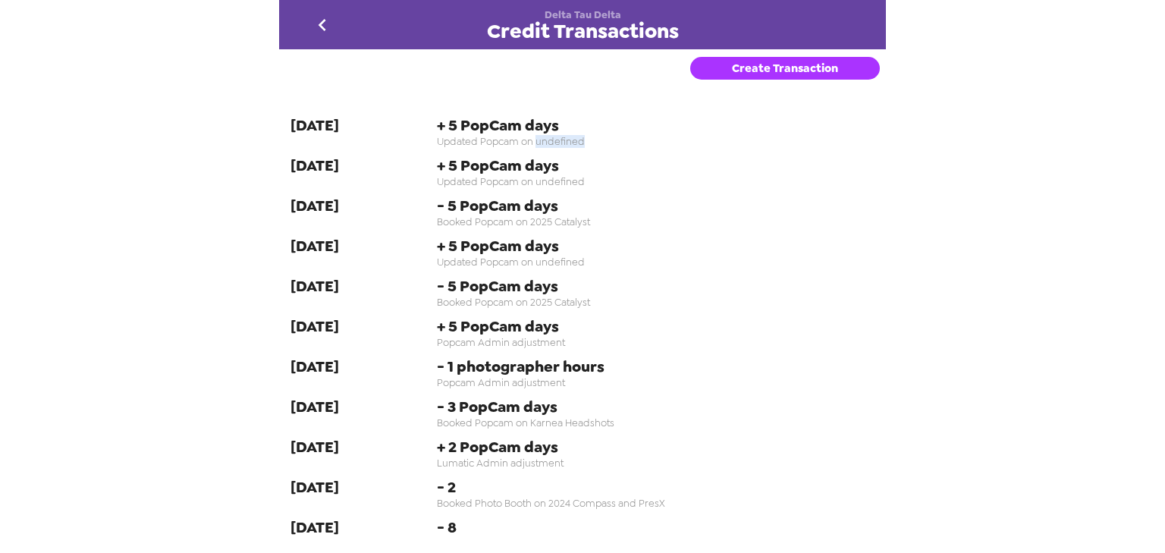
click at [564, 141] on span "Updated Popcam on undefined" at bounding box center [656, 141] width 438 height 13
click at [549, 180] on span "Updated Popcam on undefined" at bounding box center [656, 181] width 438 height 13
click at [600, 176] on span "Updated Popcam on undefined" at bounding box center [656, 181] width 438 height 13
drag, startPoint x: 581, startPoint y: 225, endPoint x: 442, endPoint y: 225, distance: 139.6
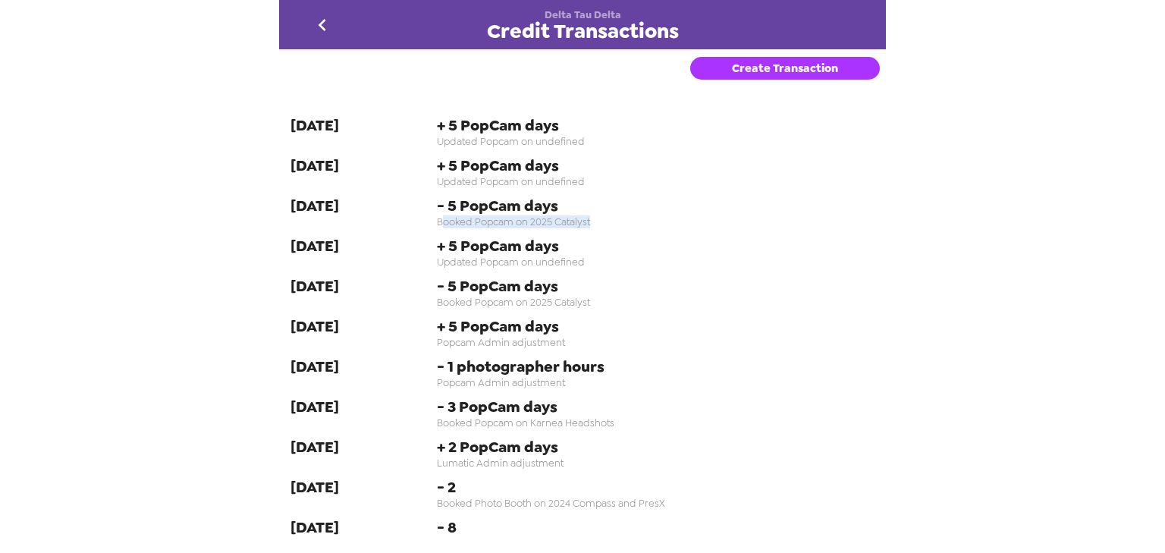
click at [442, 225] on span "Booked Popcam on 2025 Catalyst" at bounding box center [656, 221] width 438 height 13
drag, startPoint x: 555, startPoint y: 313, endPoint x: 379, endPoint y: 319, distance: 176.1
drag, startPoint x: 508, startPoint y: 264, endPoint x: 580, endPoint y: 264, distance: 72.1
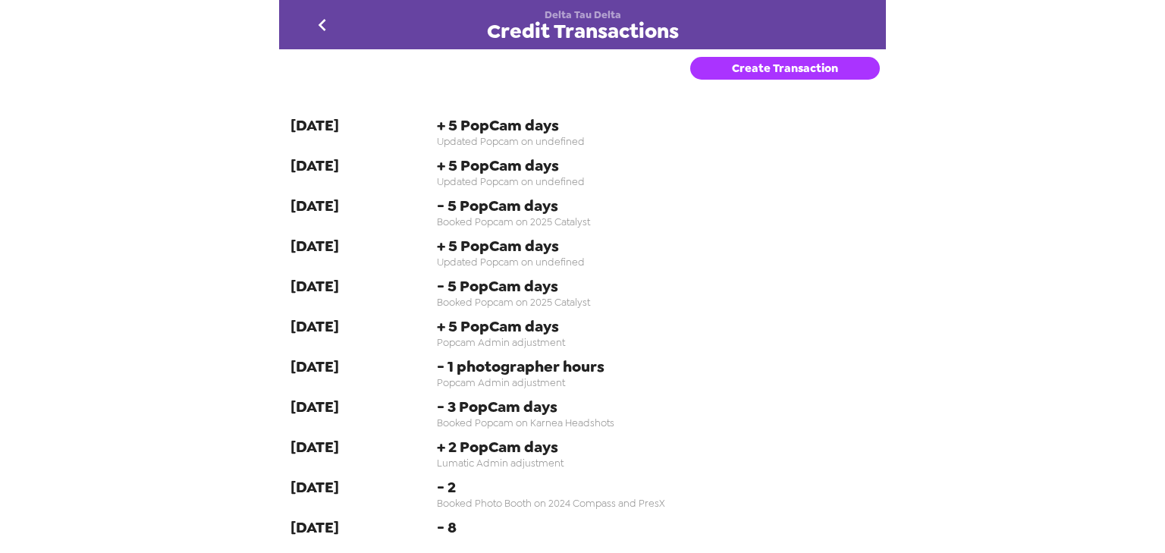
click at [510, 264] on span "Updated Popcam on undefined" at bounding box center [656, 262] width 438 height 13
drag, startPoint x: 436, startPoint y: 266, endPoint x: 586, endPoint y: 264, distance: 149.5
click at [586, 264] on span "Updated Popcam on undefined" at bounding box center [656, 262] width 438 height 13
click at [564, 264] on span "Updated Popcam on undefined" at bounding box center [656, 262] width 438 height 13
click at [328, 24] on icon "go back" at bounding box center [322, 25] width 24 height 24
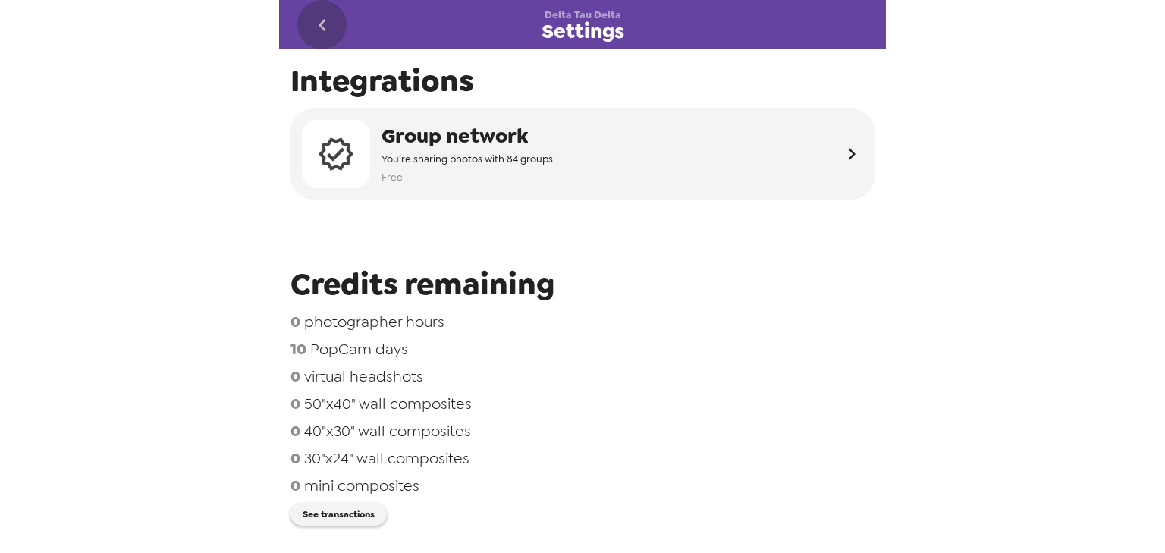
click at [328, 24] on icon "go back" at bounding box center [322, 25] width 24 height 24
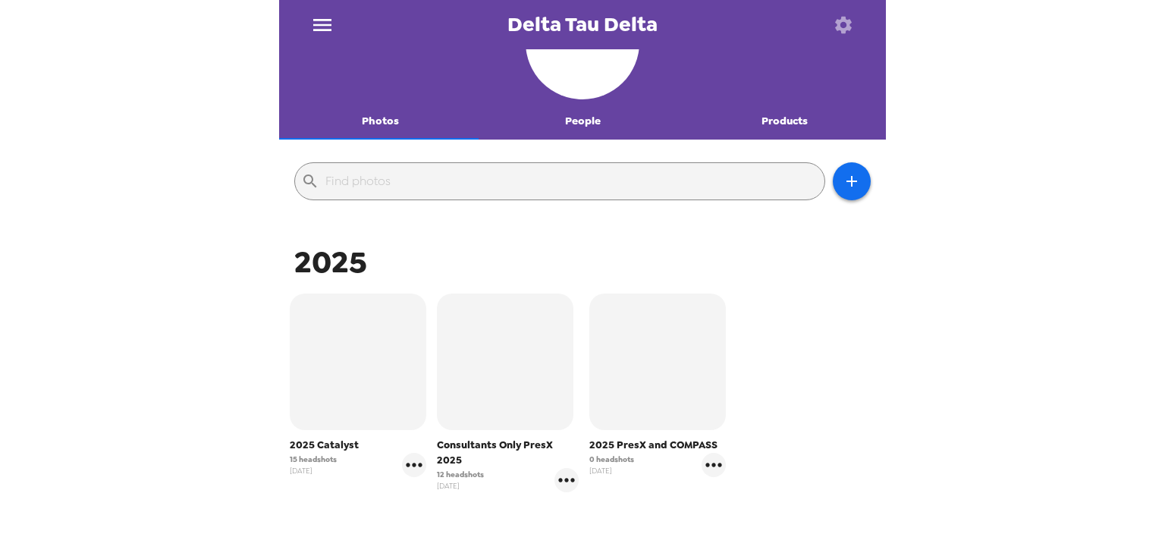
scroll to position [243, 0]
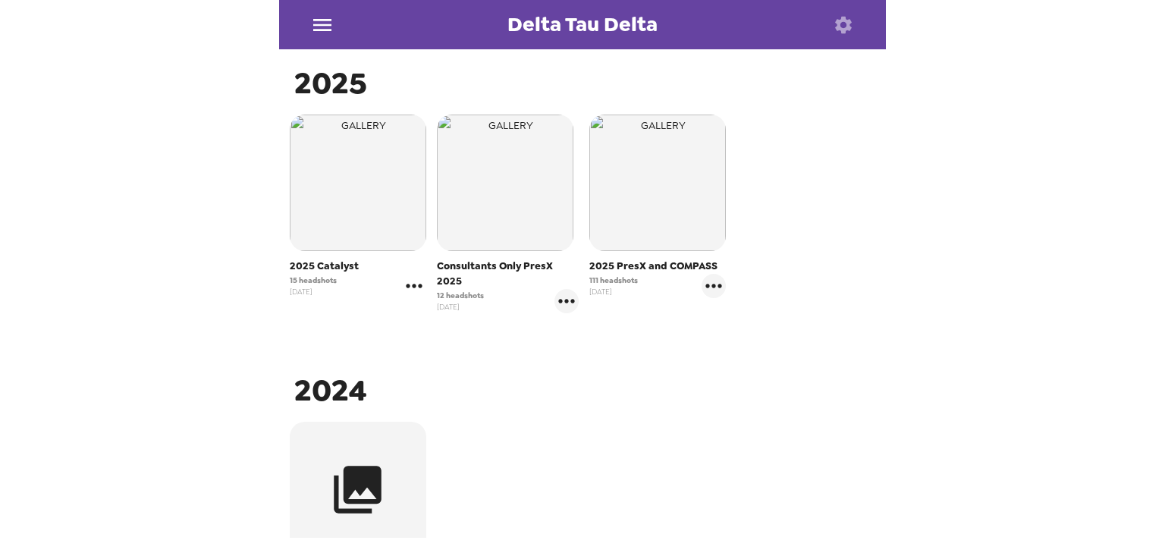
click at [419, 291] on icon "gallery menu" at bounding box center [414, 286] width 24 height 24
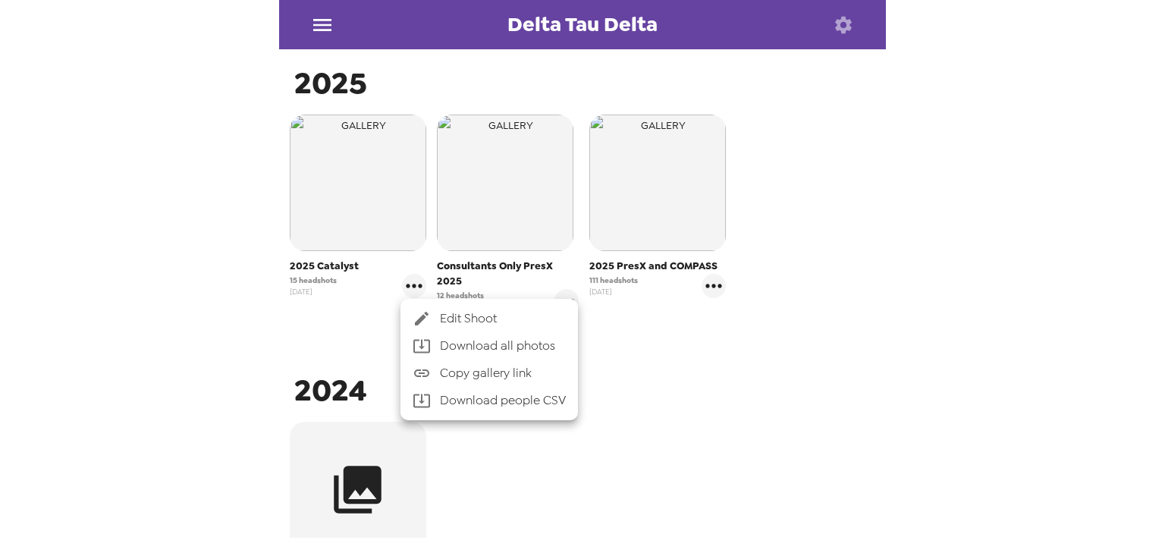
click at [447, 313] on span "Edit Shoot" at bounding box center [503, 319] width 126 height 18
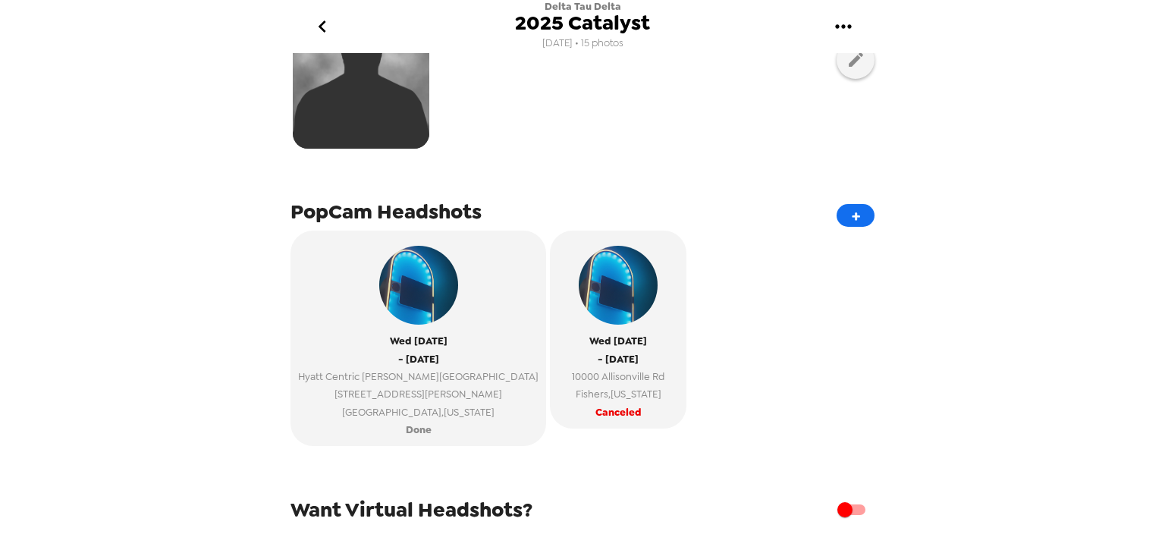
scroll to position [425, 0]
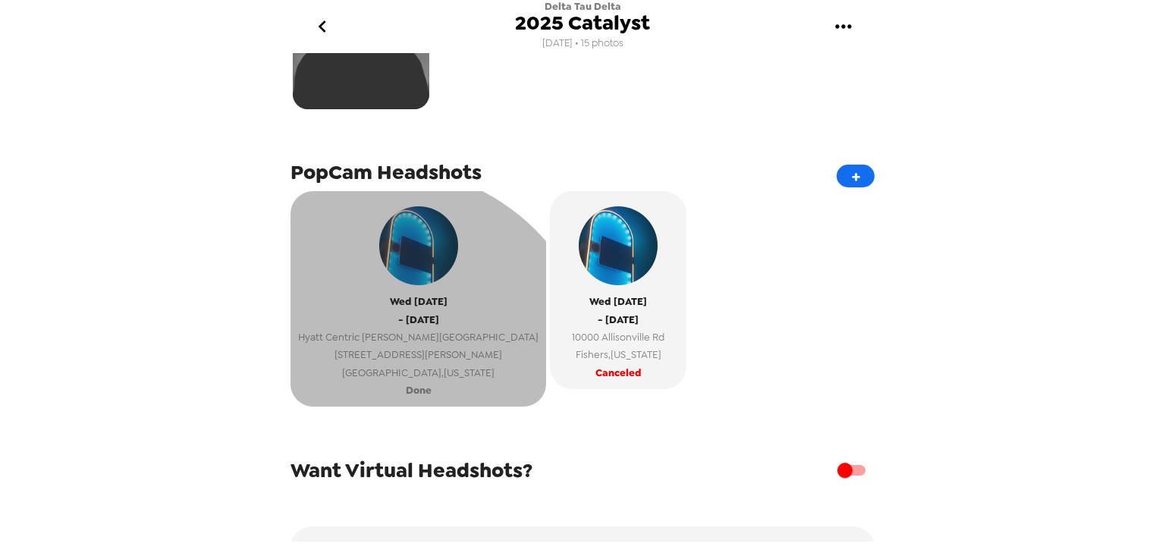
click at [385, 381] on span "[GEOGRAPHIC_DATA] , [US_STATE]" at bounding box center [418, 372] width 240 height 17
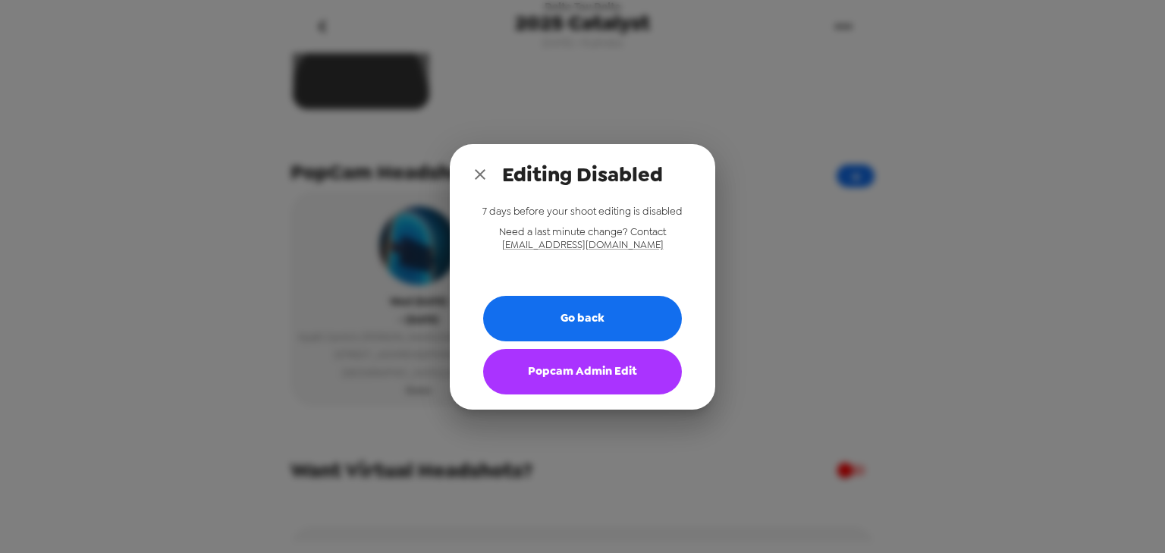
click at [599, 370] on button "Popcam Admin Edit" at bounding box center [582, 372] width 199 height 46
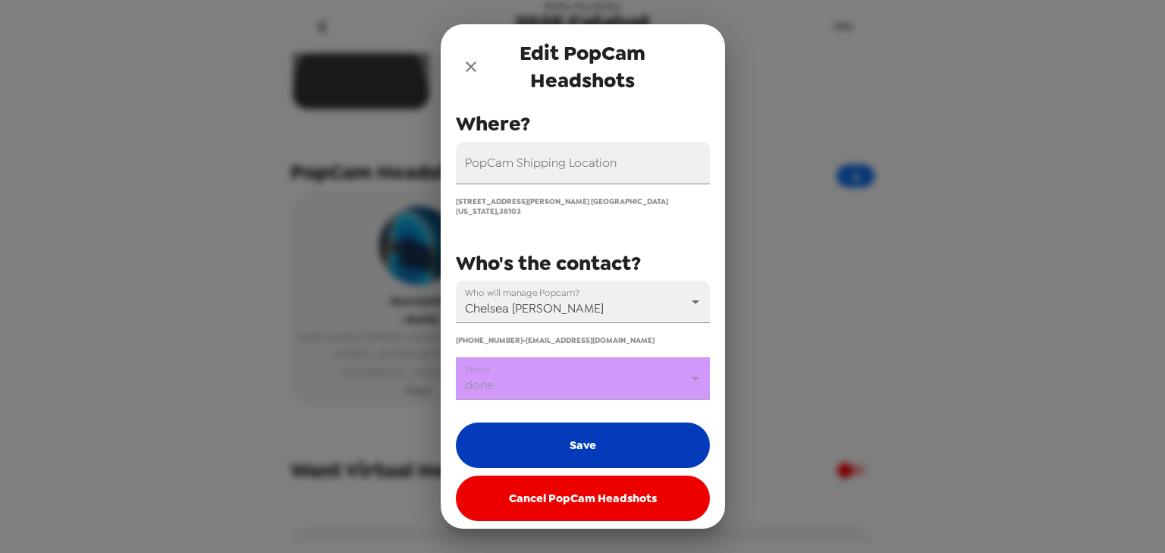
scroll to position [176, 0]
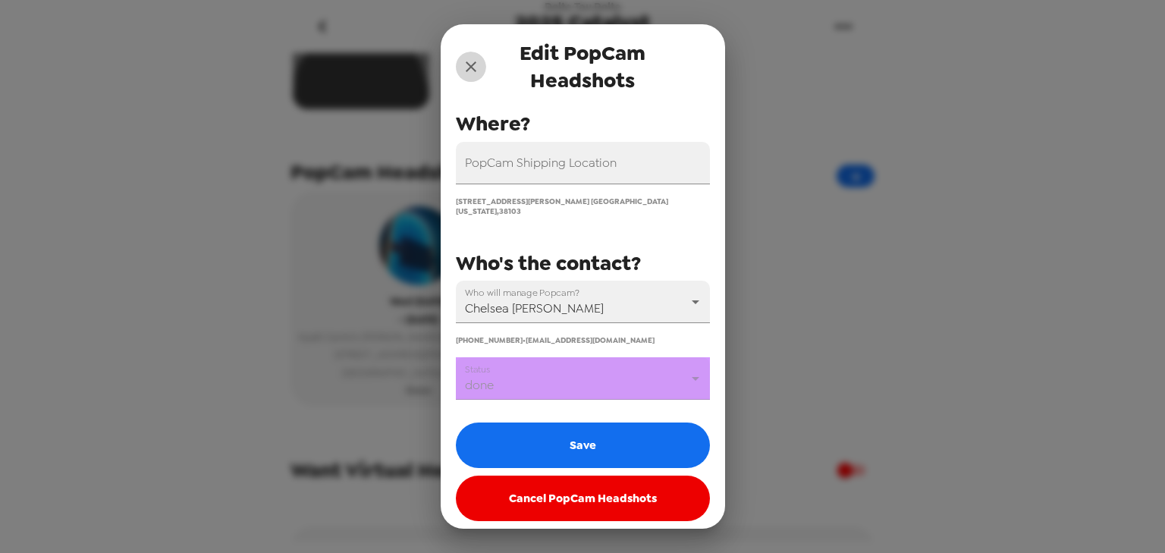
click at [473, 69] on icon "close" at bounding box center [471, 66] width 11 height 11
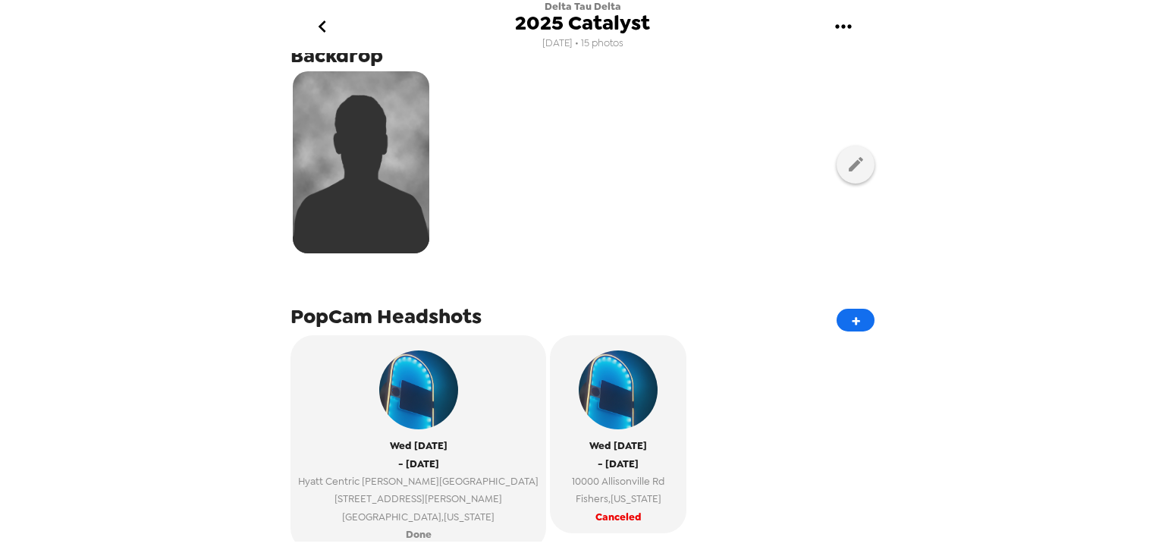
scroll to position [0, 0]
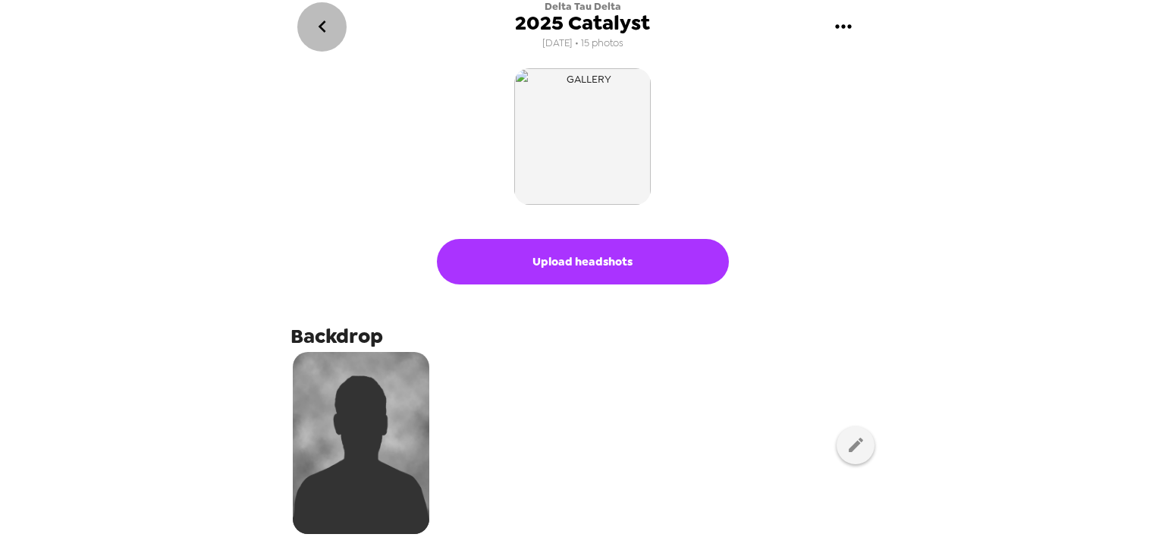
click at [324, 10] on button "go back" at bounding box center [321, 26] width 49 height 49
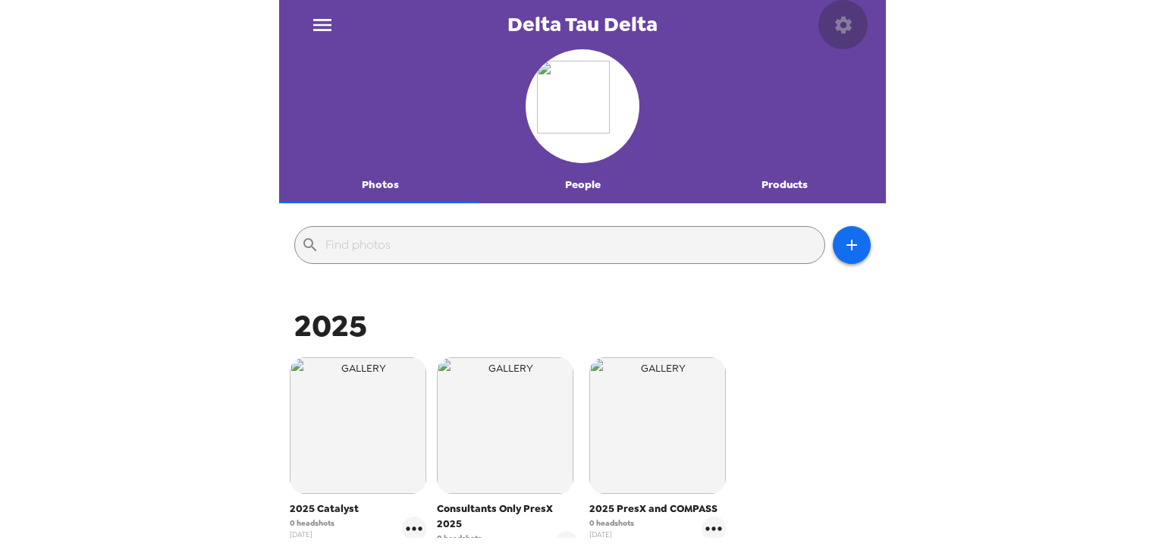
click at [831, 17] on icon "button" at bounding box center [843, 24] width 21 height 21
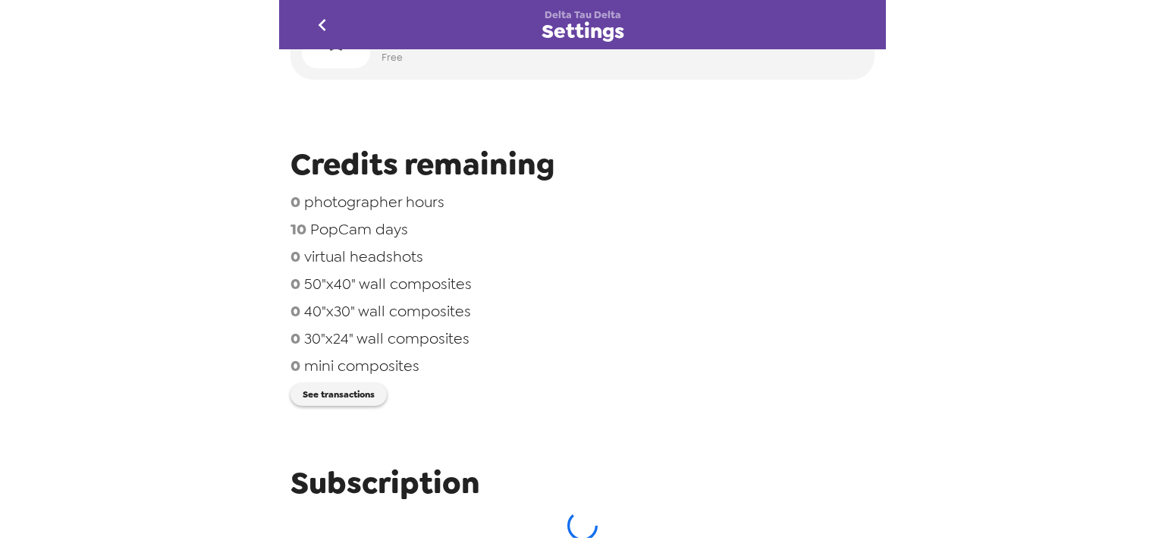
scroll to position [121, 0]
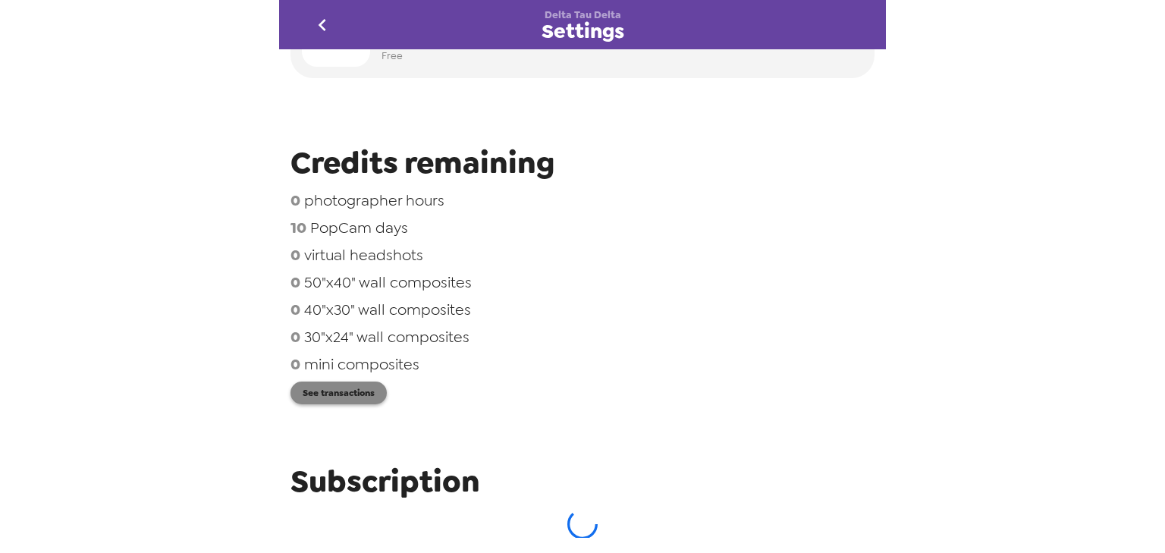
click at [322, 394] on button "See transactions" at bounding box center [339, 393] width 96 height 23
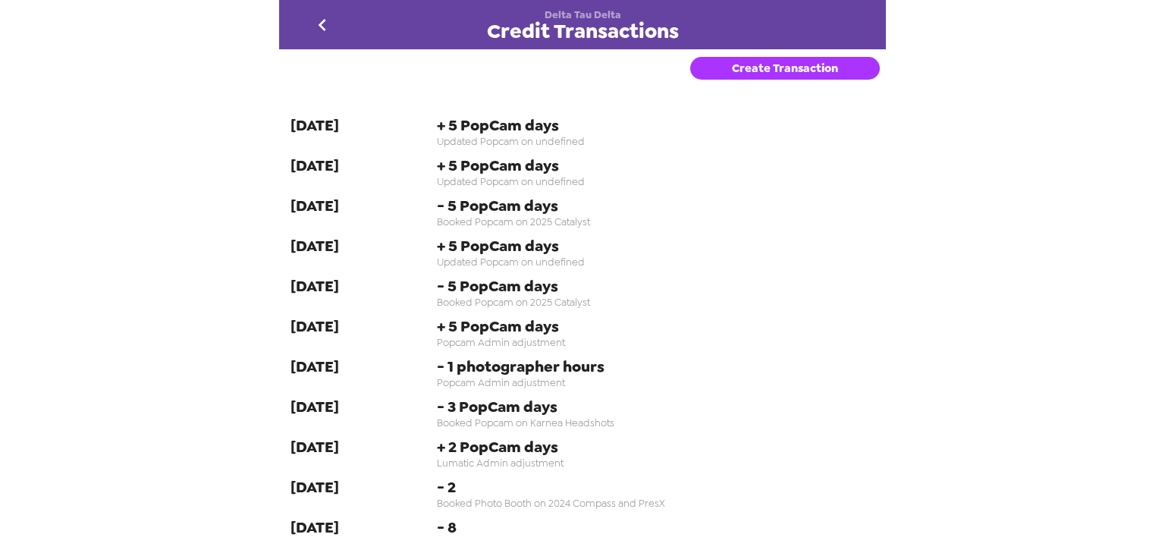
click at [323, 21] on icon "go back" at bounding box center [322, 25] width 24 height 24
